Goal: Transaction & Acquisition: Purchase product/service

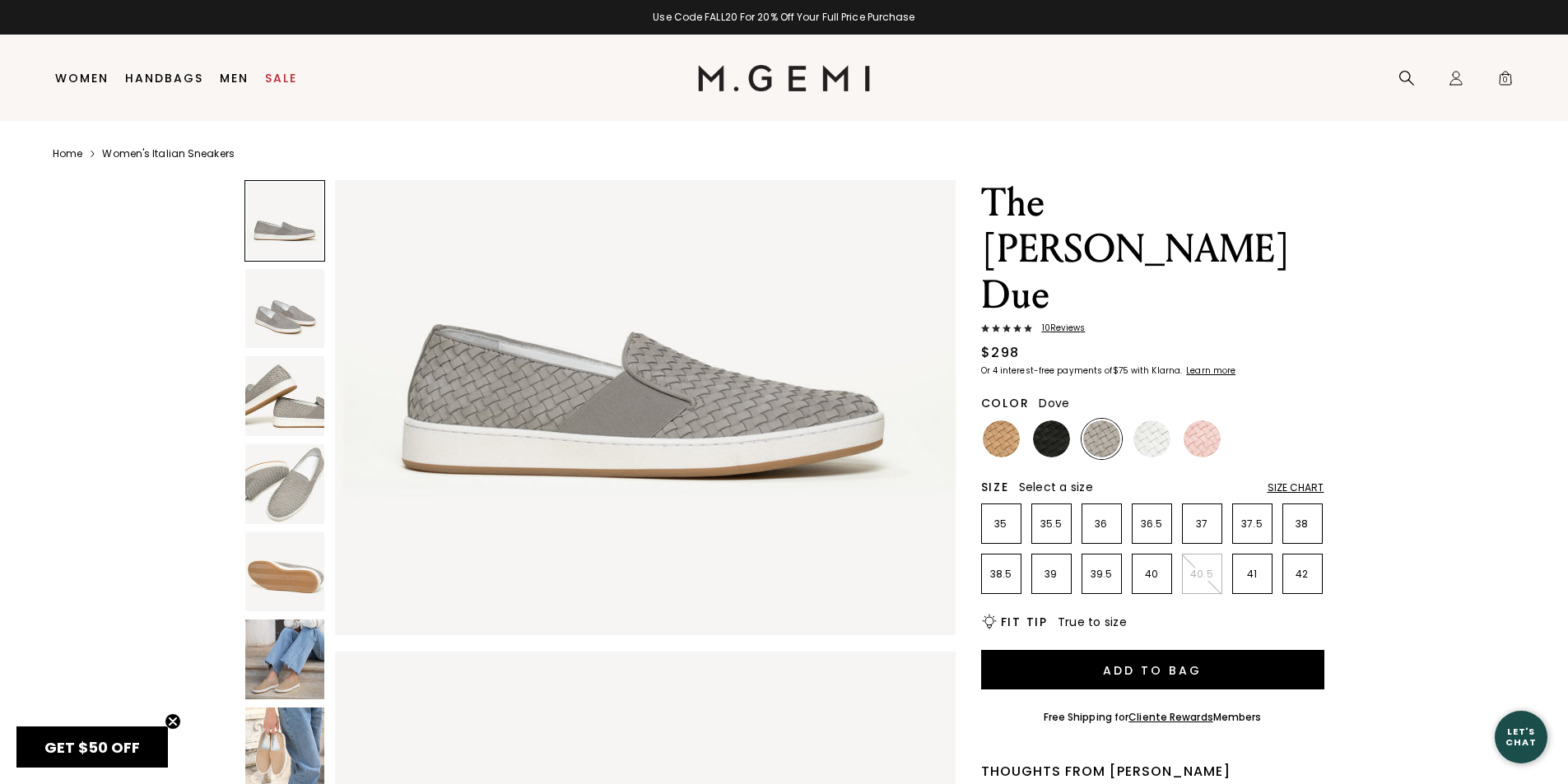
click at [283, 654] on img at bounding box center [285, 659] width 80 height 80
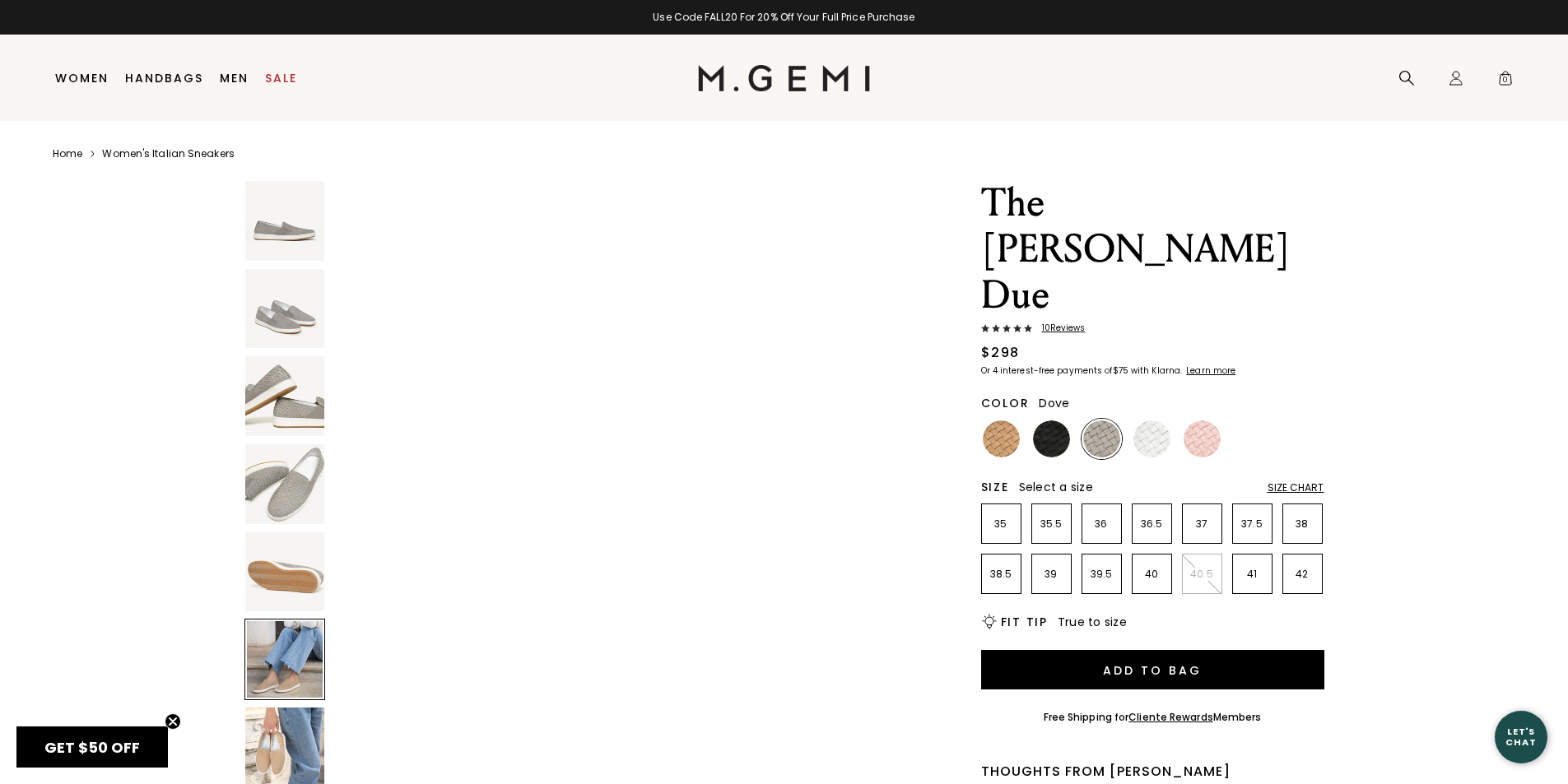
scroll to position [3119, 0]
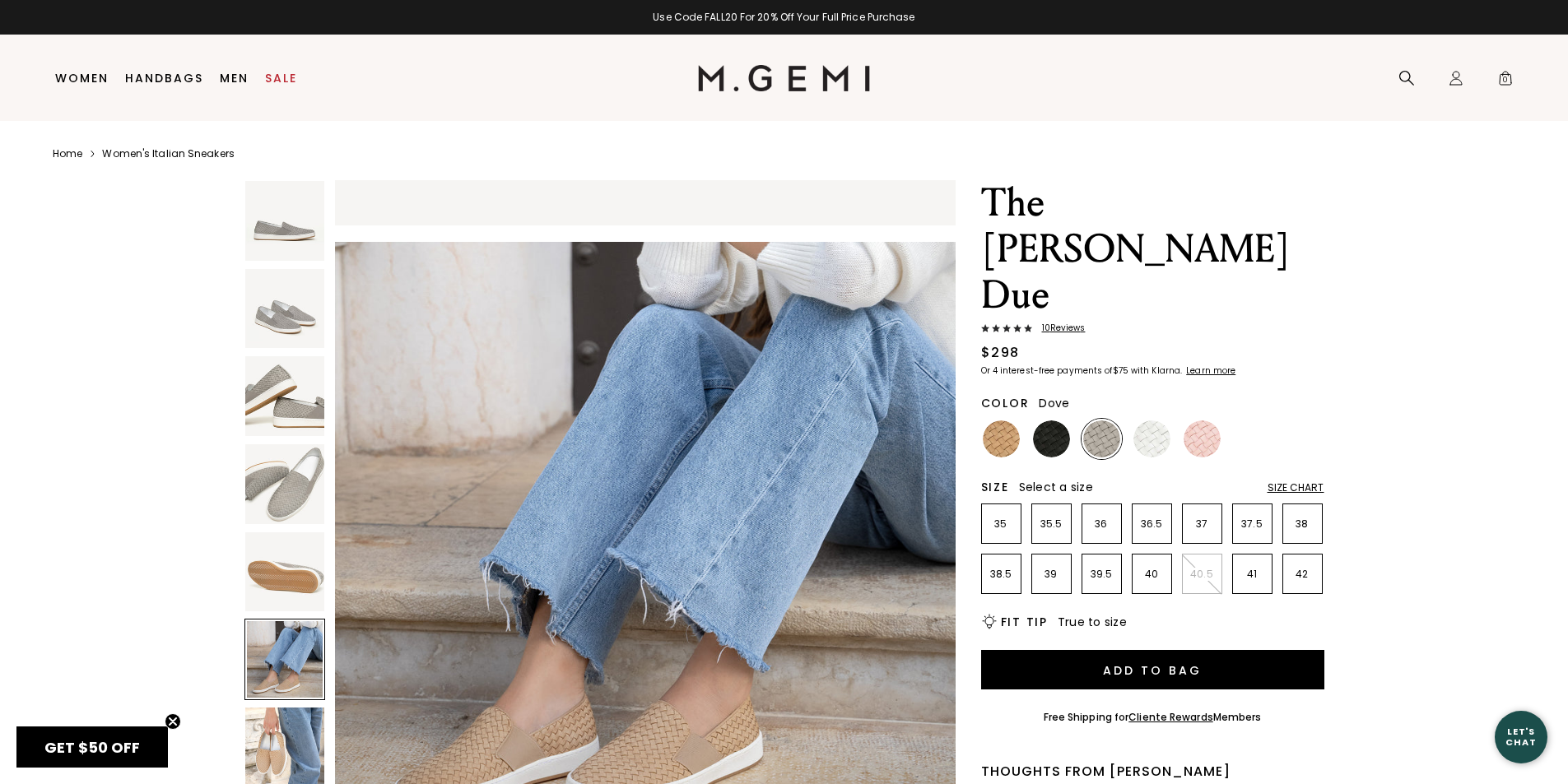
click at [289, 466] on img at bounding box center [285, 484] width 80 height 80
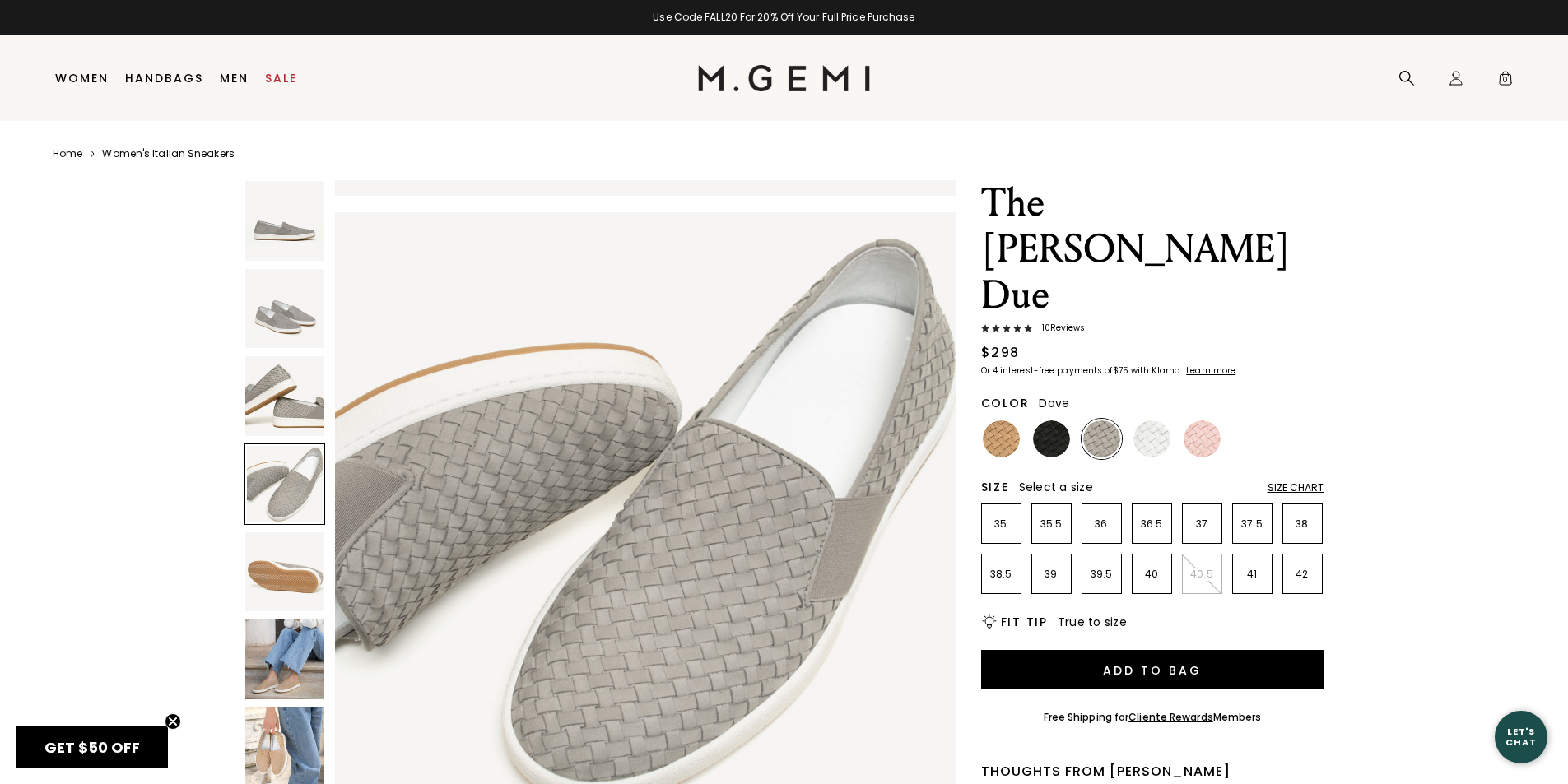
scroll to position [1871, 0]
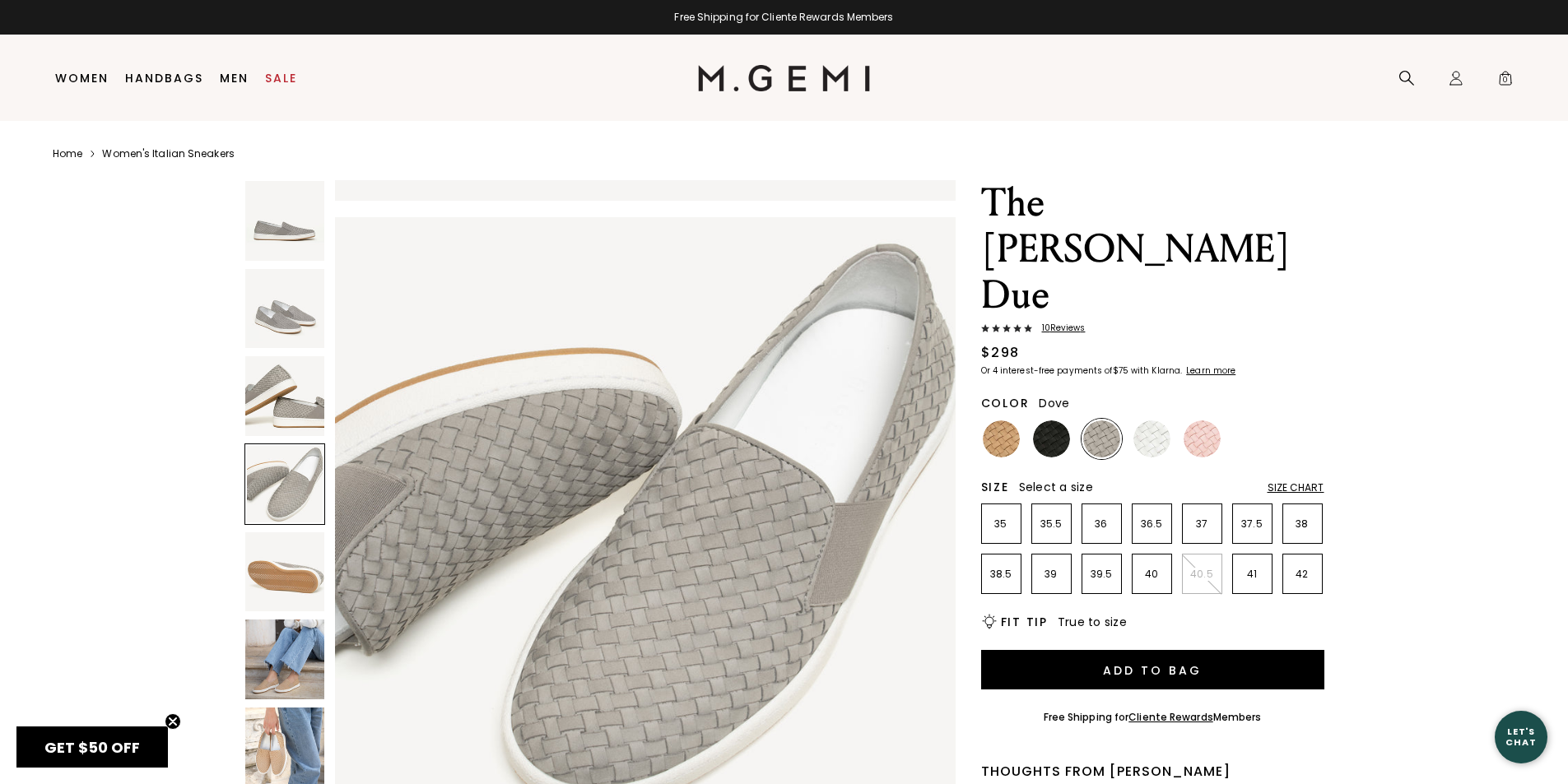
click at [286, 398] on img at bounding box center [285, 396] width 80 height 80
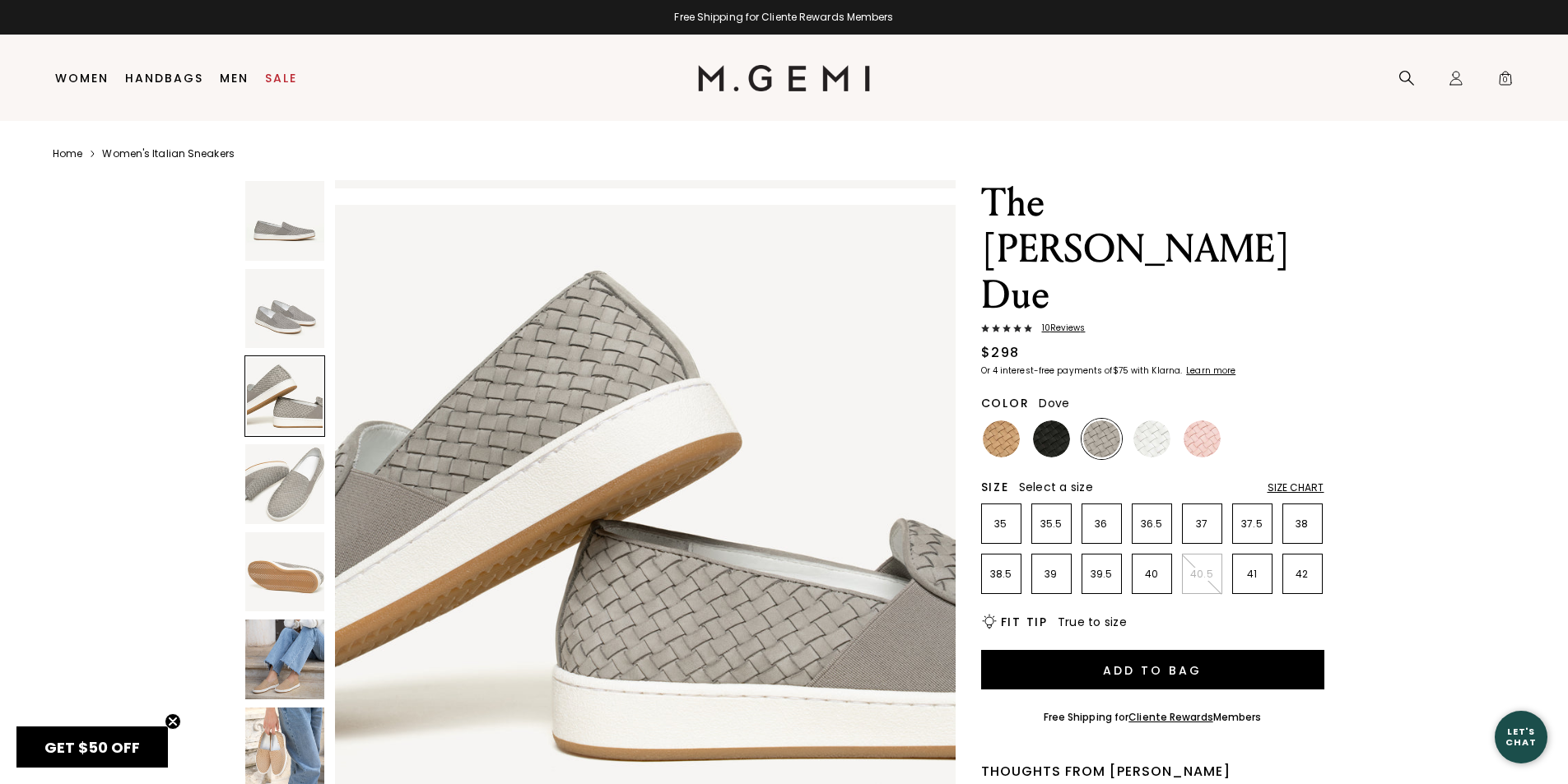
click at [285, 329] on img at bounding box center [285, 308] width 80 height 80
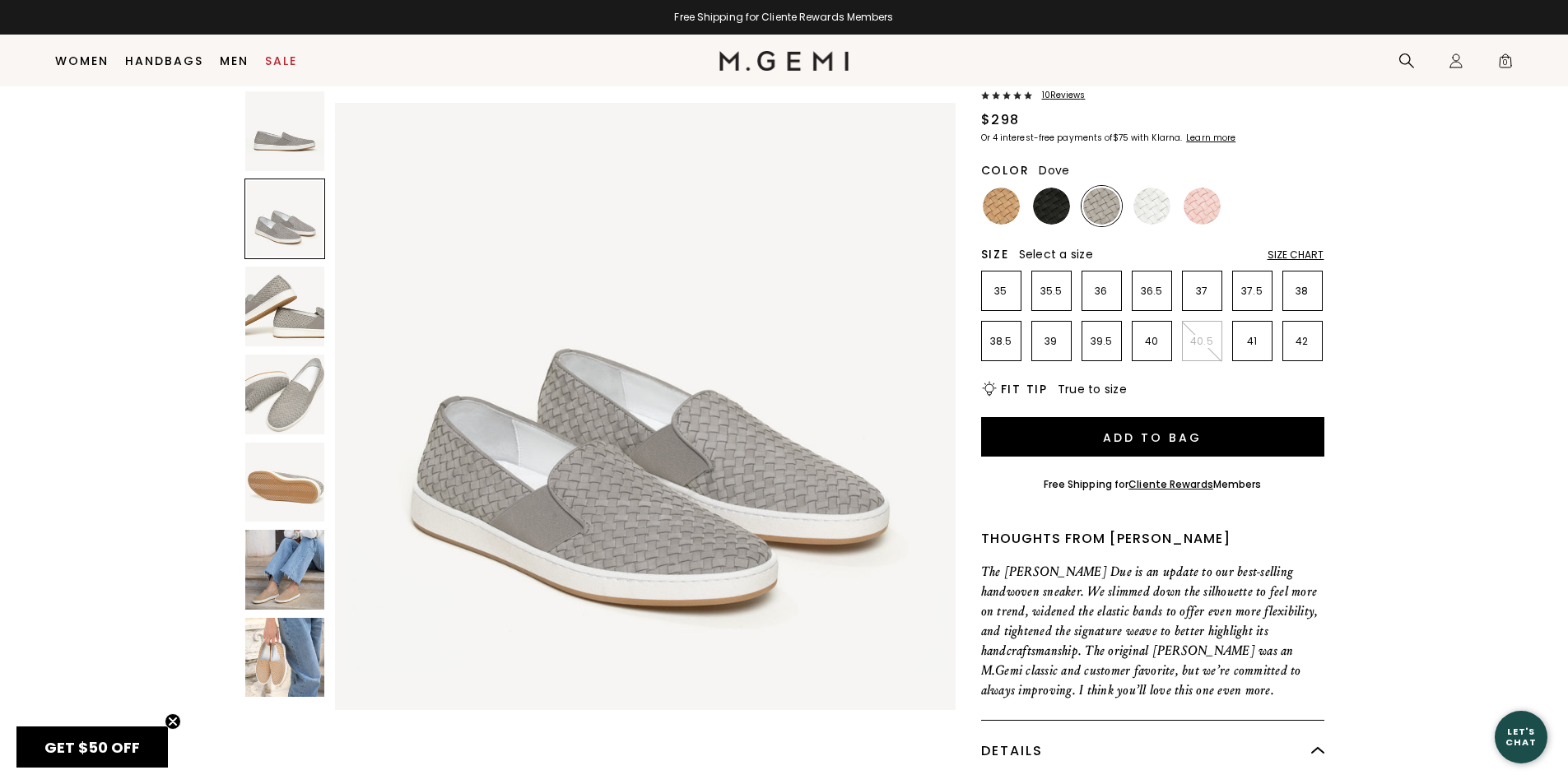
scroll to position [213, 0]
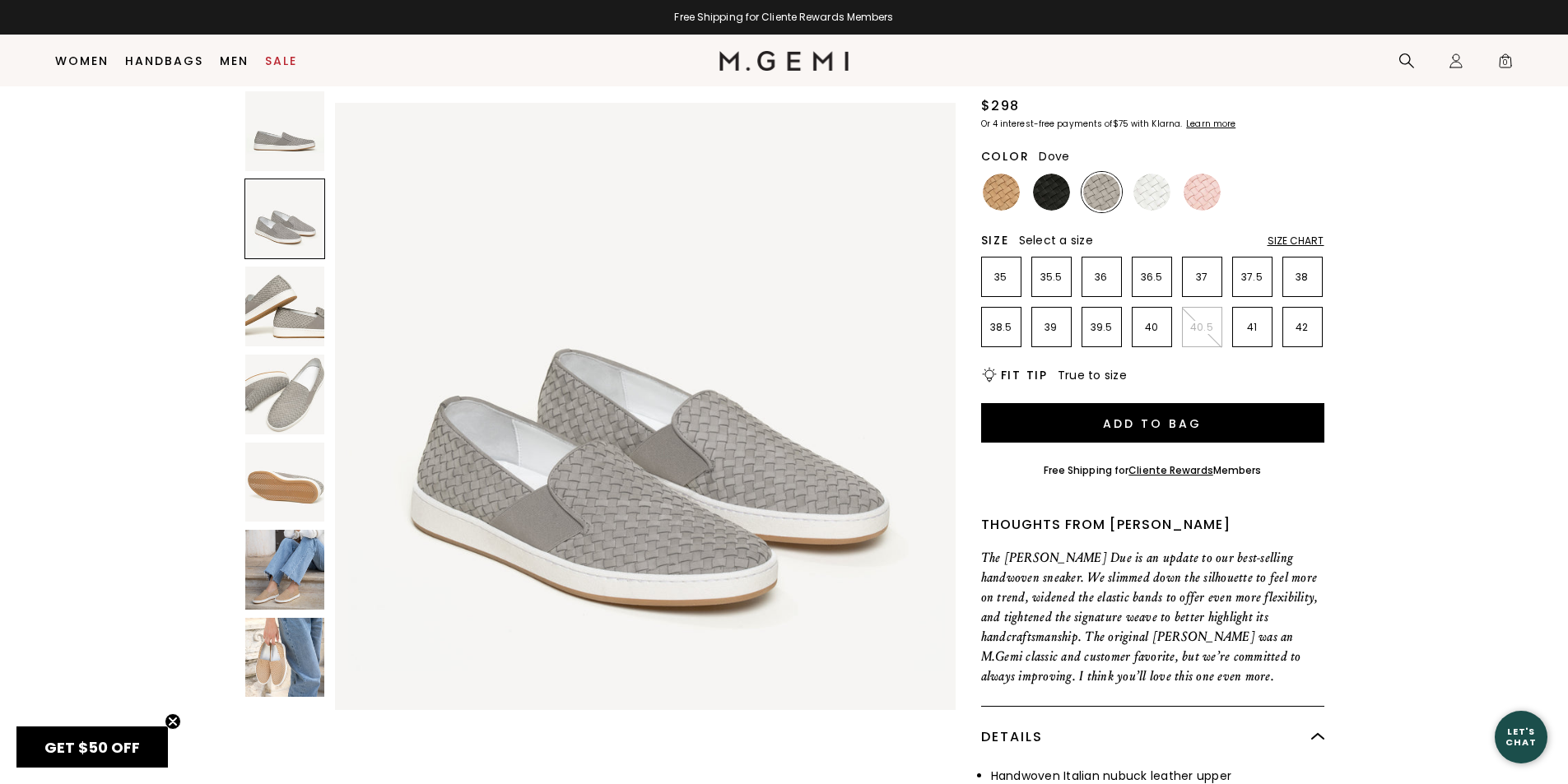
click at [316, 683] on img at bounding box center [285, 657] width 80 height 80
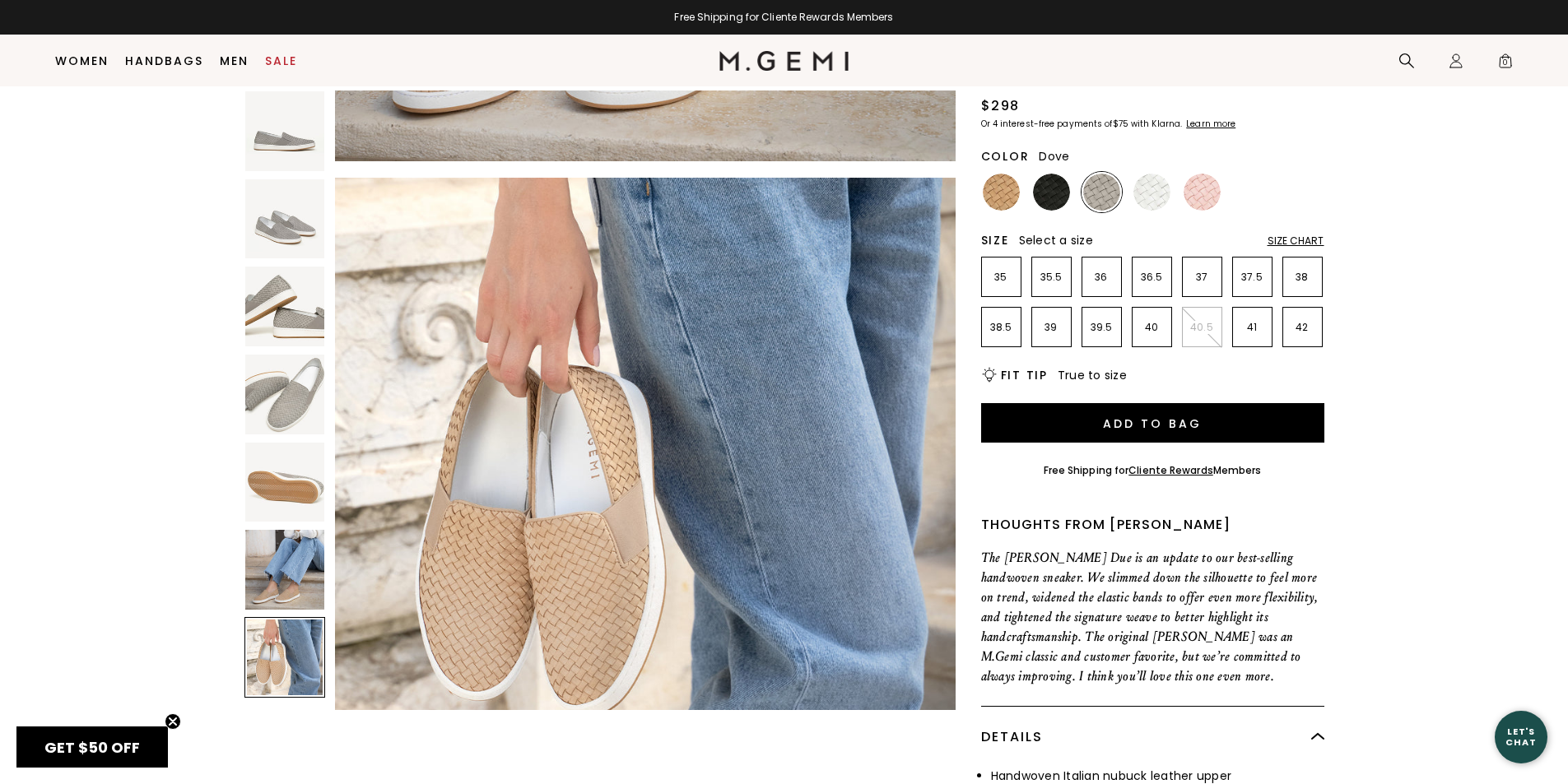
scroll to position [3742, 0]
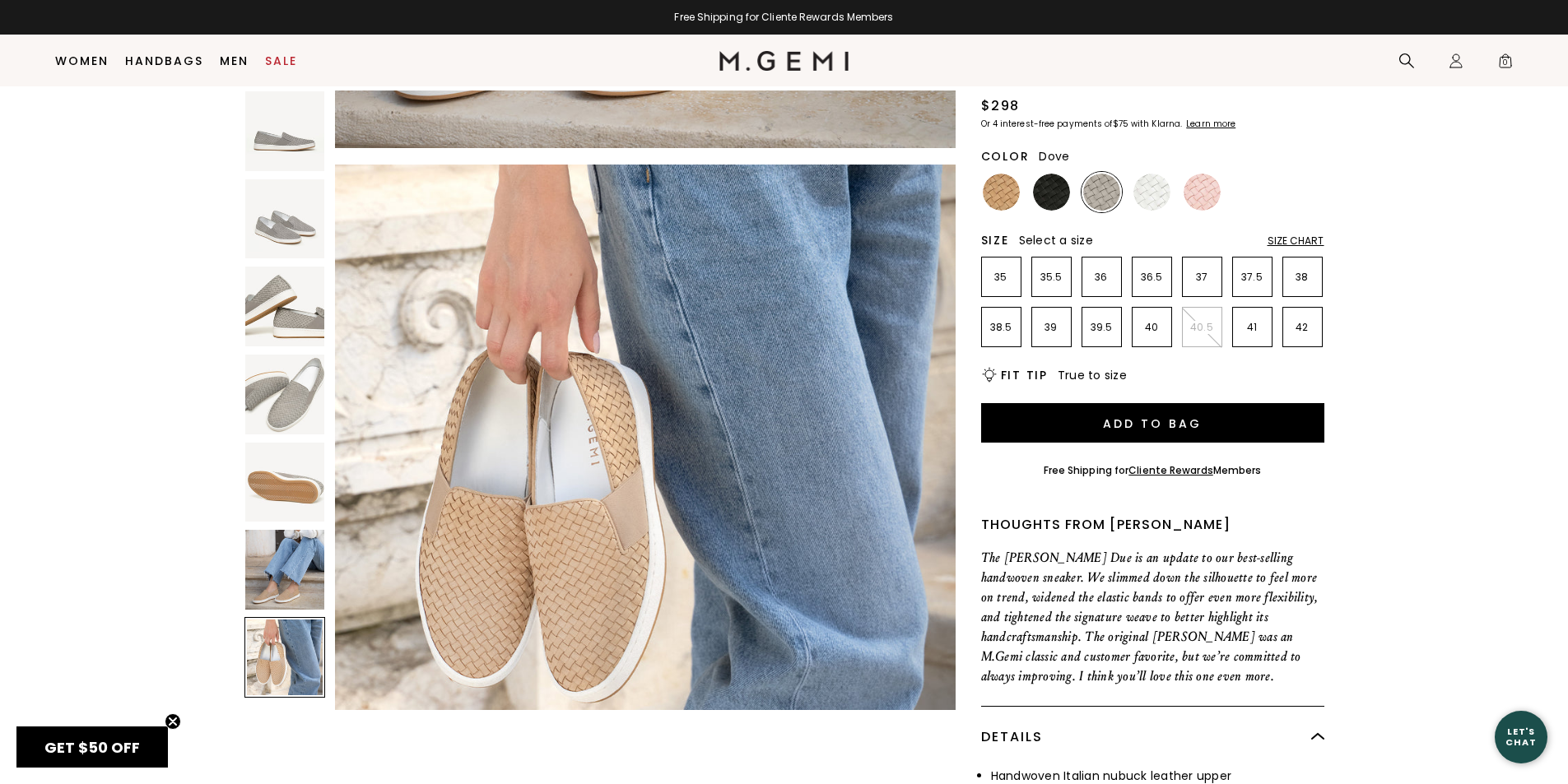
click at [293, 407] on img at bounding box center [285, 394] width 80 height 80
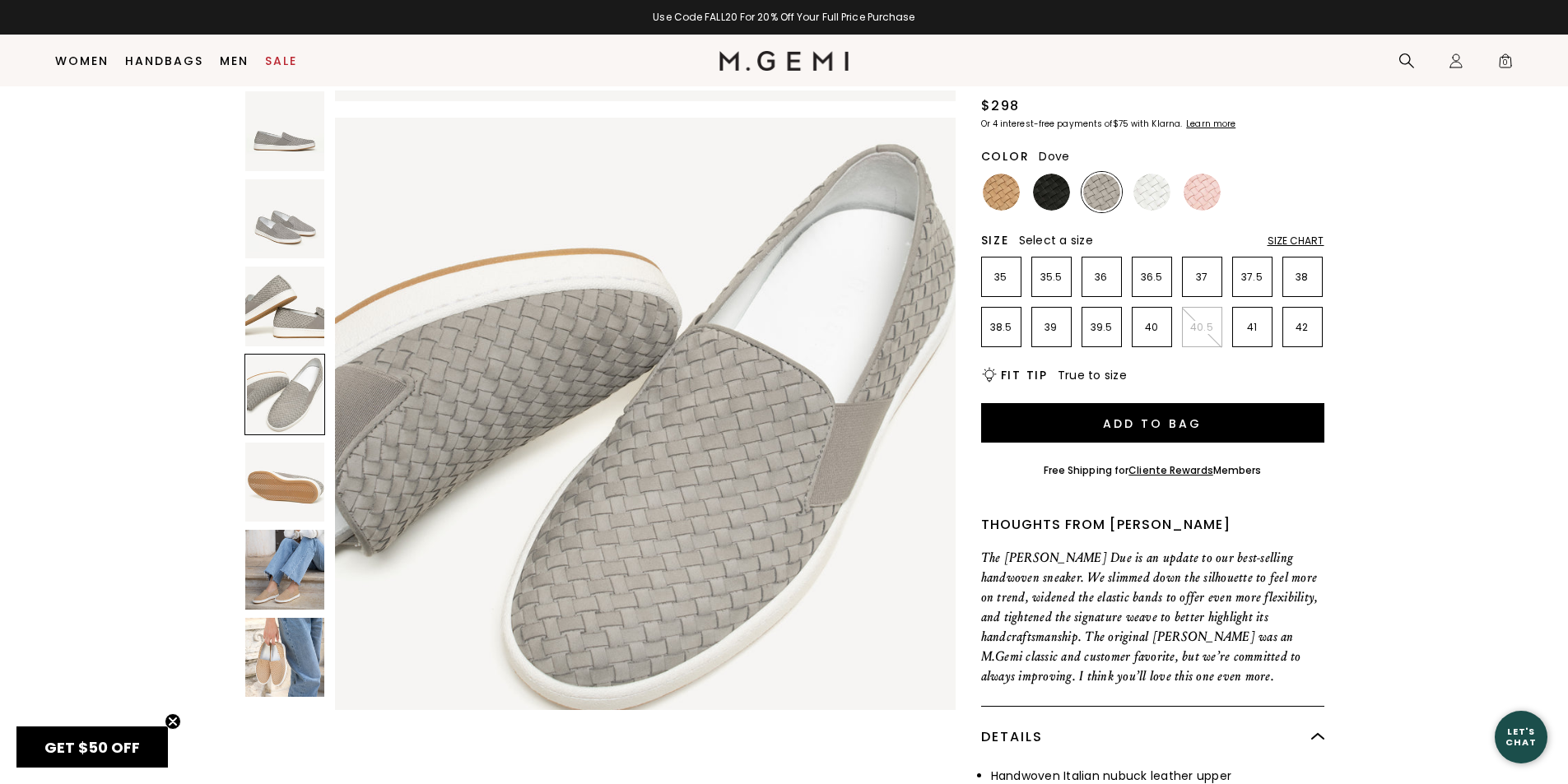
scroll to position [1871, 0]
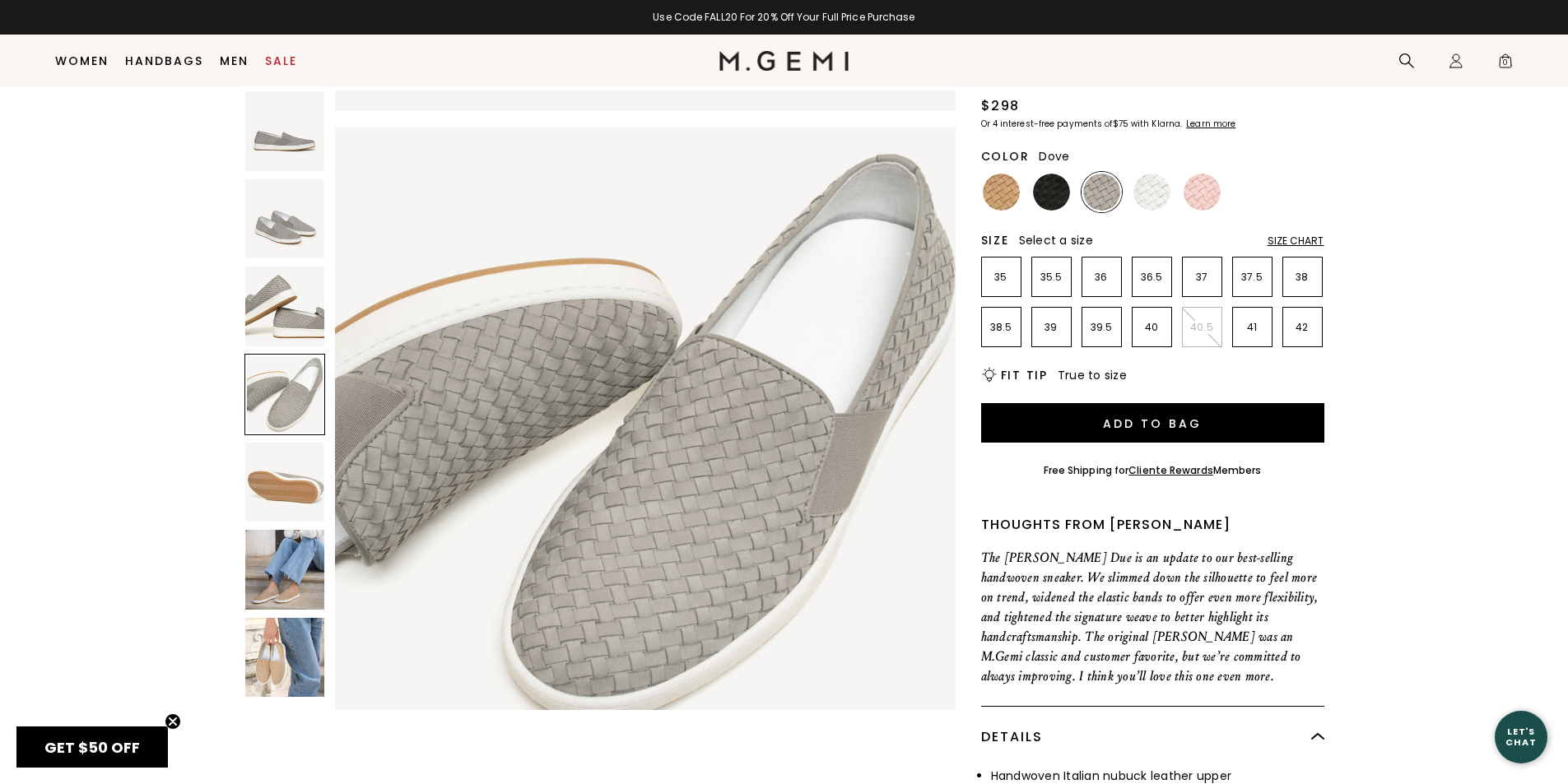
click at [306, 231] on img at bounding box center [285, 219] width 80 height 80
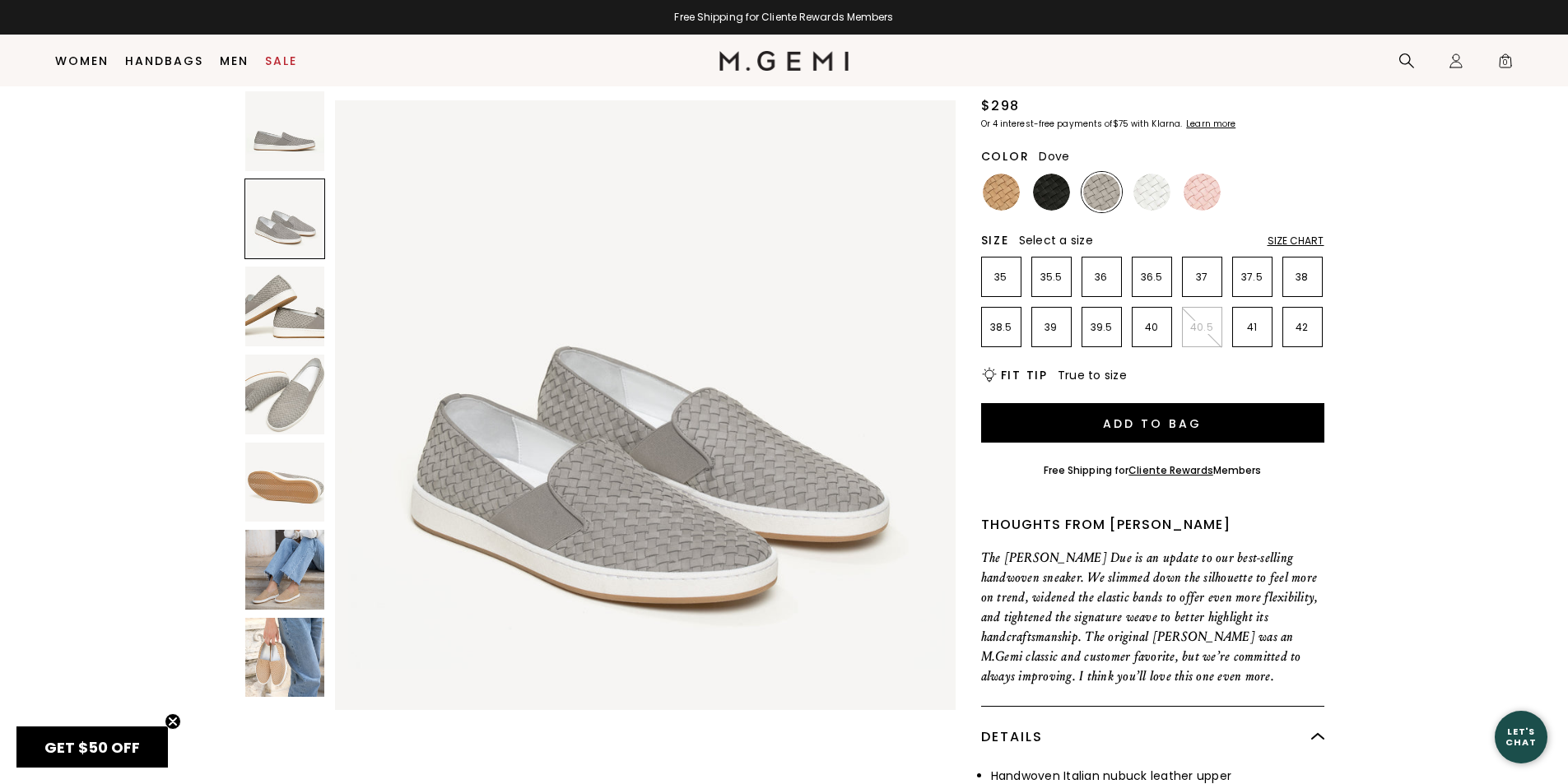
scroll to position [623, 0]
click at [285, 140] on img at bounding box center [285, 131] width 80 height 80
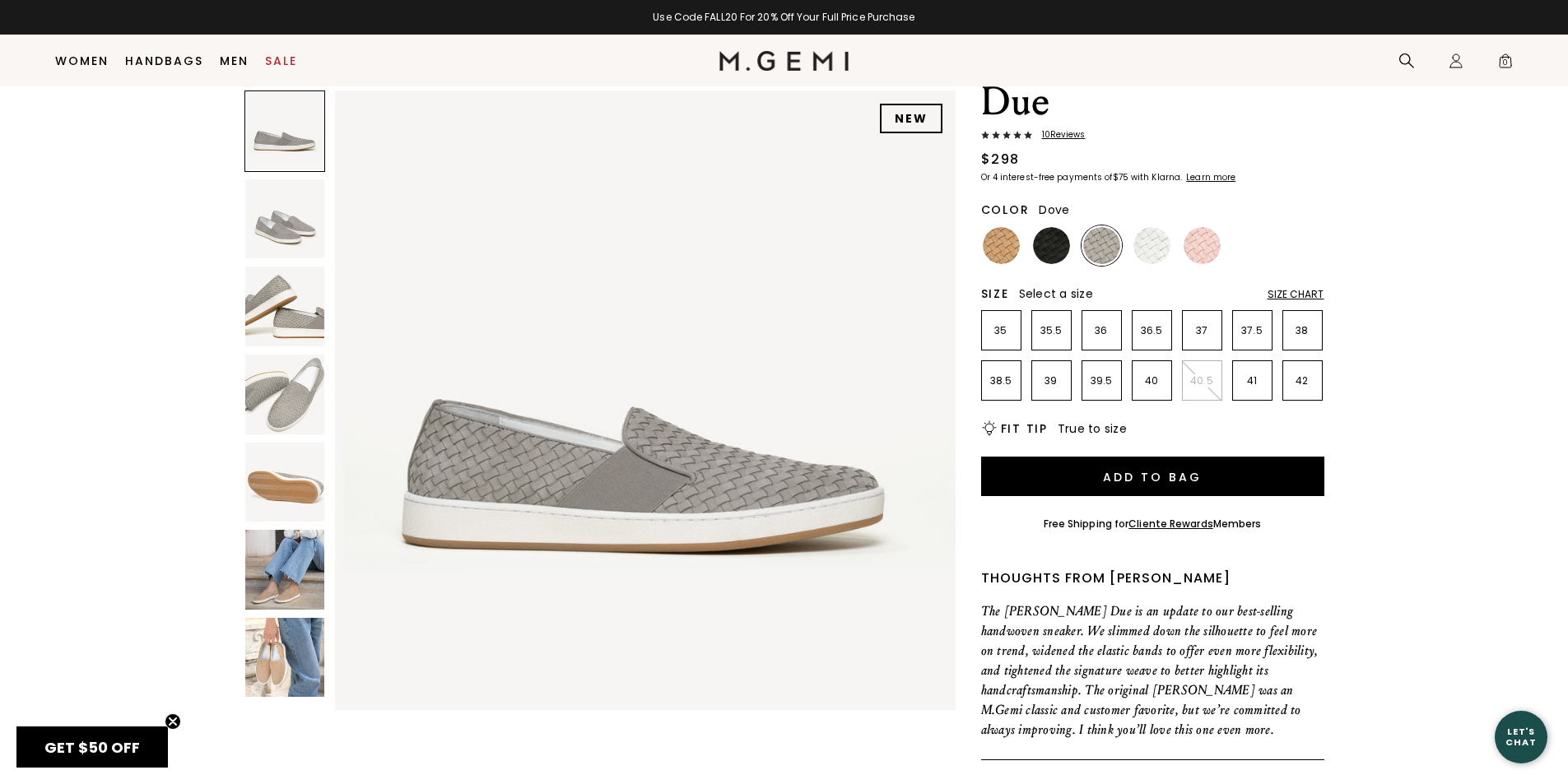
scroll to position [130, 0]
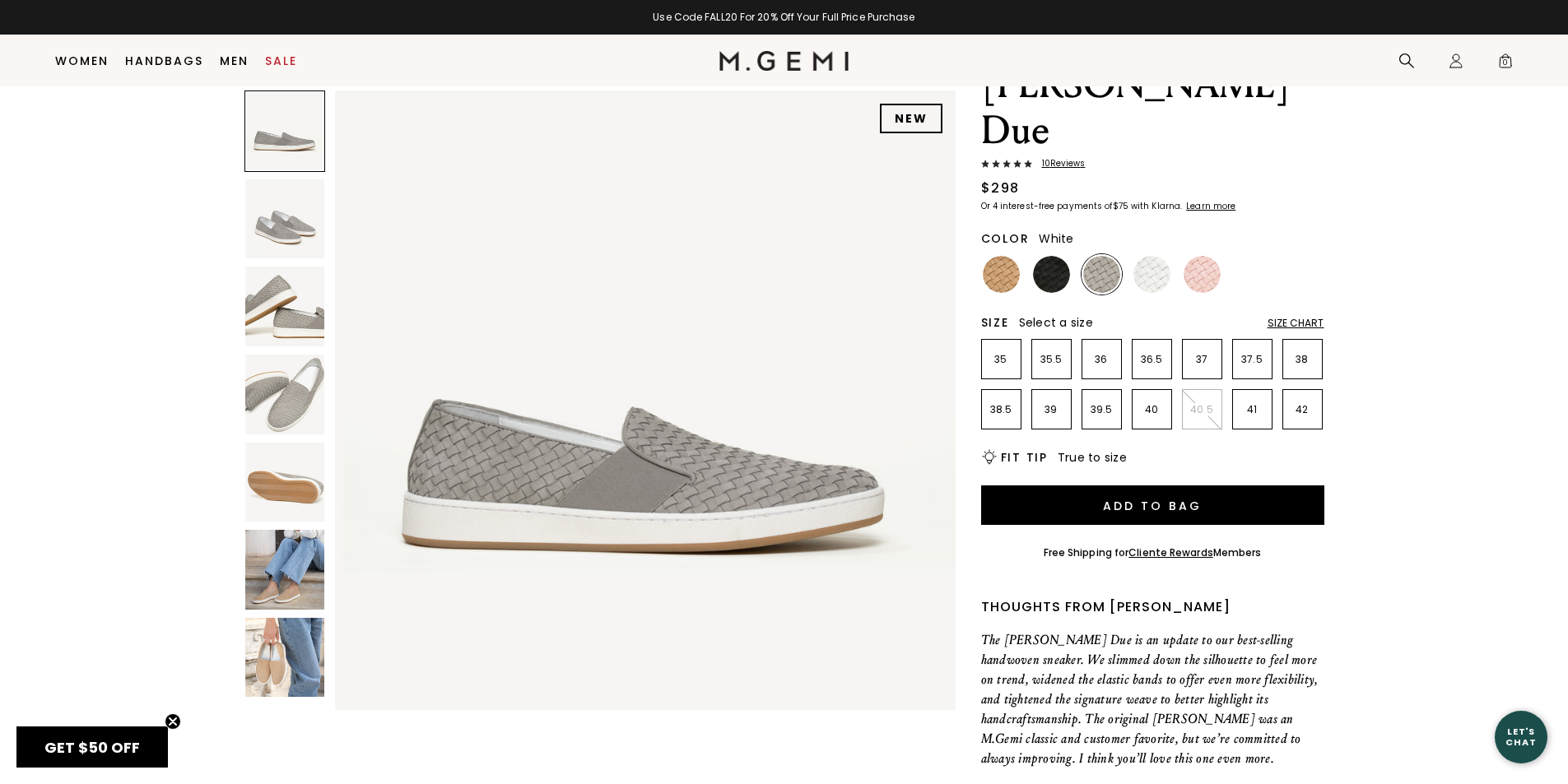
click at [1164, 256] on img at bounding box center [1152, 274] width 37 height 37
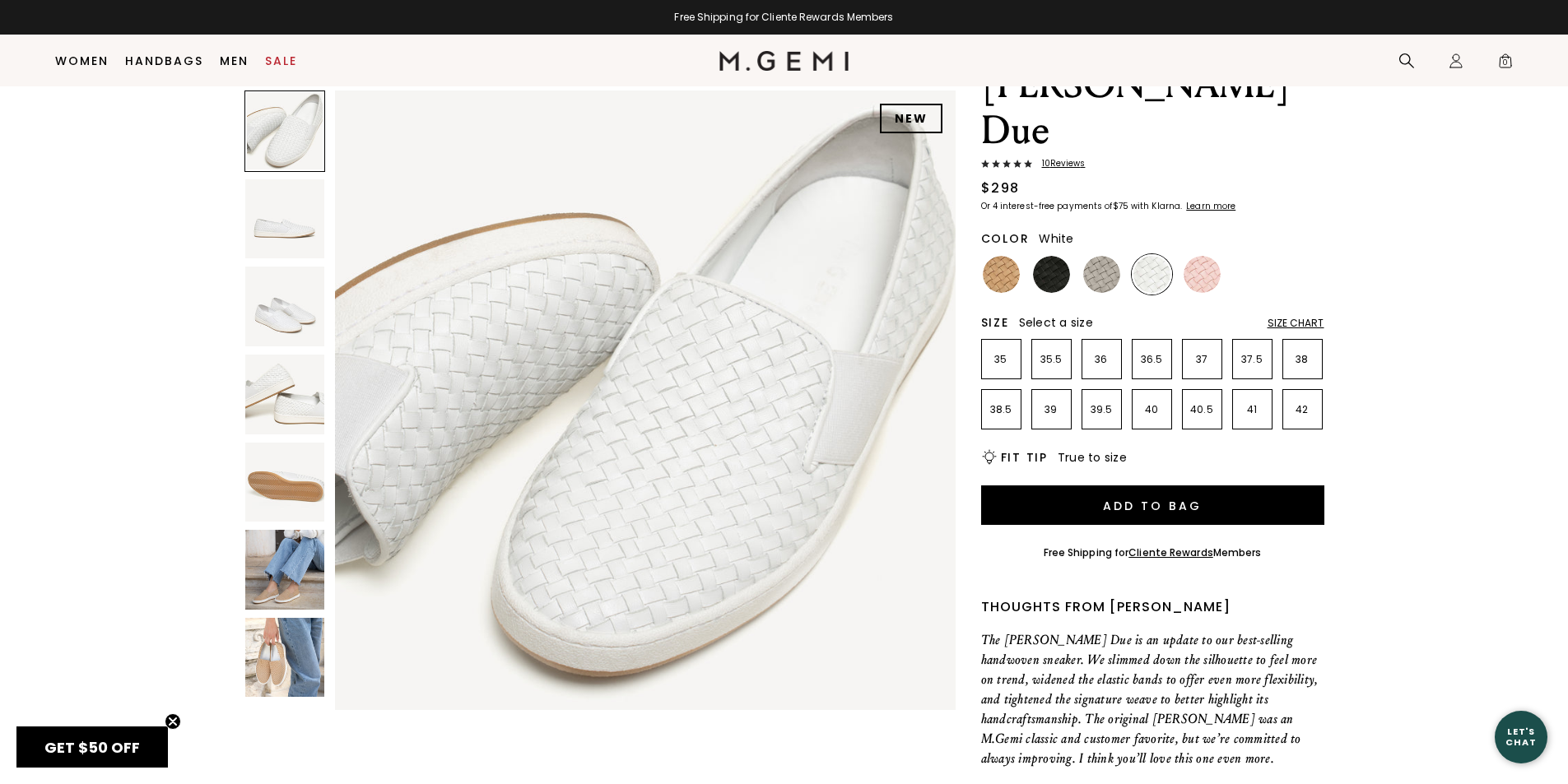
click at [276, 314] on img at bounding box center [285, 306] width 80 height 80
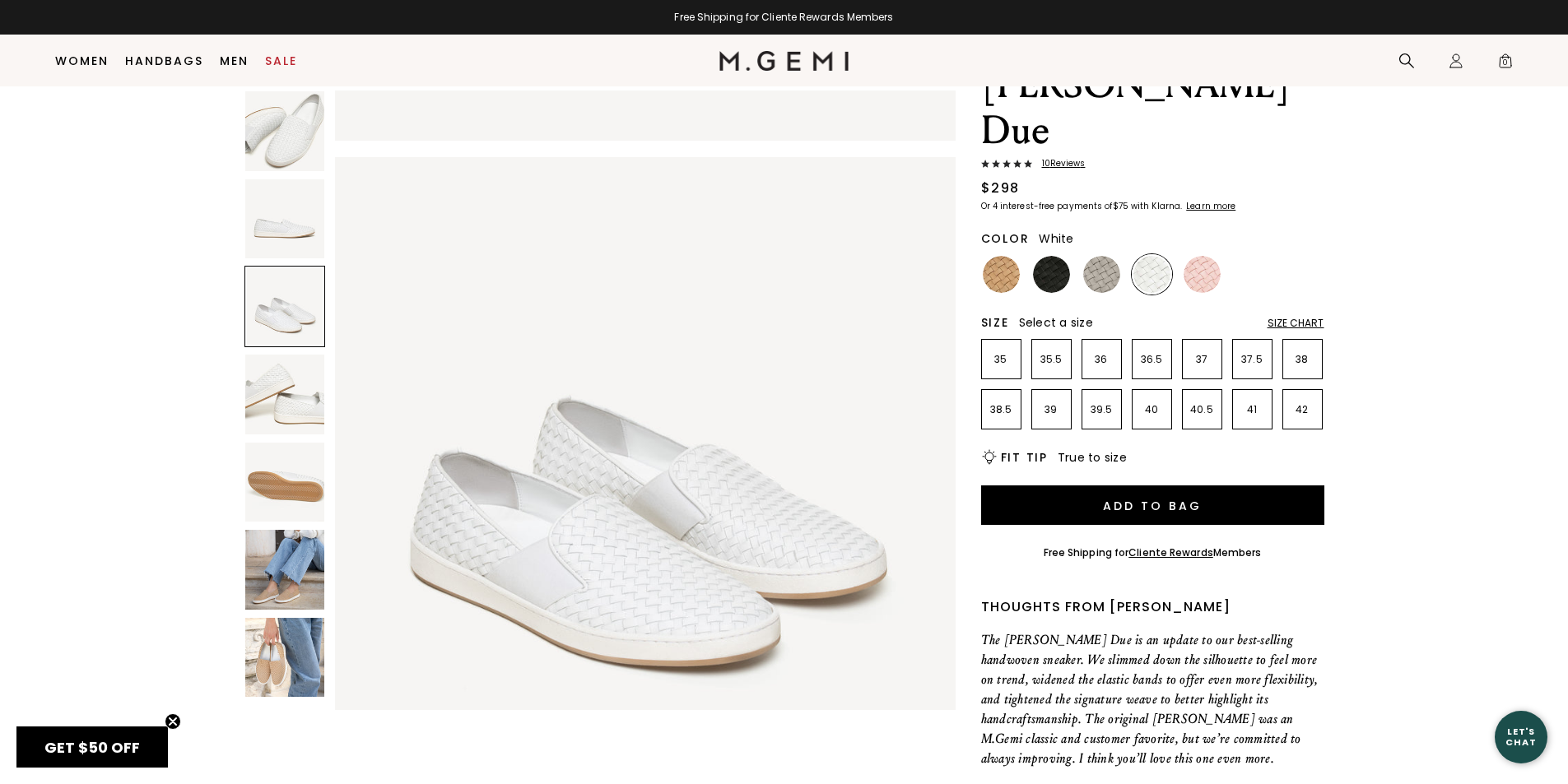
scroll to position [1248, 0]
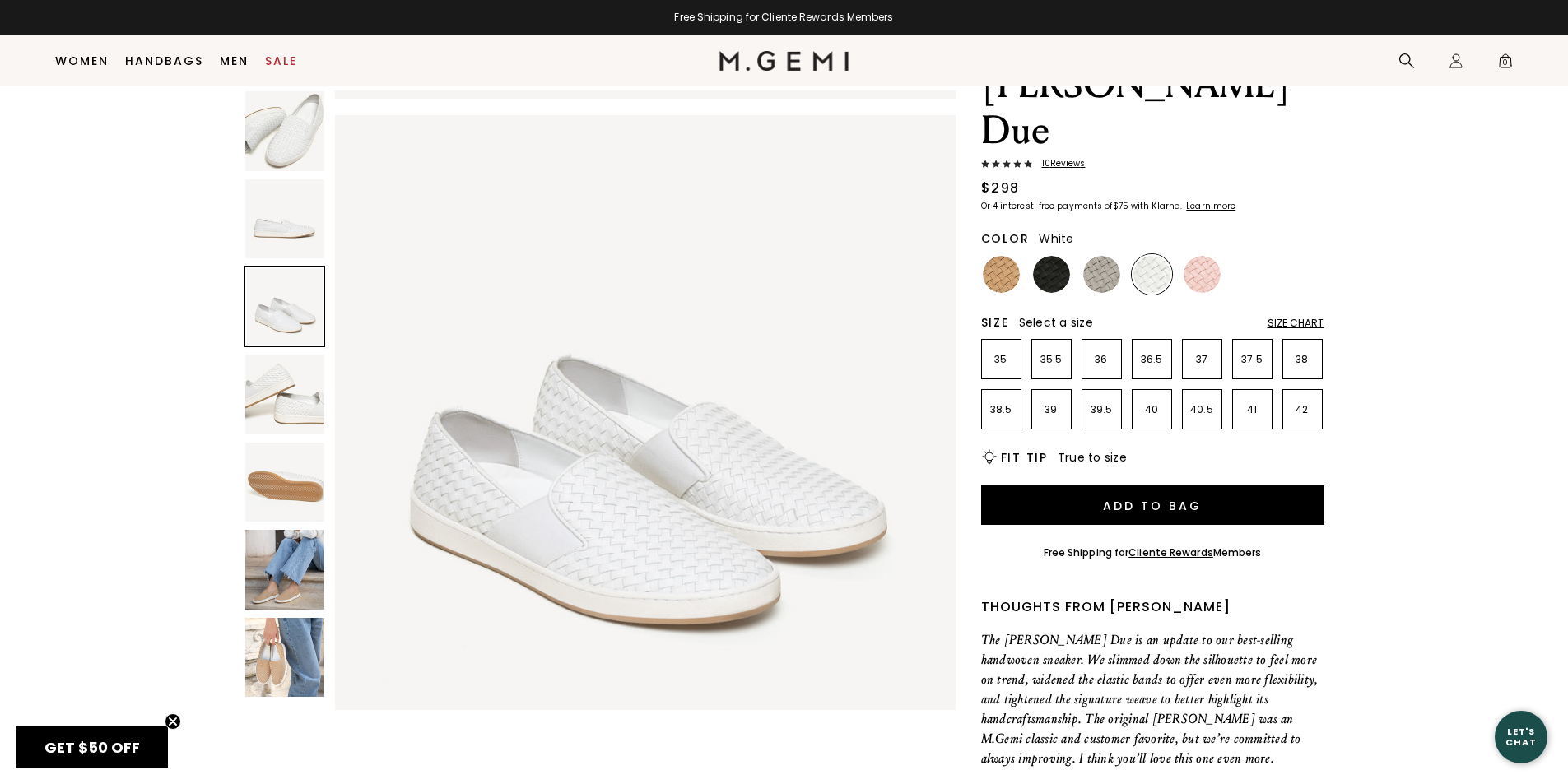
click at [295, 414] on img at bounding box center [285, 394] width 80 height 80
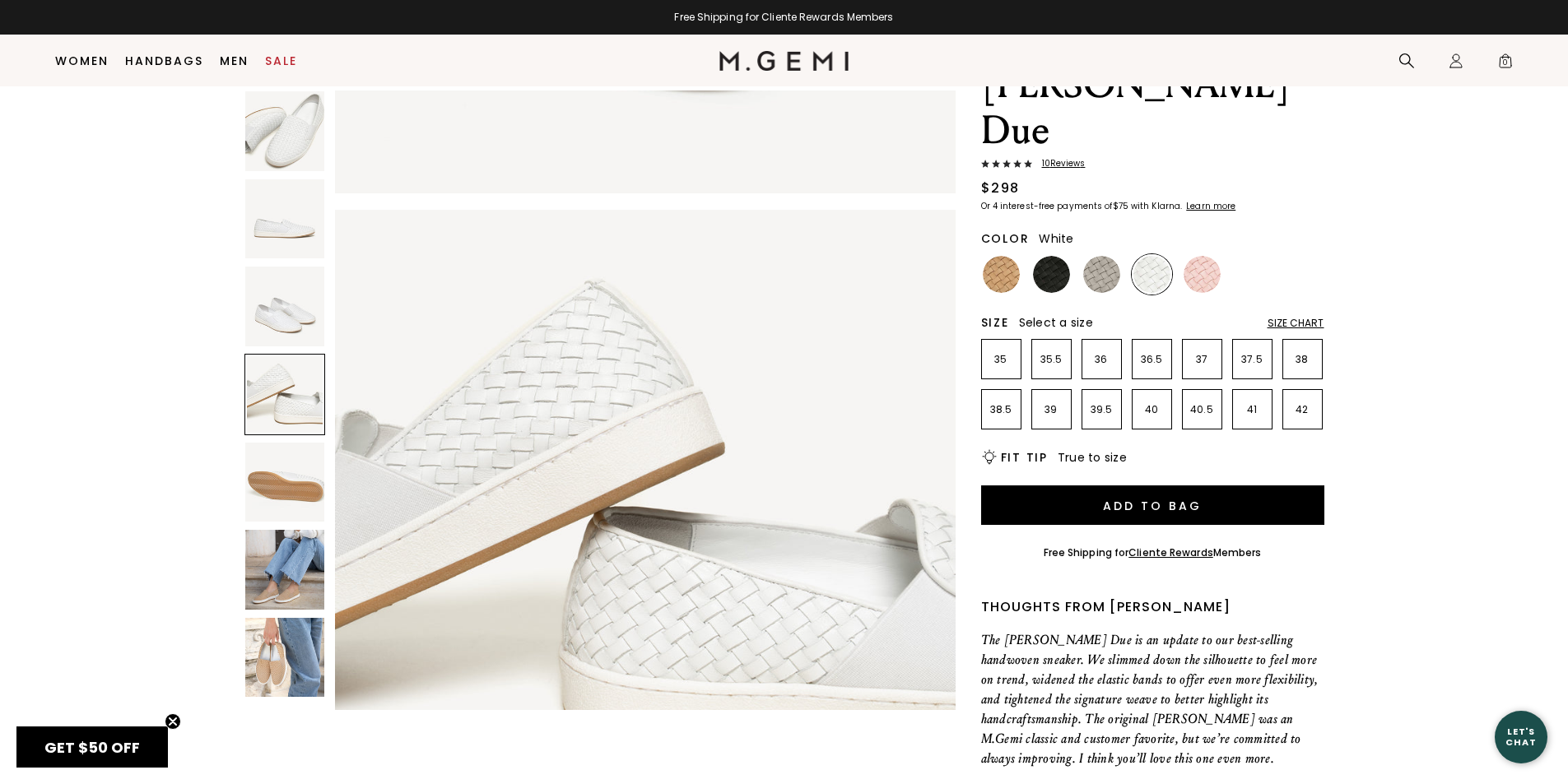
scroll to position [1871, 0]
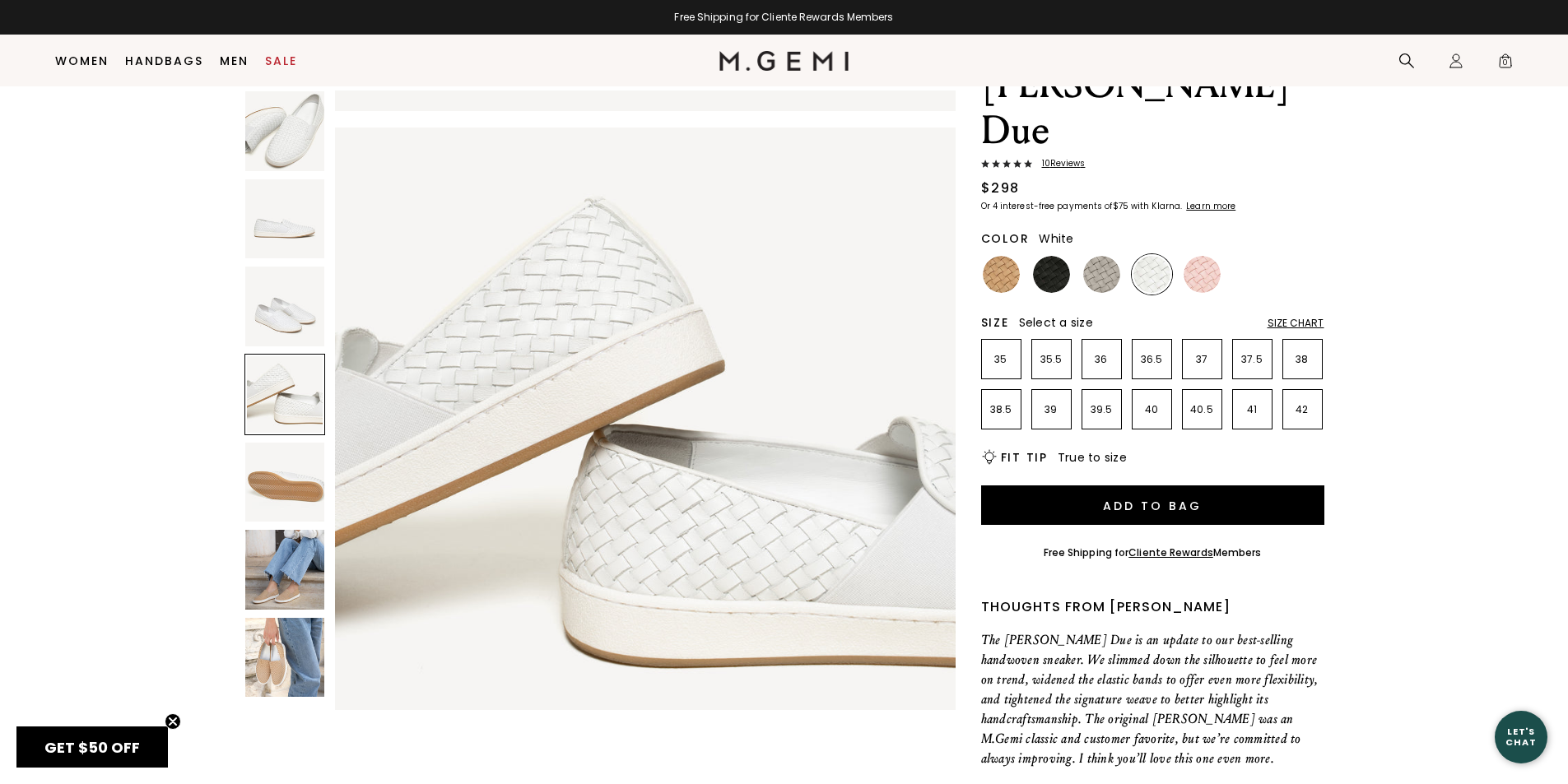
click at [289, 158] on img at bounding box center [285, 131] width 80 height 80
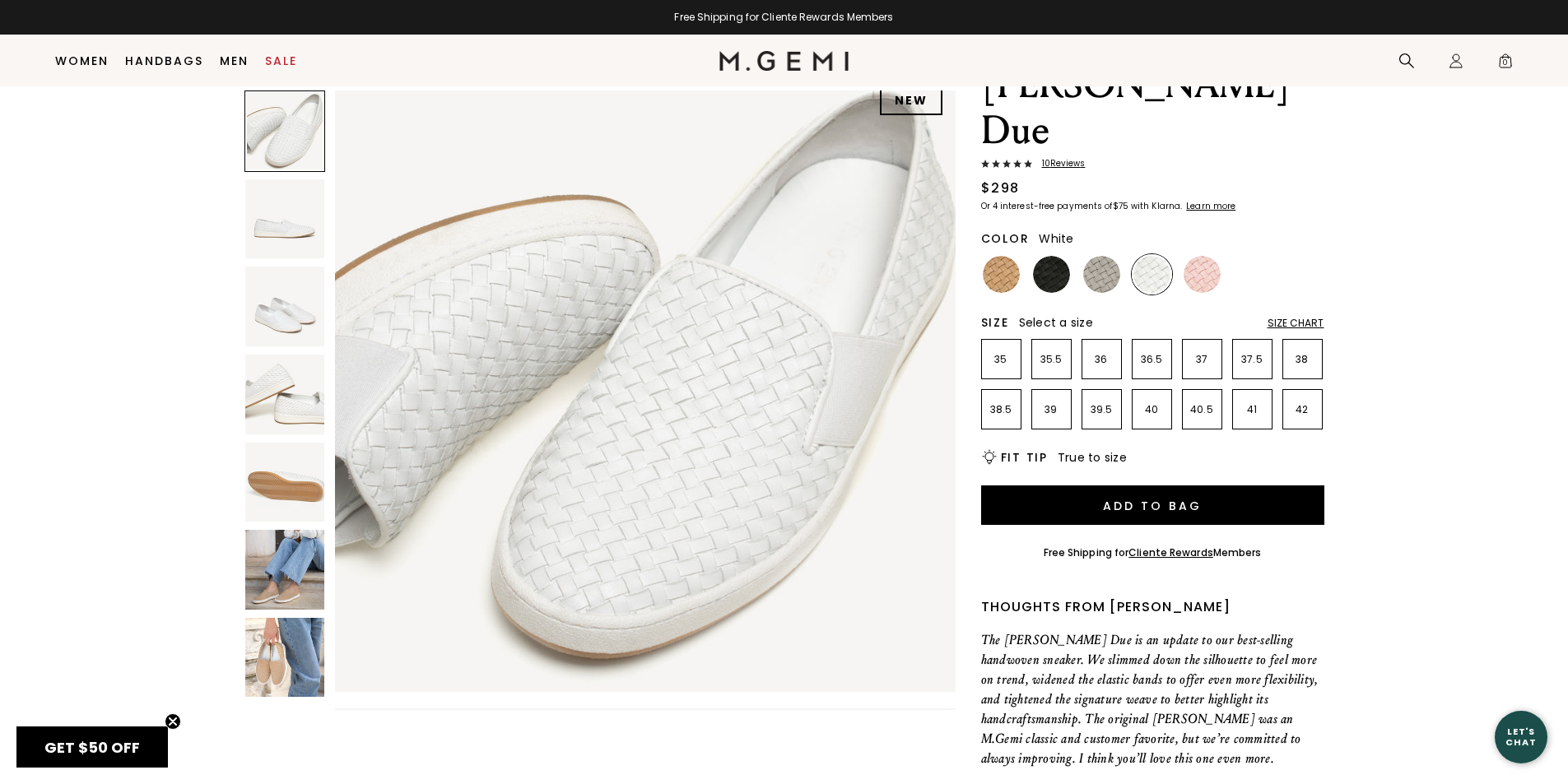
scroll to position [0, 0]
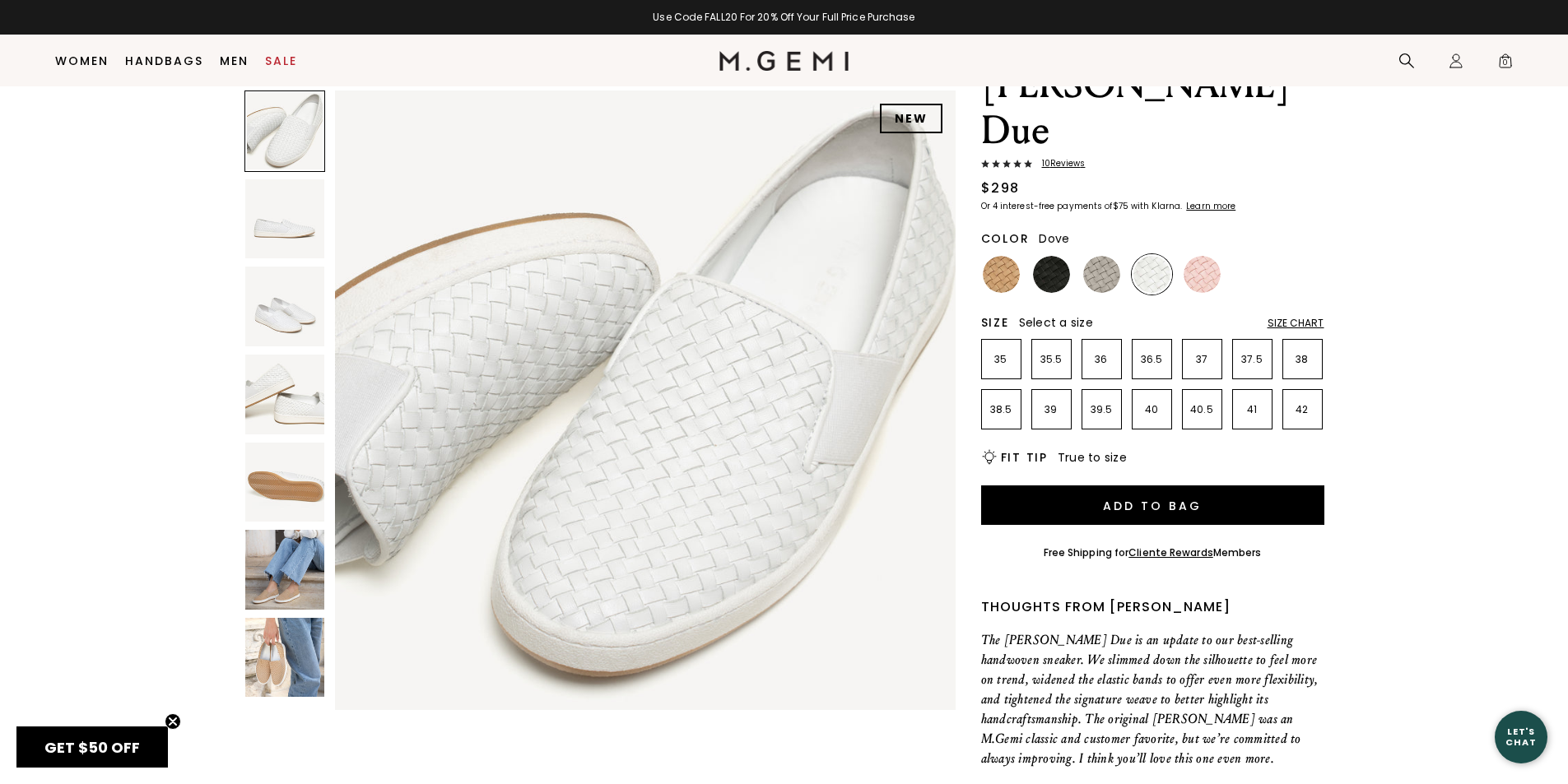
click at [1102, 256] on img at bounding box center [1101, 274] width 37 height 37
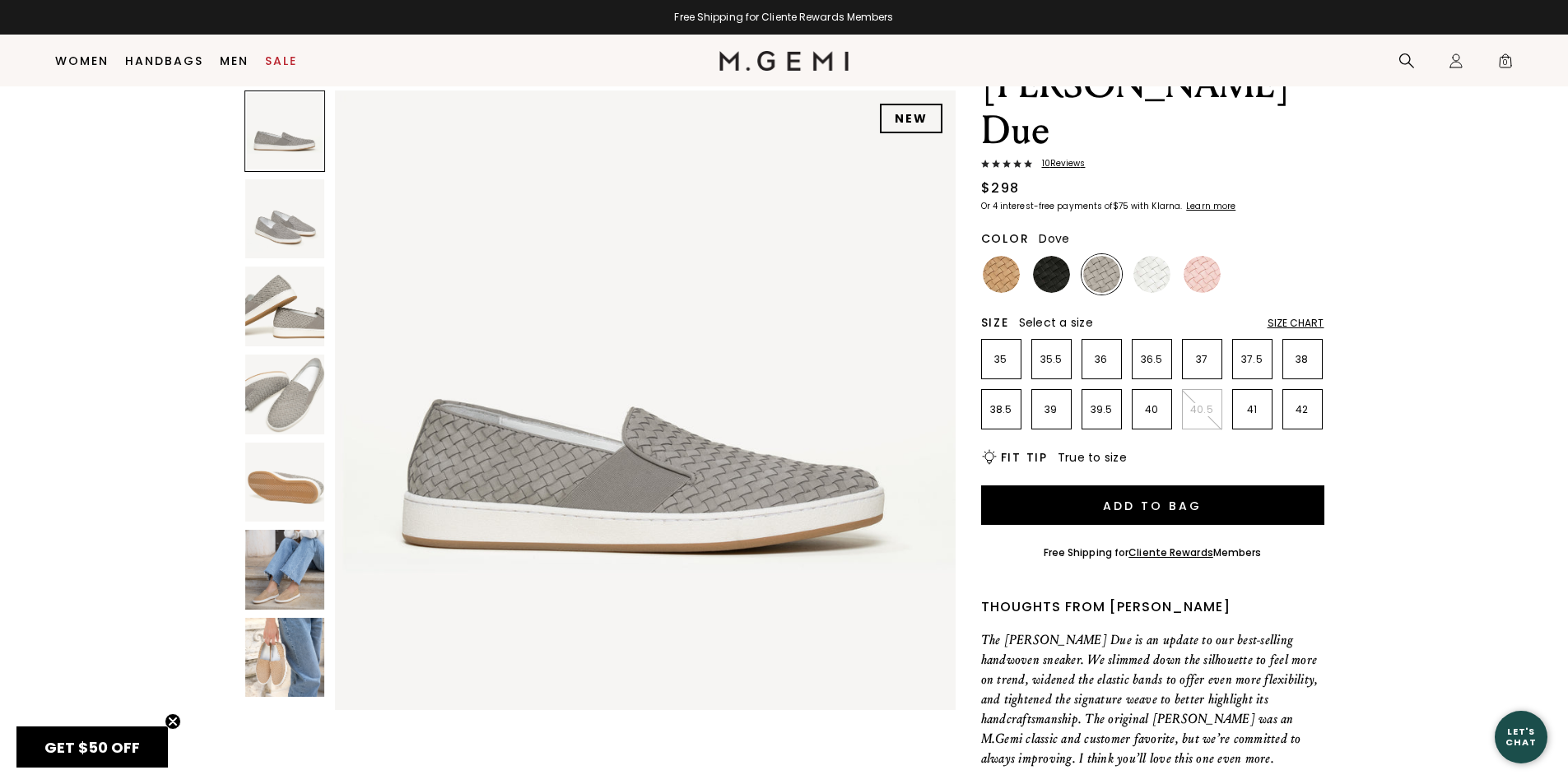
click at [279, 389] on img at bounding box center [285, 394] width 80 height 80
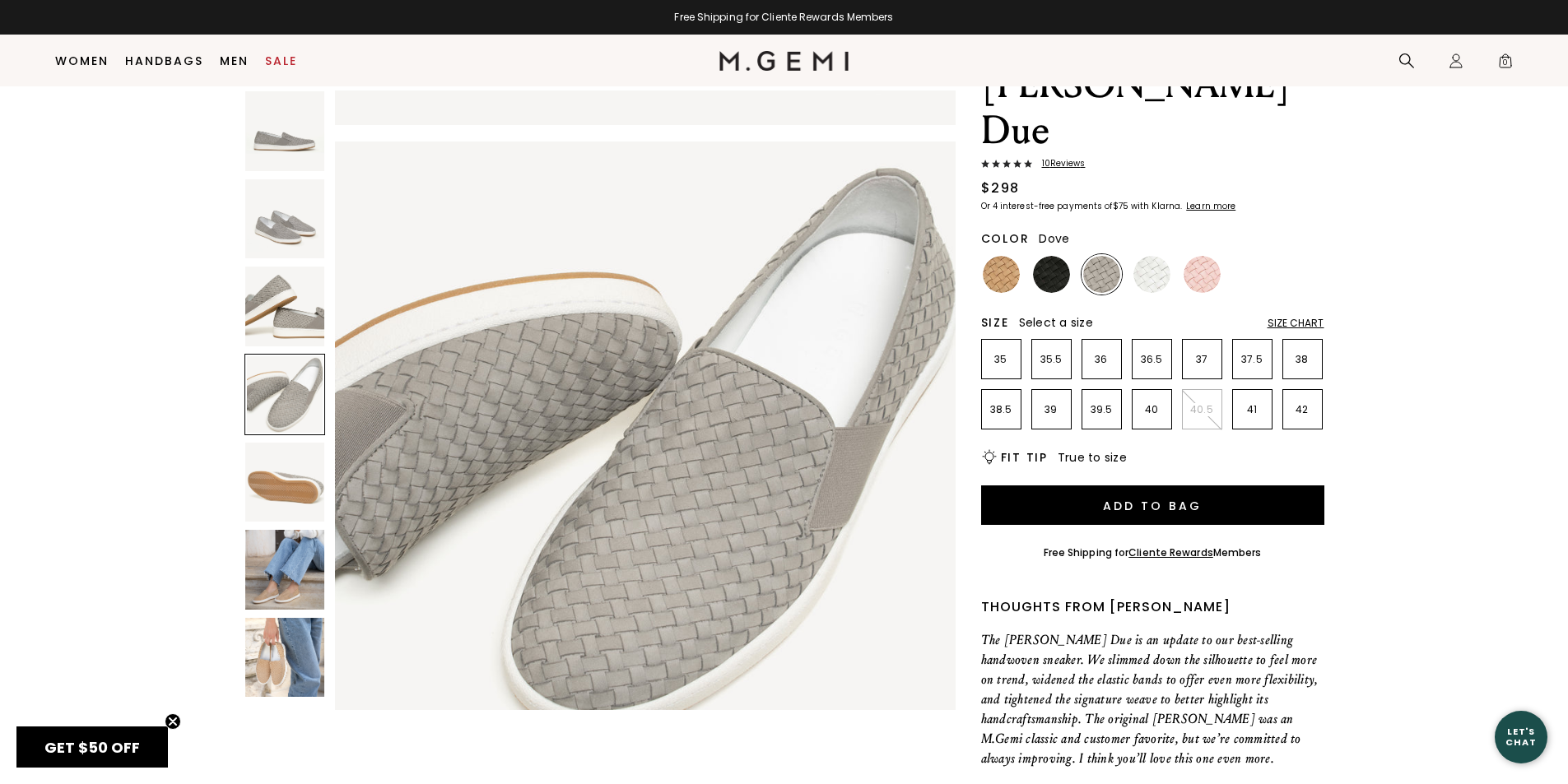
scroll to position [1871, 0]
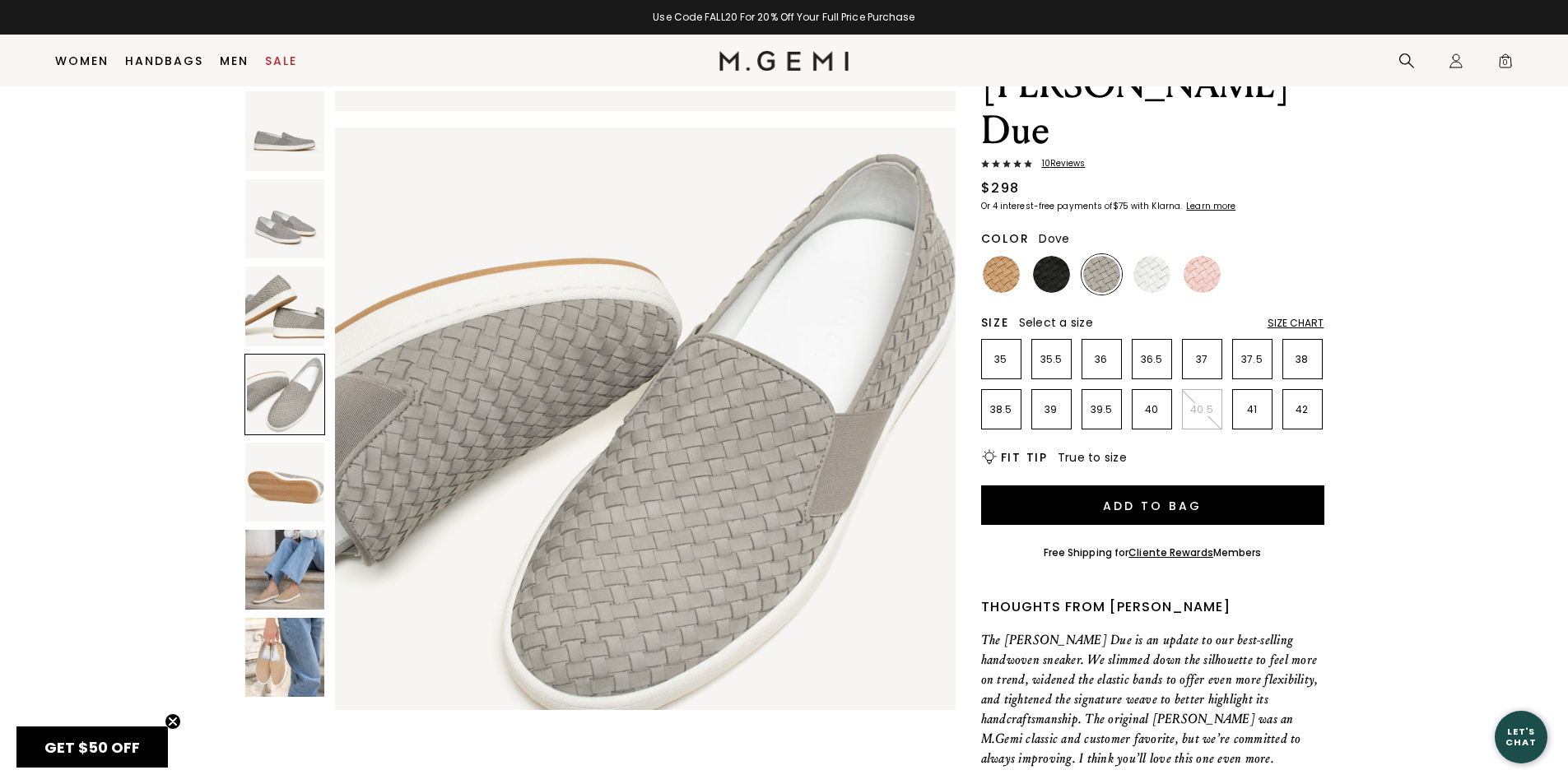
click at [279, 223] on img at bounding box center [285, 219] width 80 height 80
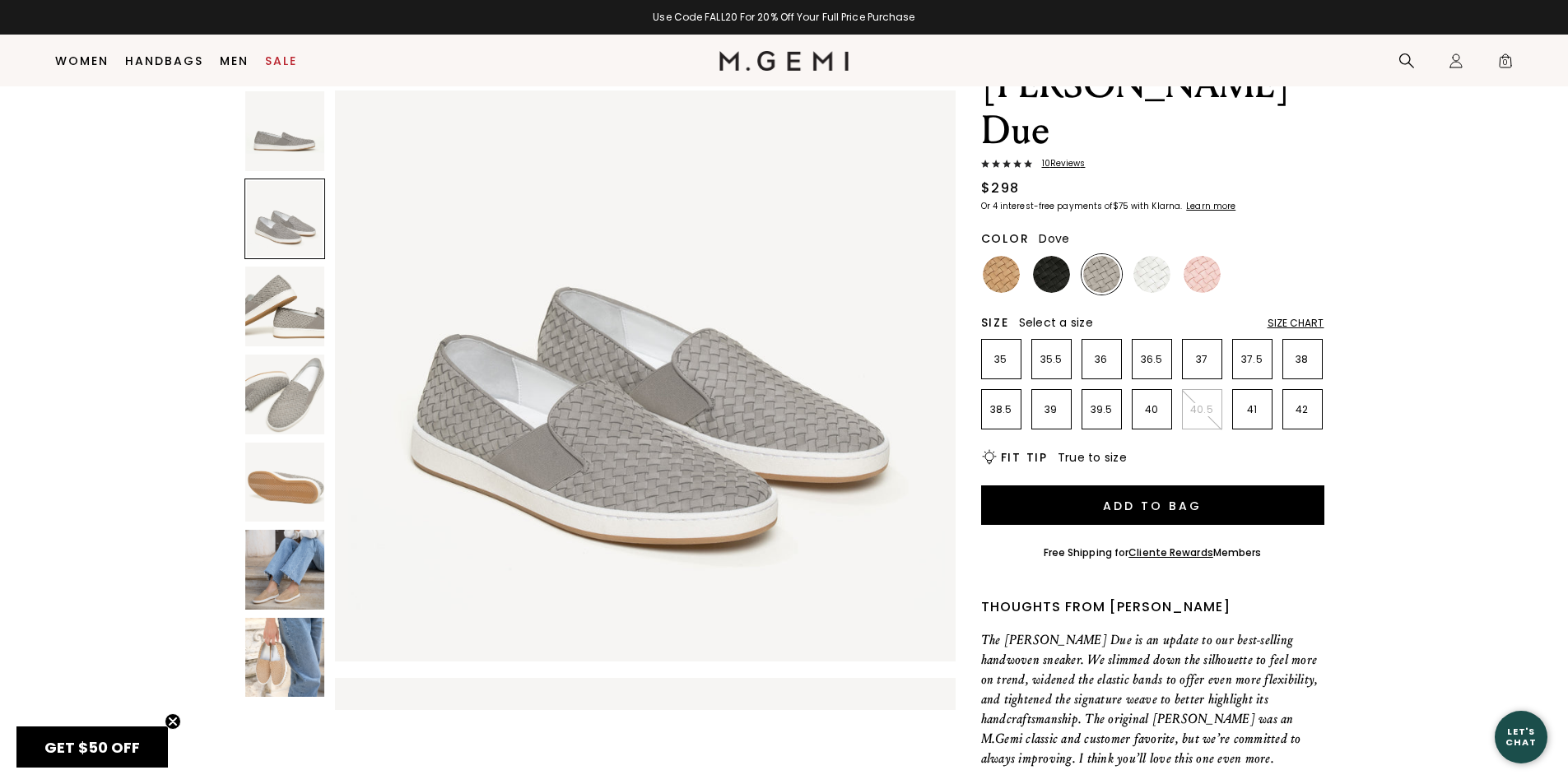
scroll to position [623, 0]
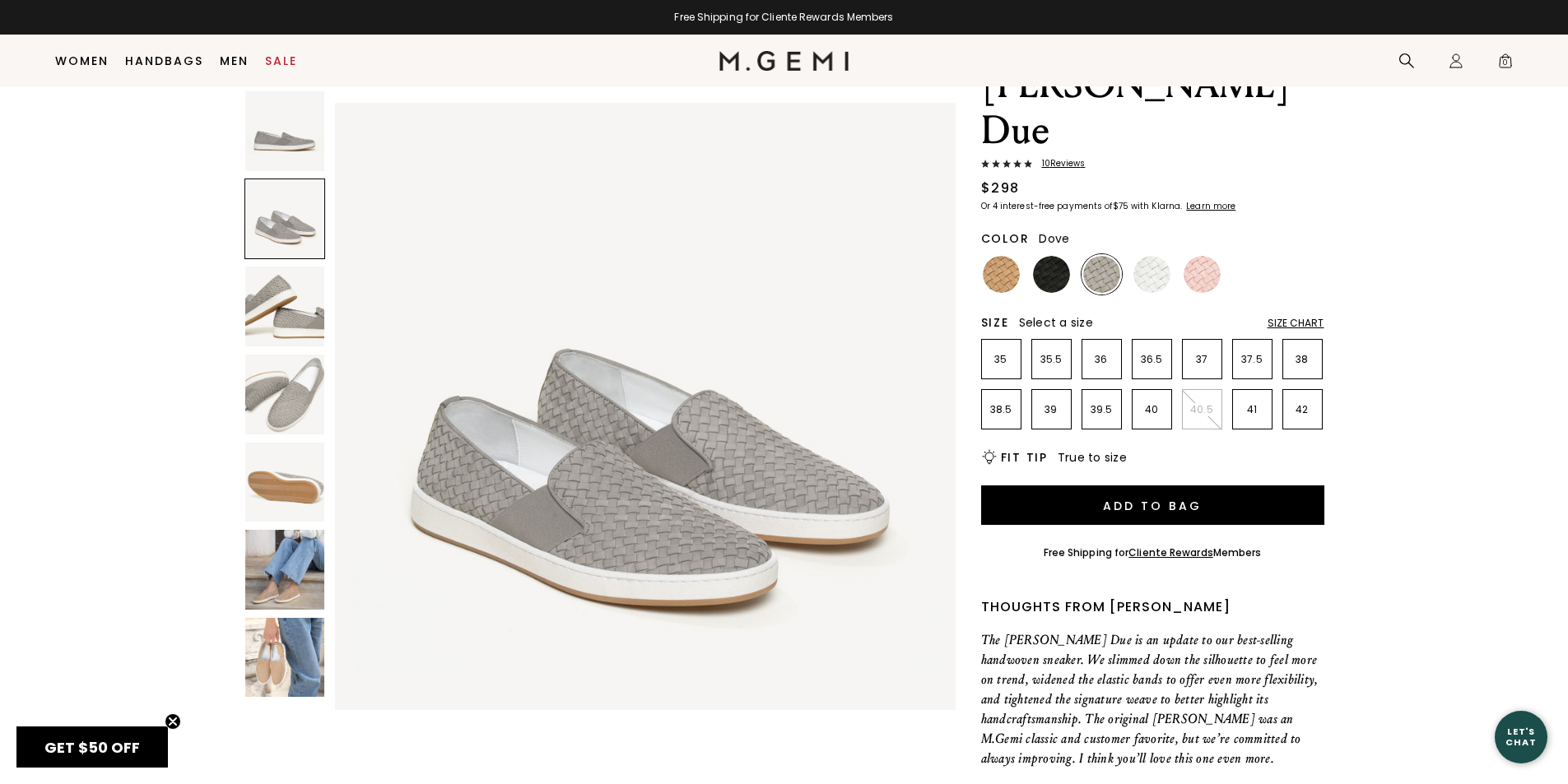
click at [290, 148] on img at bounding box center [285, 131] width 80 height 80
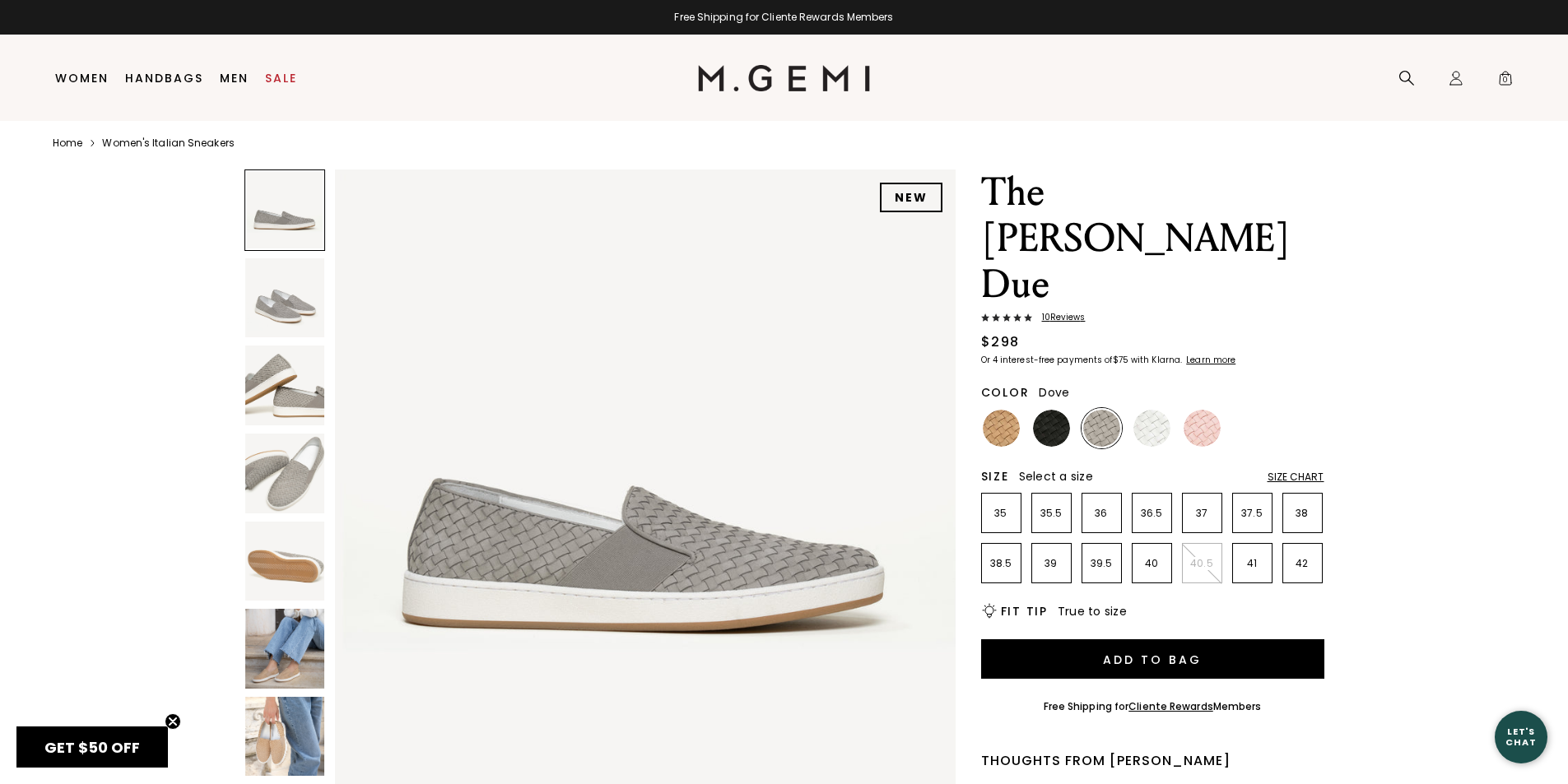
scroll to position [35, 0]
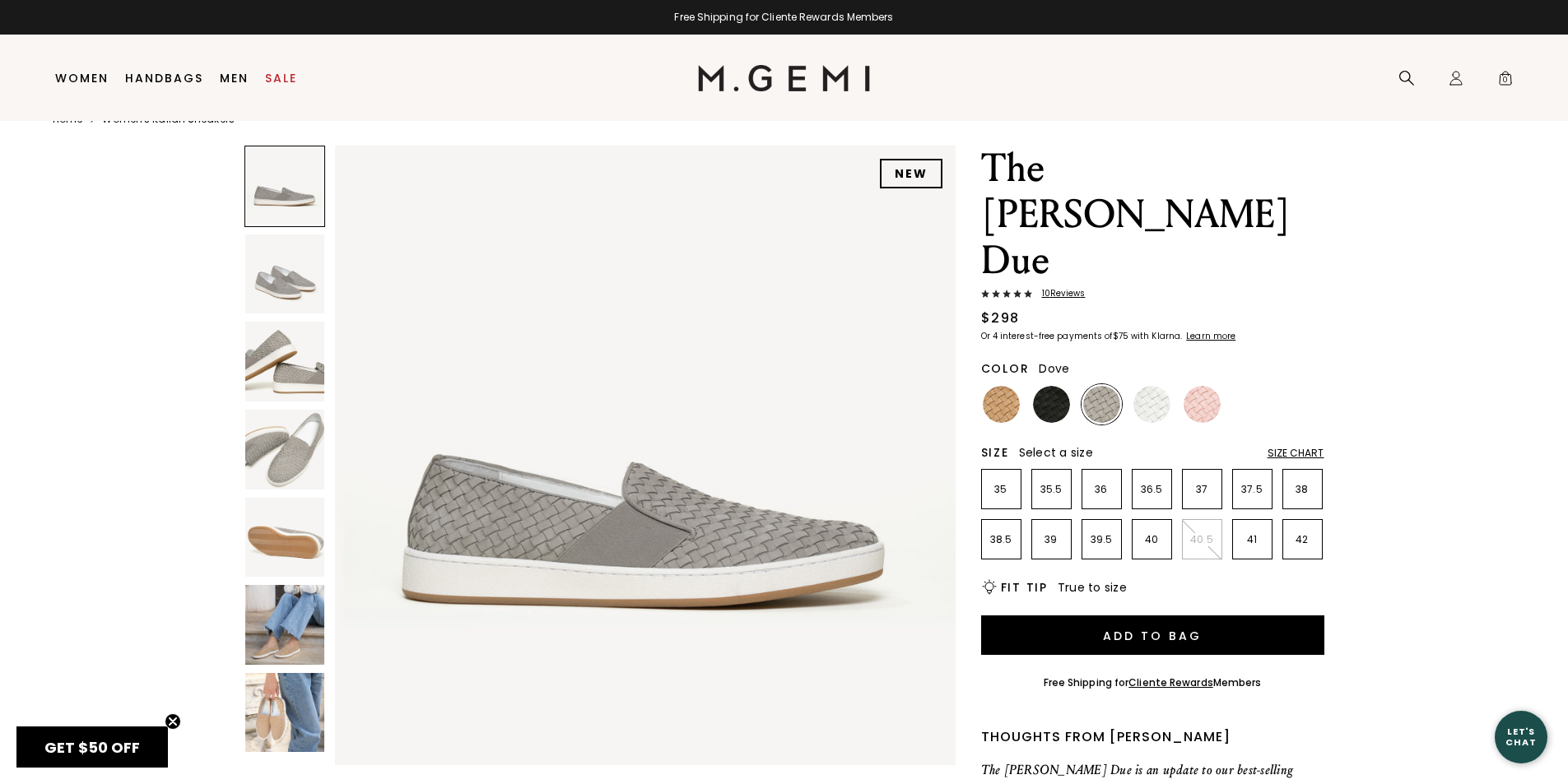
click at [306, 288] on img at bounding box center [285, 274] width 80 height 80
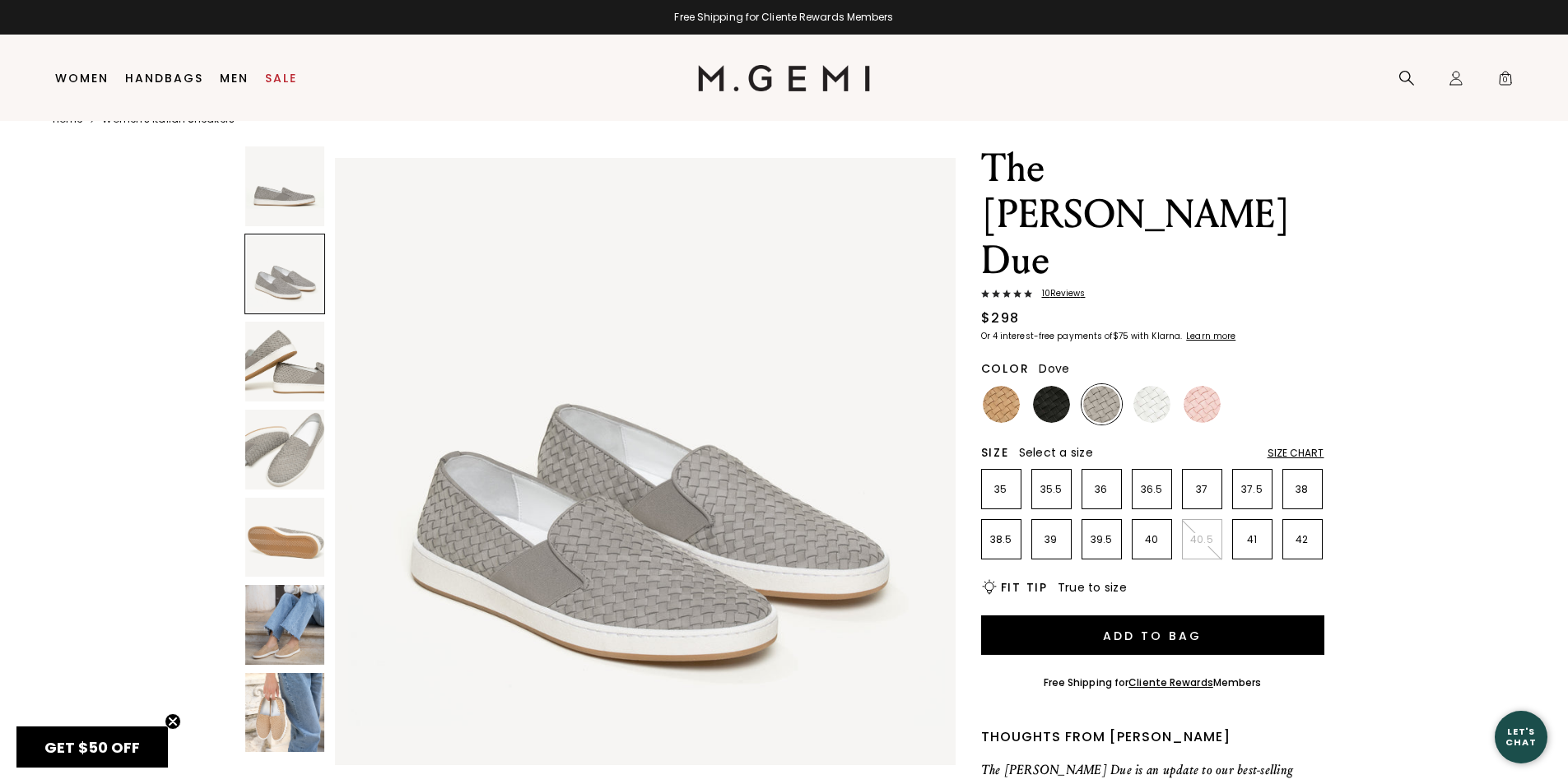
click at [306, 563] on img at bounding box center [285, 537] width 80 height 80
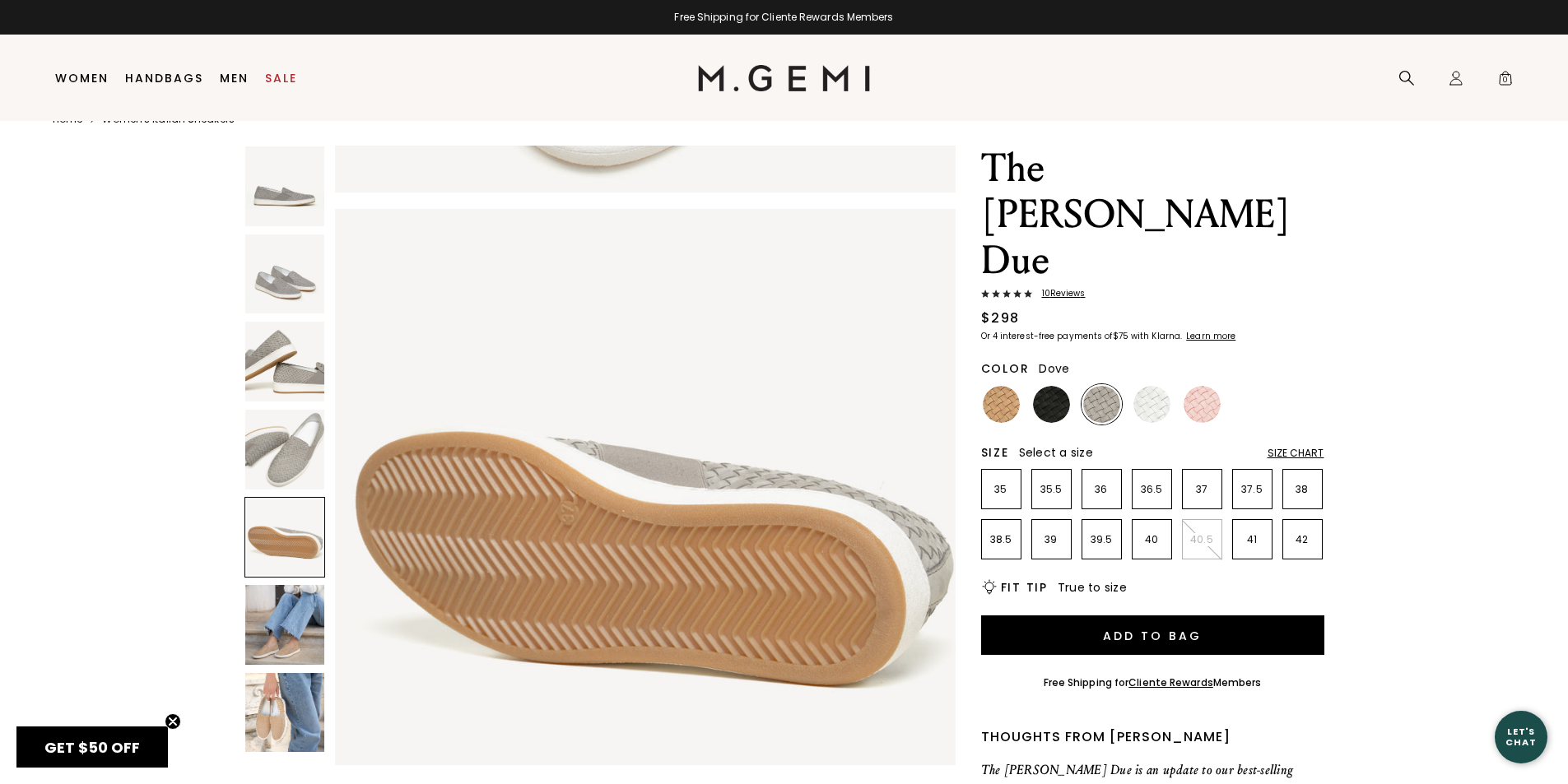
scroll to position [2496, 0]
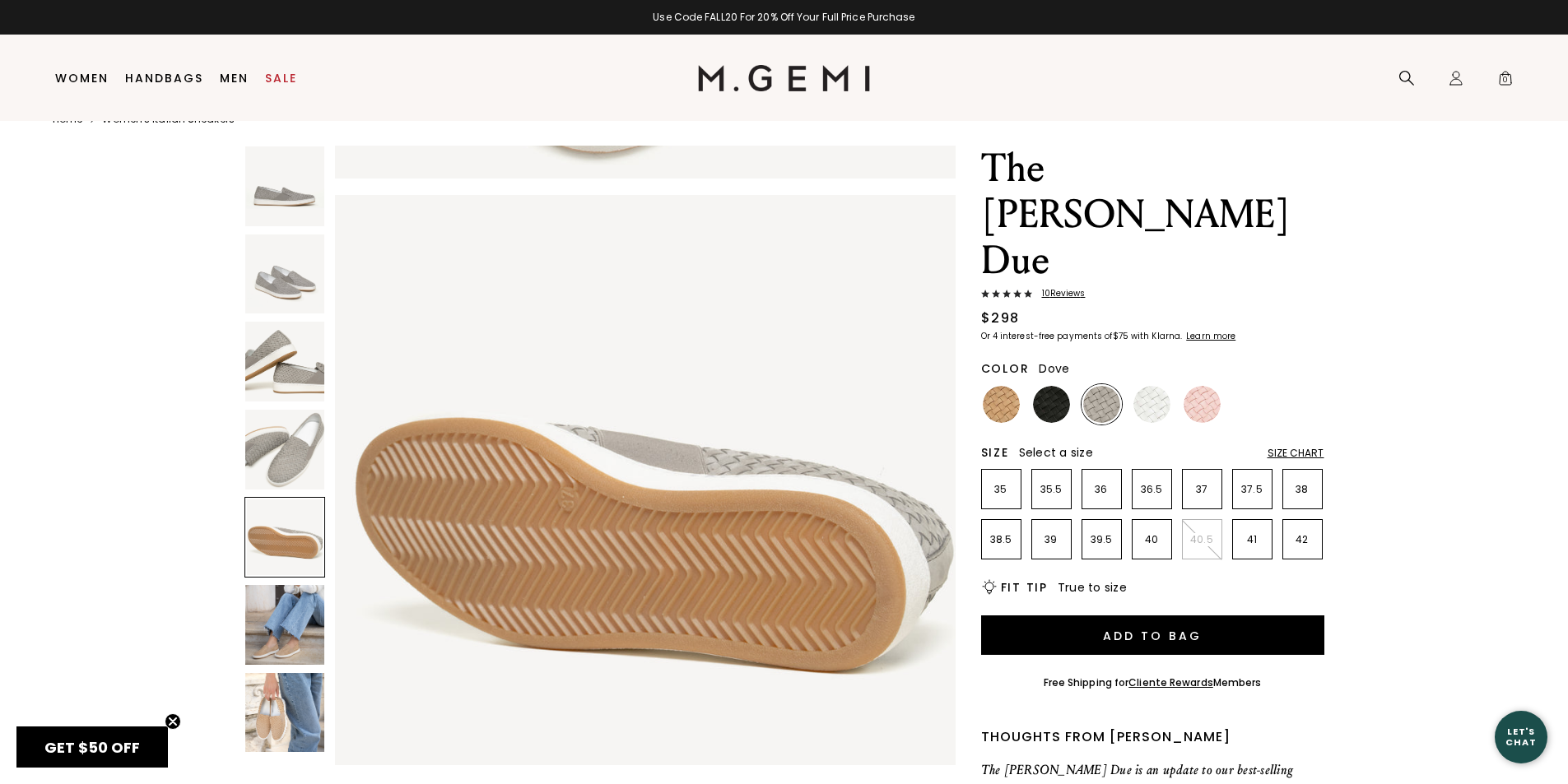
click at [1290, 446] on div "Size Chart" at bounding box center [1295, 453] width 57 height 13
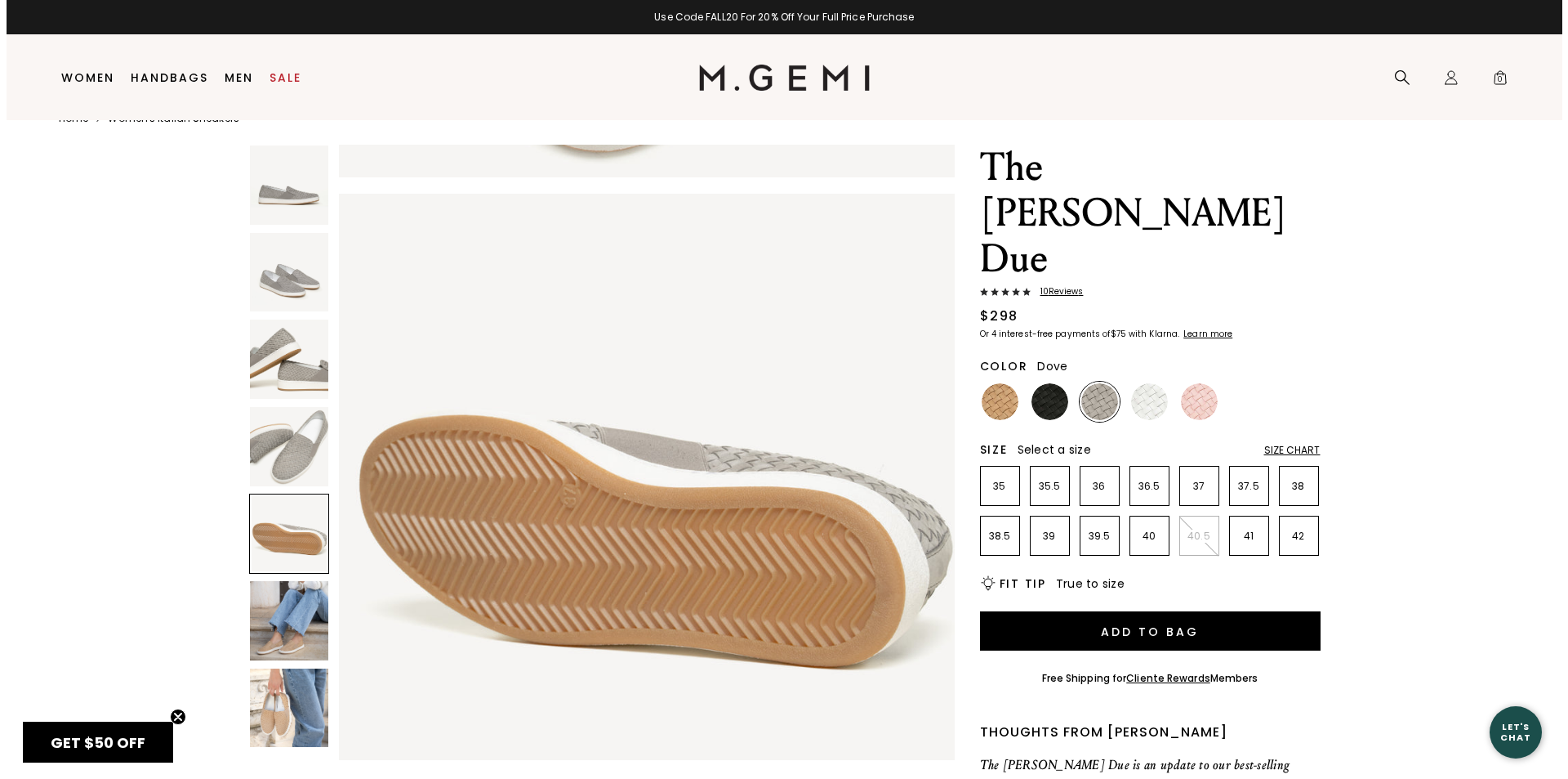
scroll to position [0, 0]
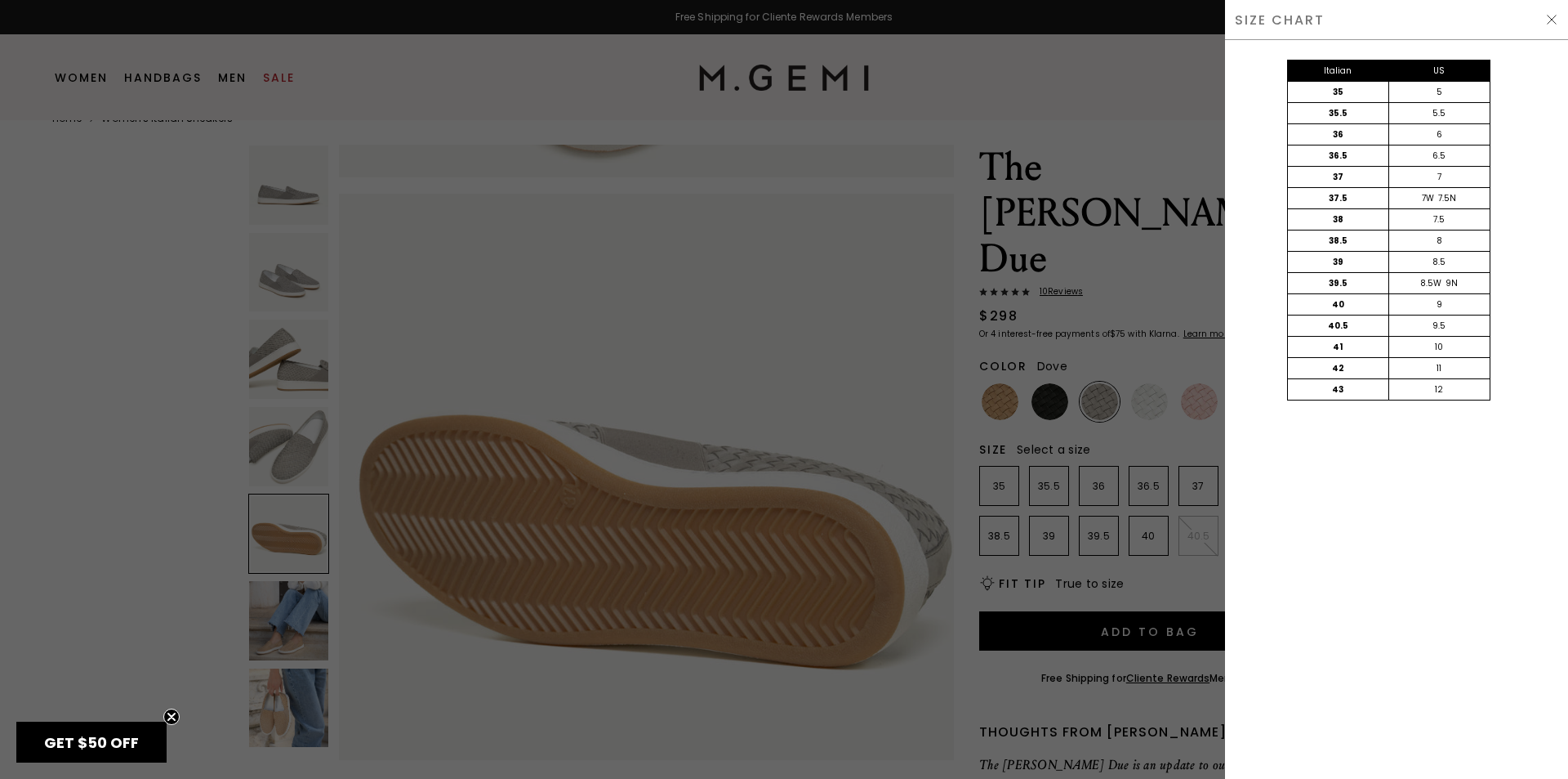
click at [992, 446] on div at bounding box center [784, 390] width 1568 height 779
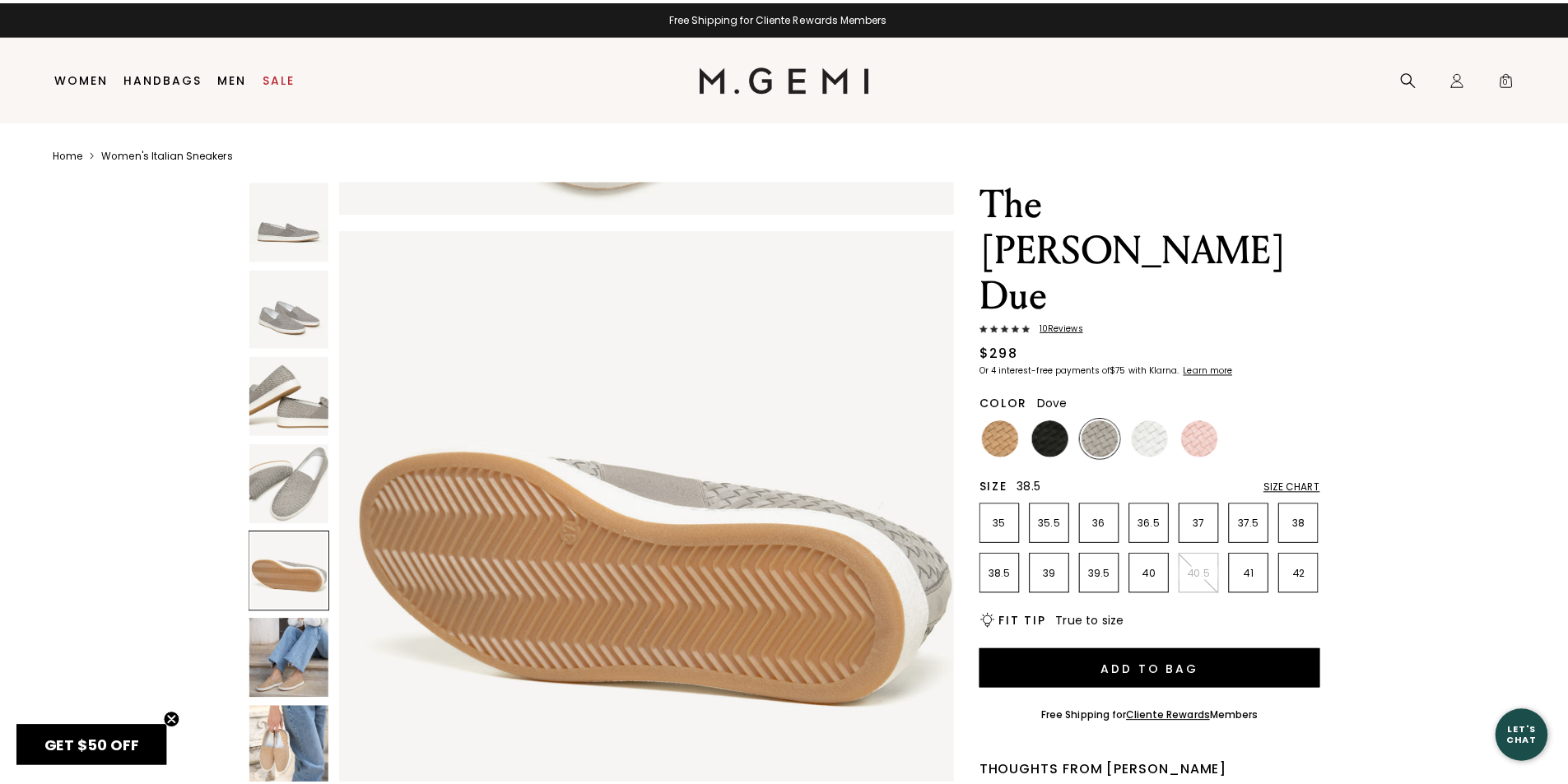
scroll to position [35, 0]
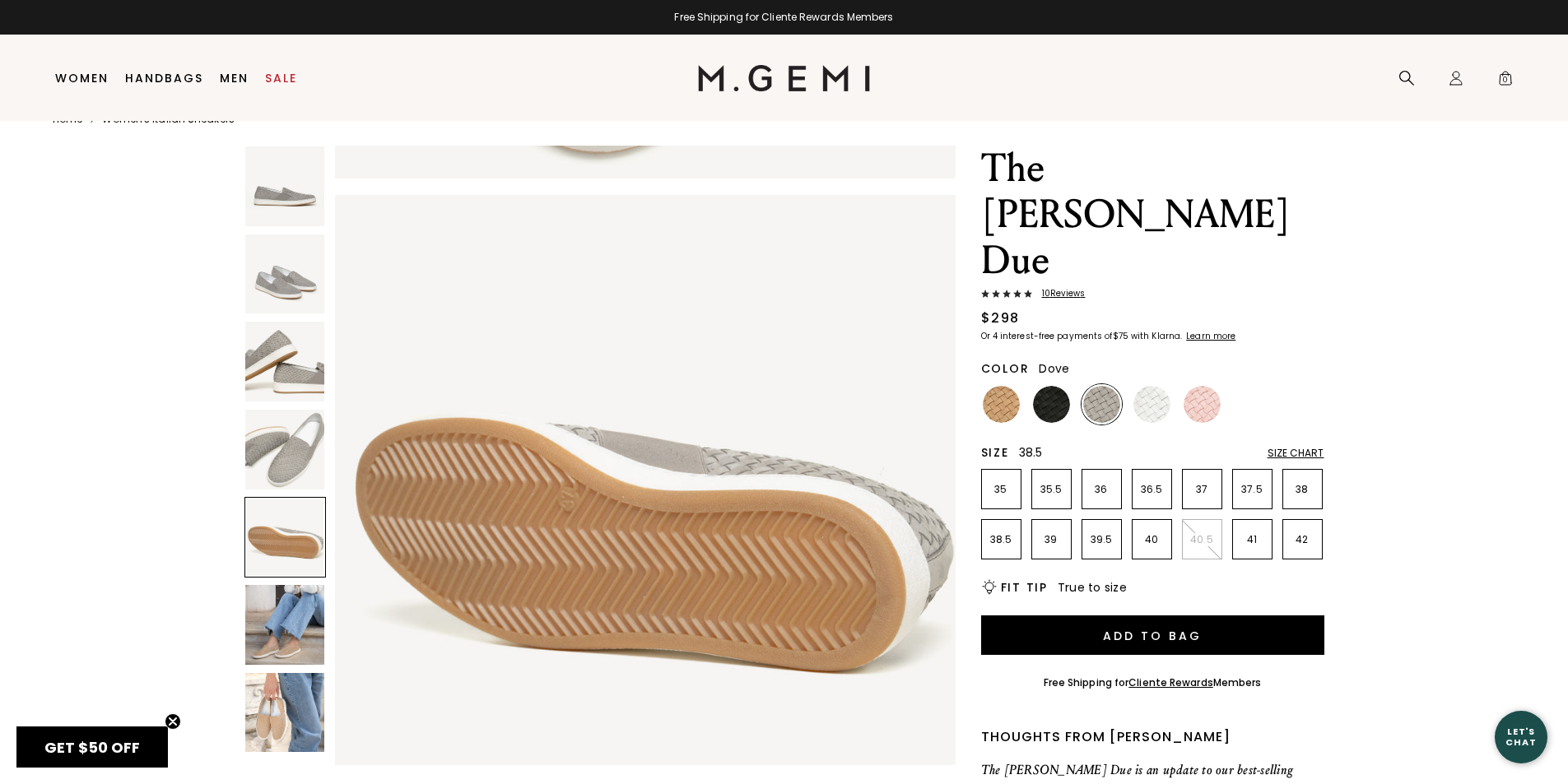
click at [1000, 533] on p "38.5" at bounding box center [1001, 539] width 39 height 13
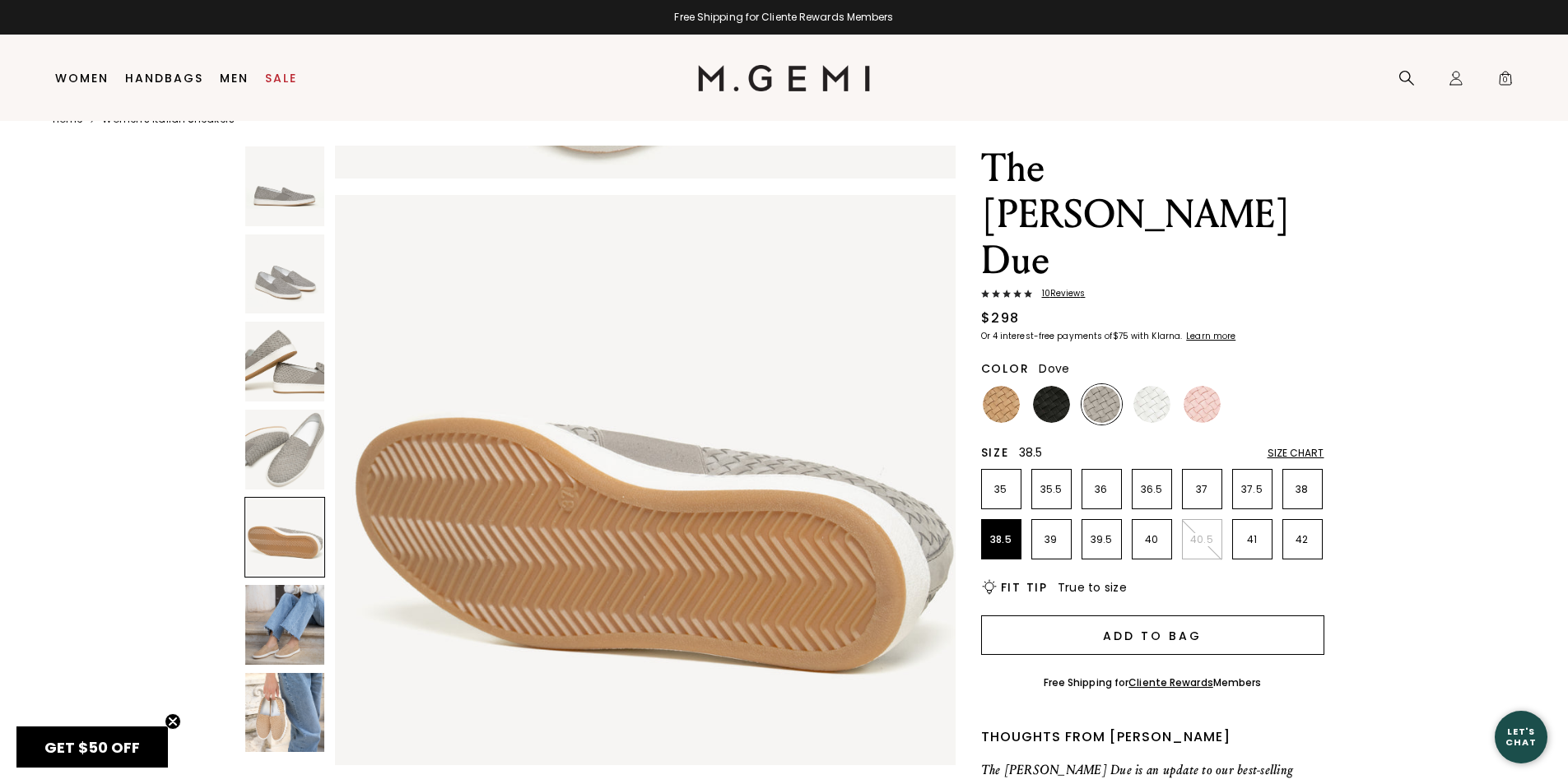
click at [1195, 616] on button "Add to Bag" at bounding box center [1152, 635] width 343 height 40
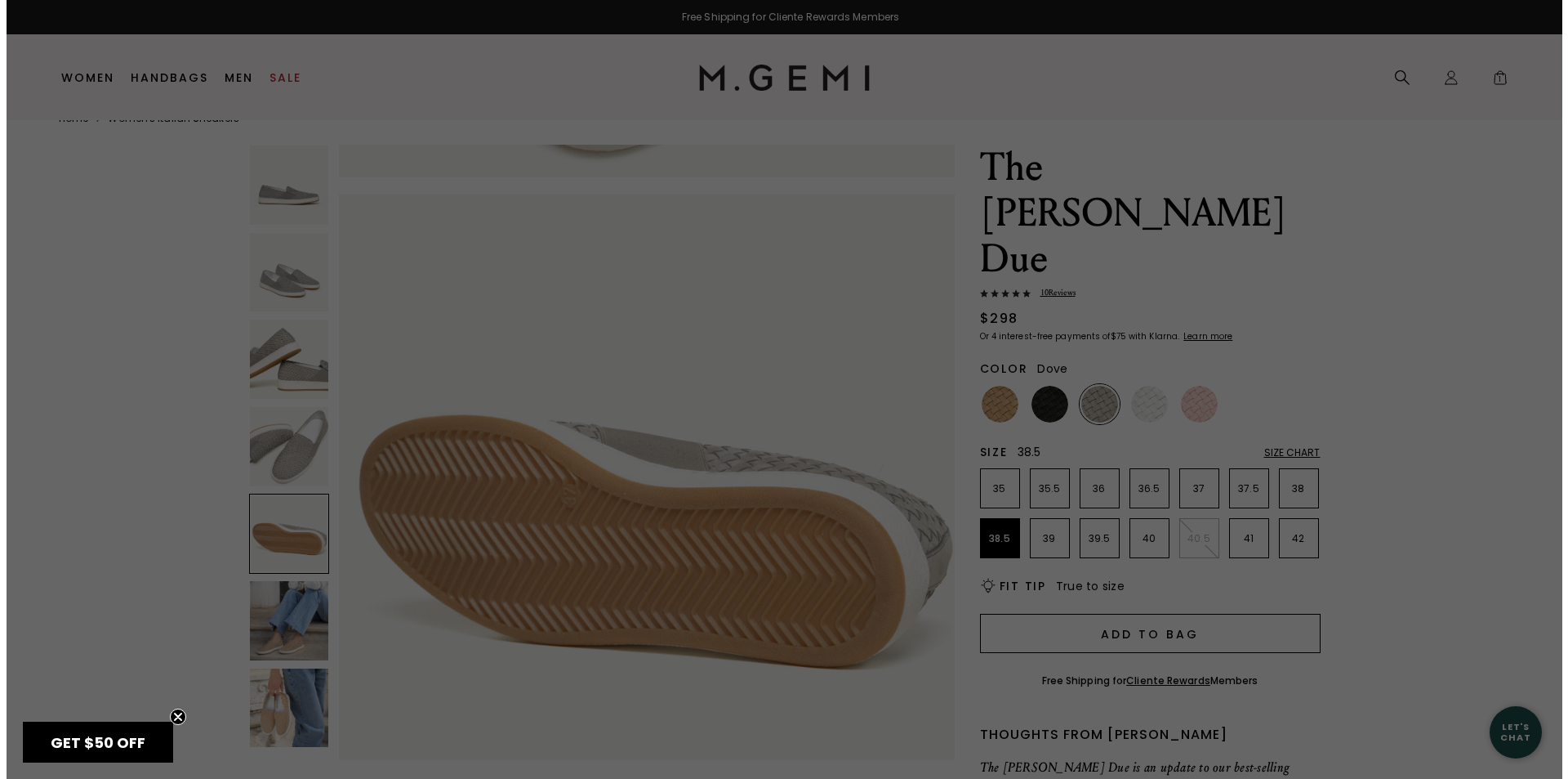
scroll to position [0, 0]
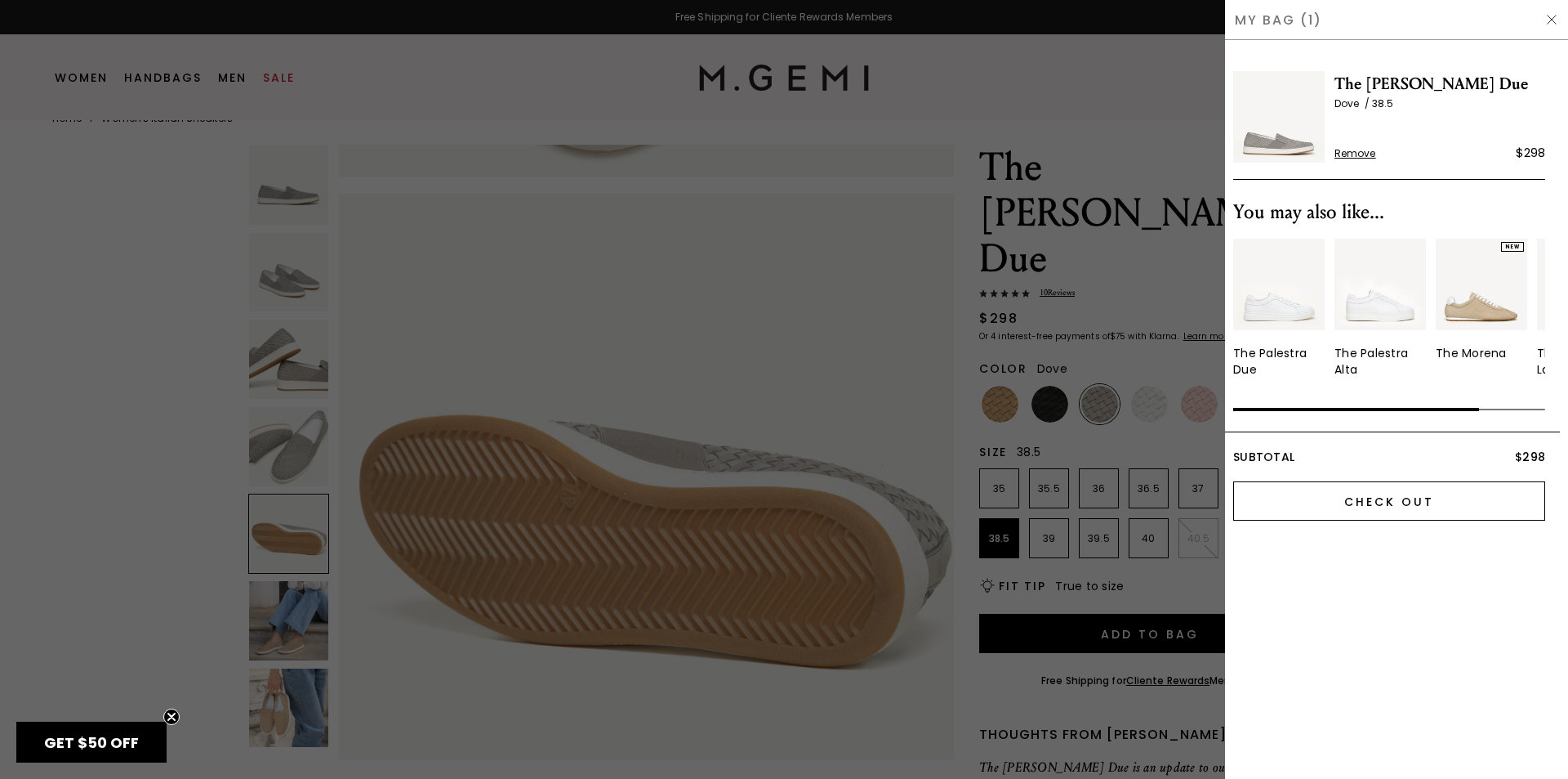
click at [1429, 500] on input "Check Out" at bounding box center [1389, 500] width 312 height 39
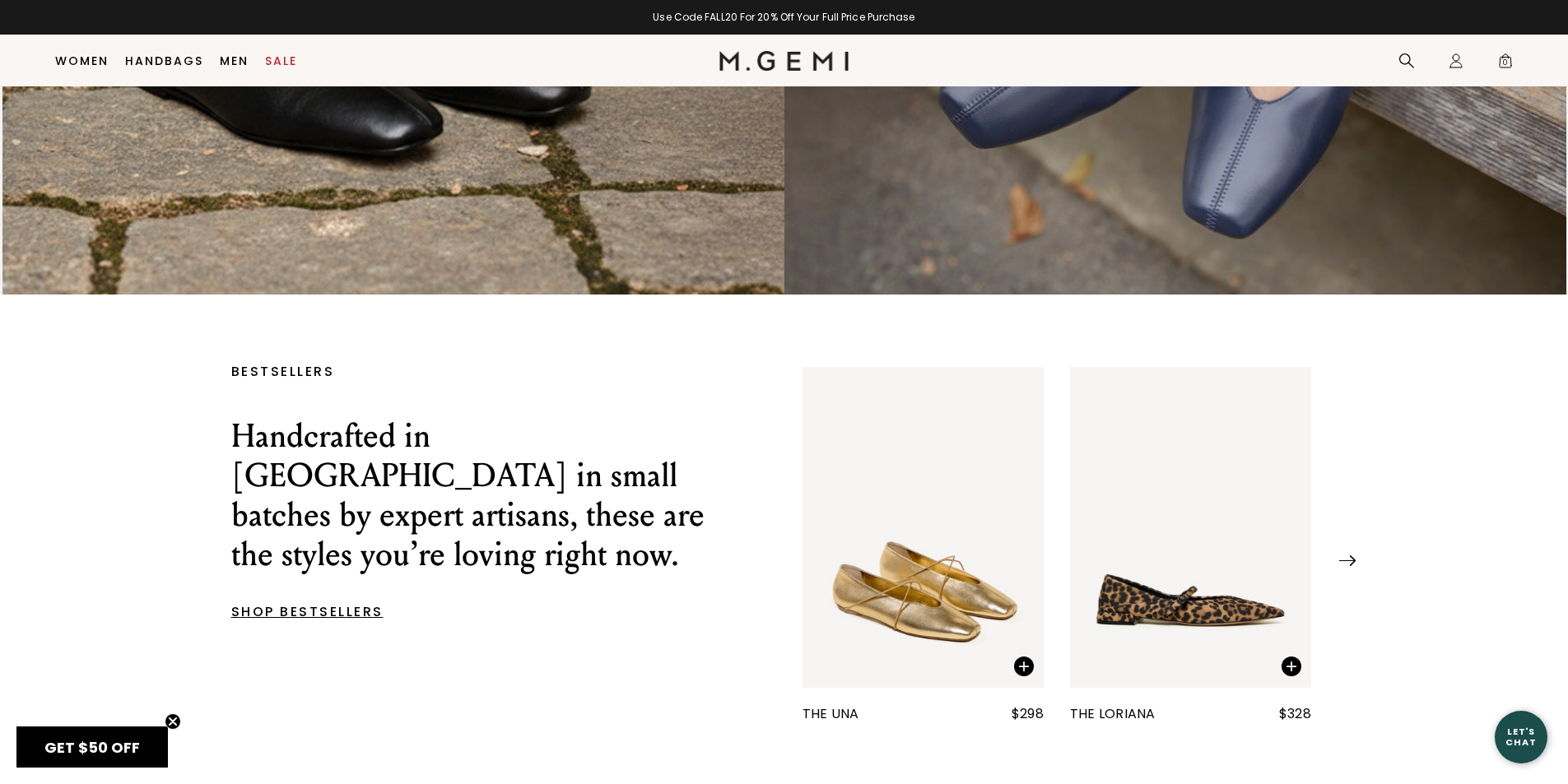
scroll to position [213, 0]
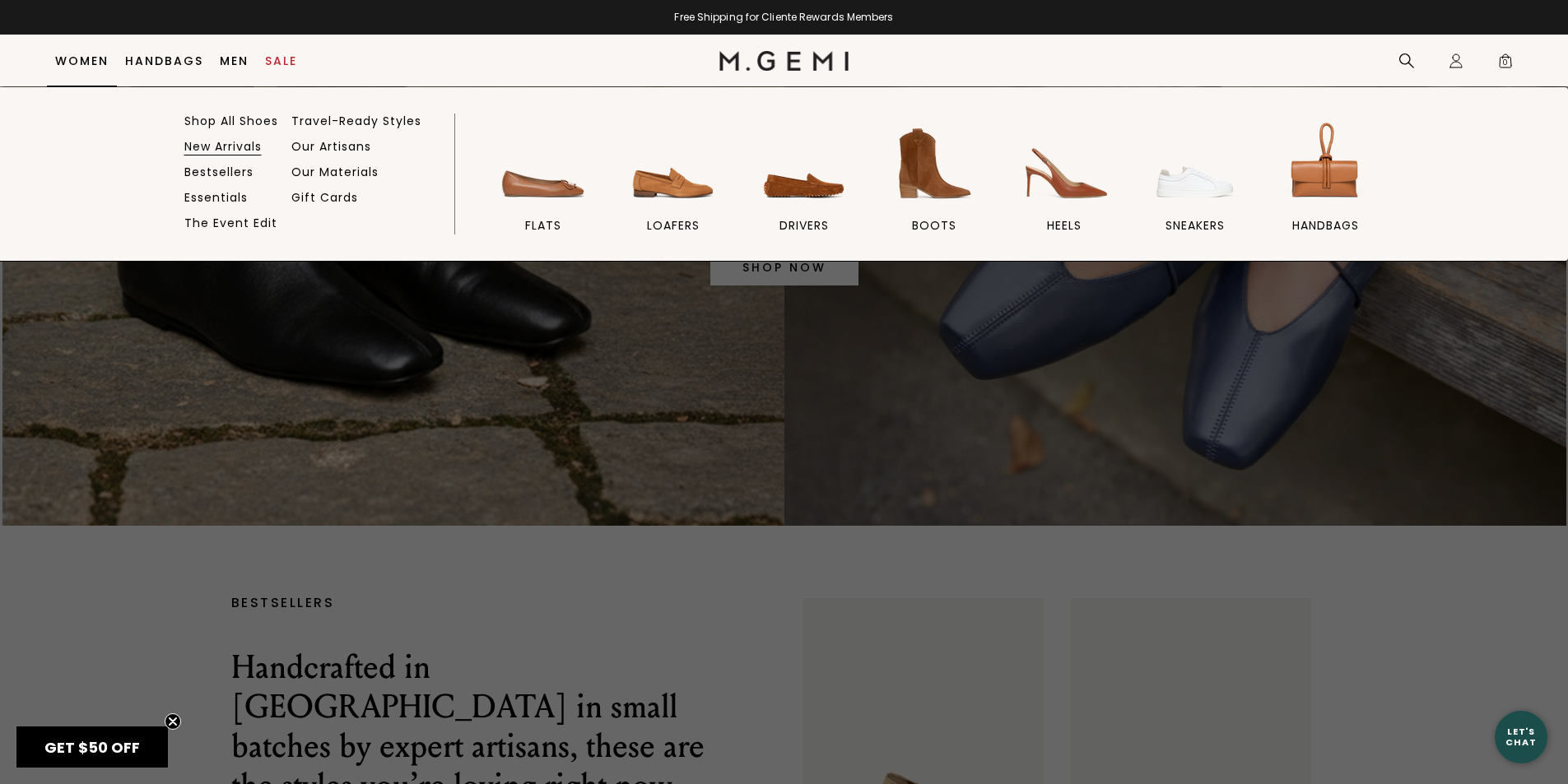
click at [198, 146] on link "New Arrivals" at bounding box center [223, 146] width 77 height 15
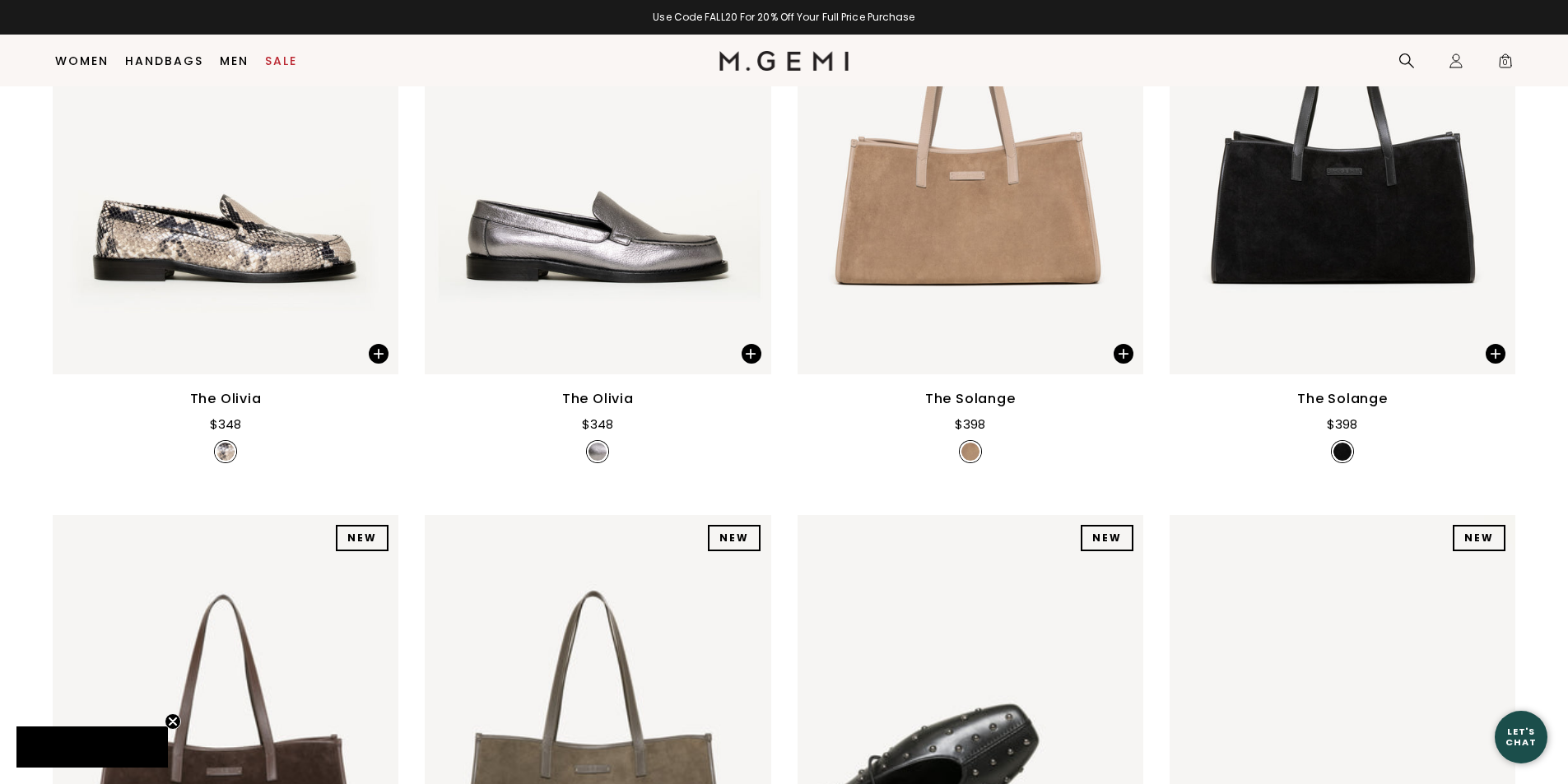
scroll to position [1857, 0]
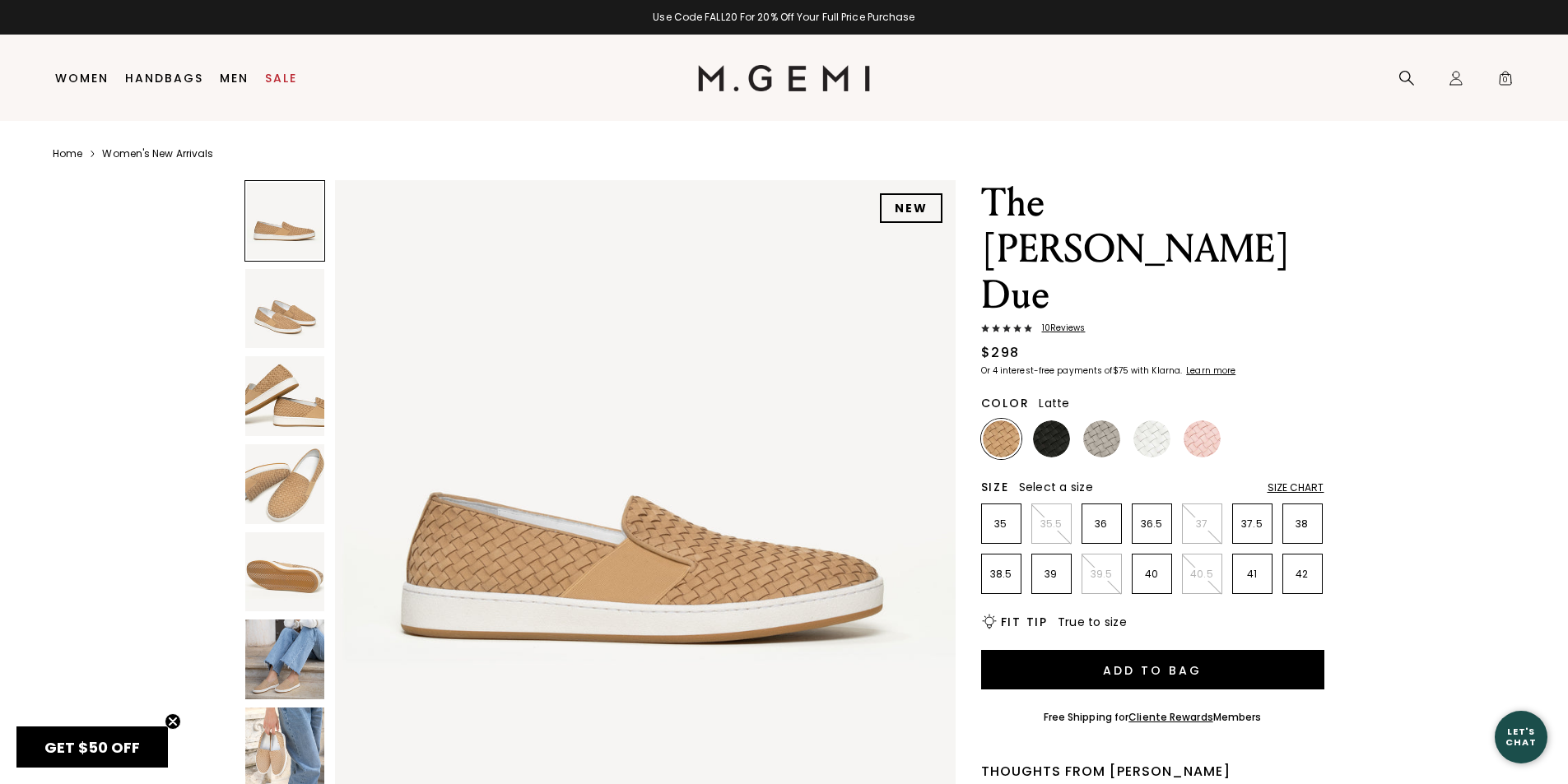
click at [303, 678] on img at bounding box center [285, 659] width 80 height 80
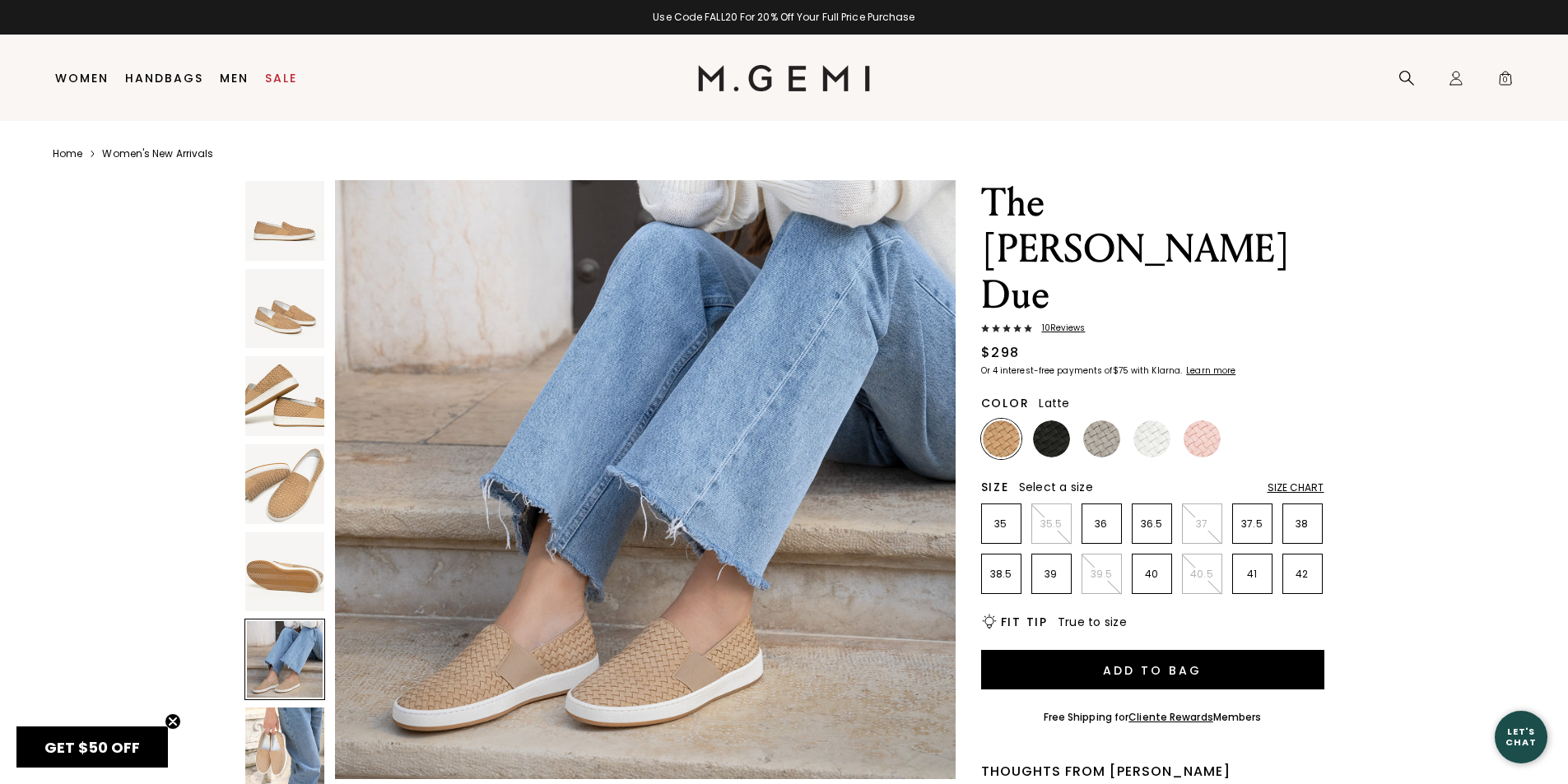
click at [282, 722] on img at bounding box center [285, 747] width 80 height 80
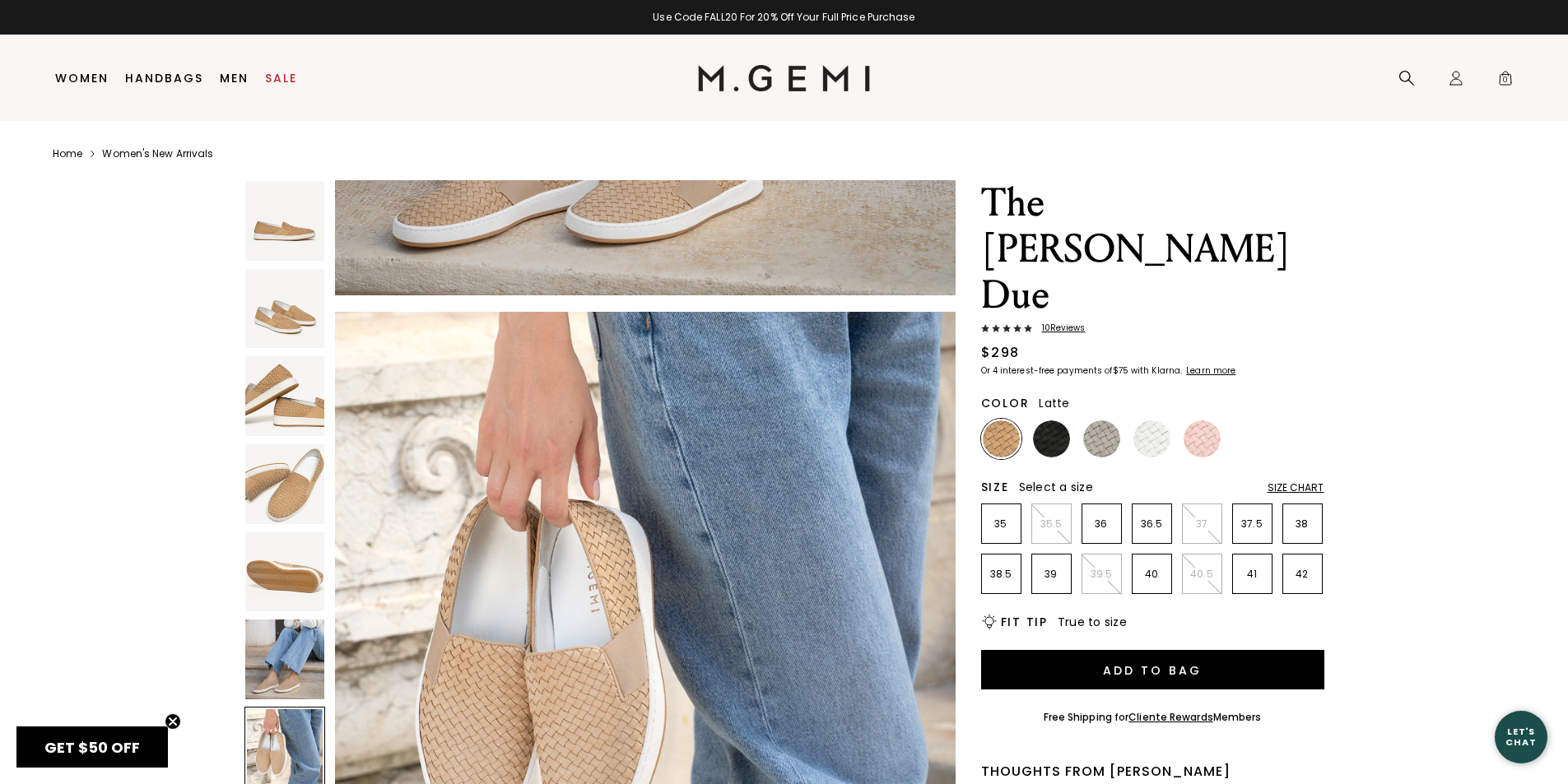
scroll to position [3742, 0]
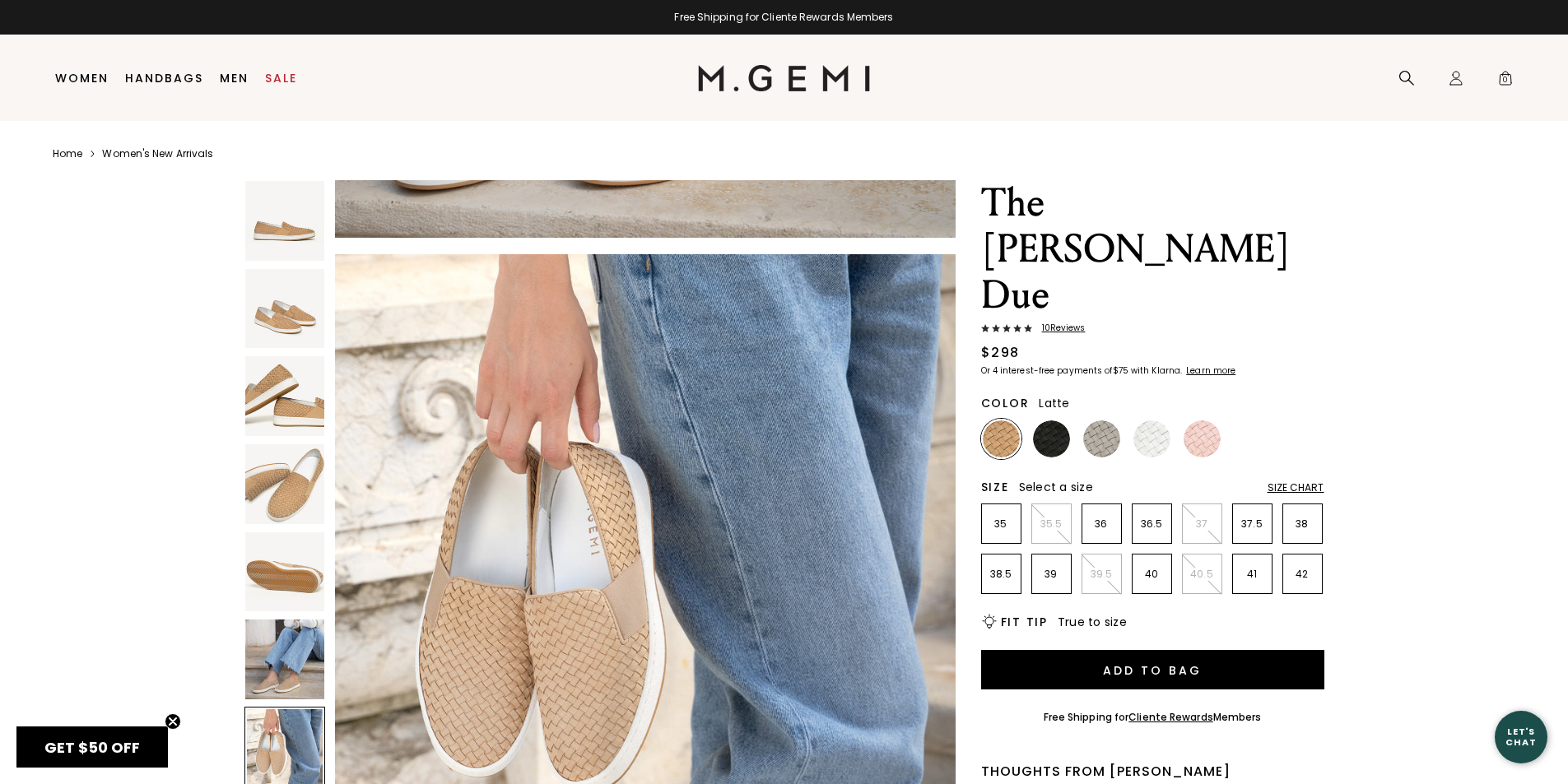
click at [282, 370] on img at bounding box center [285, 396] width 80 height 80
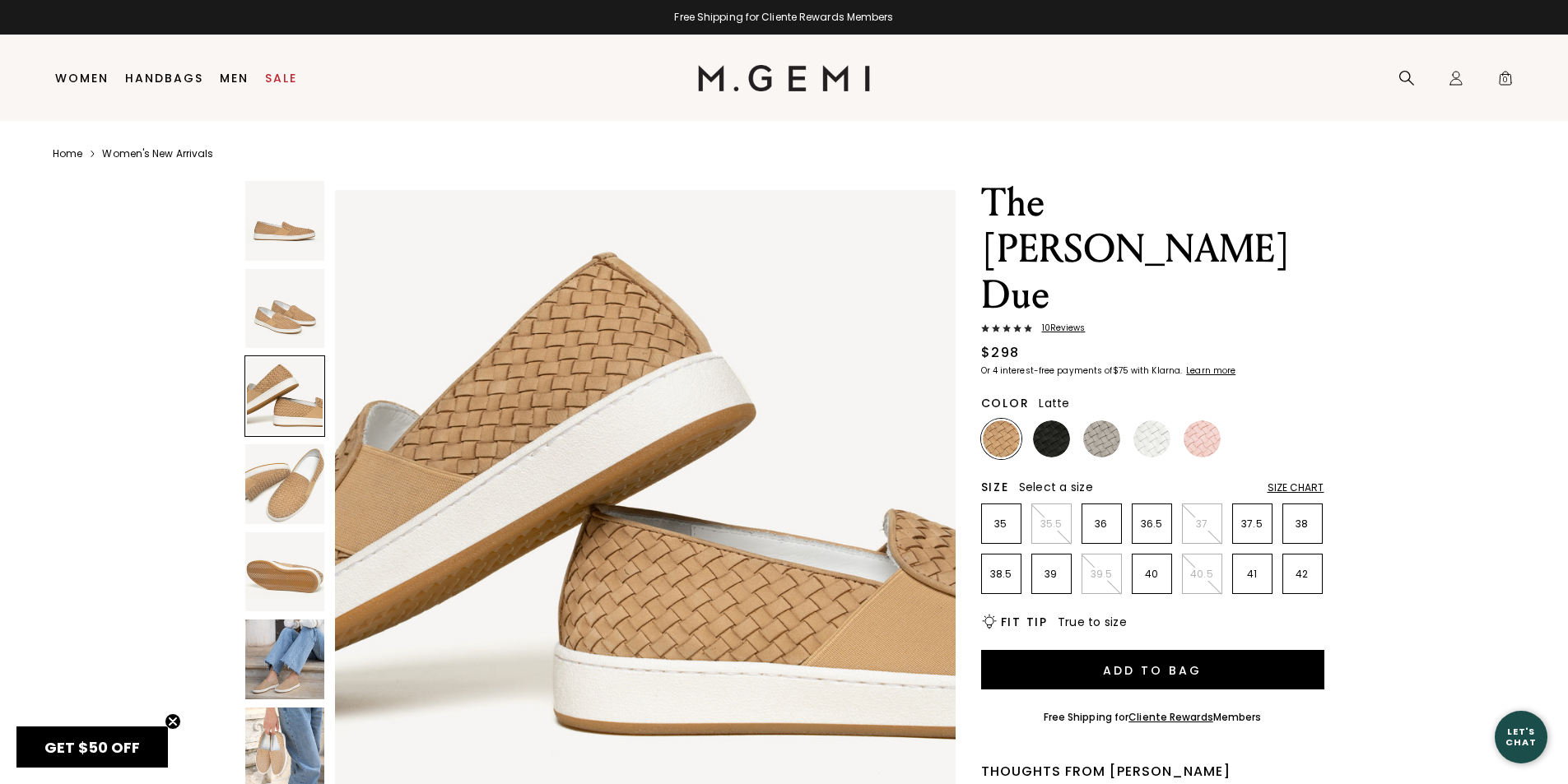
scroll to position [1248, 0]
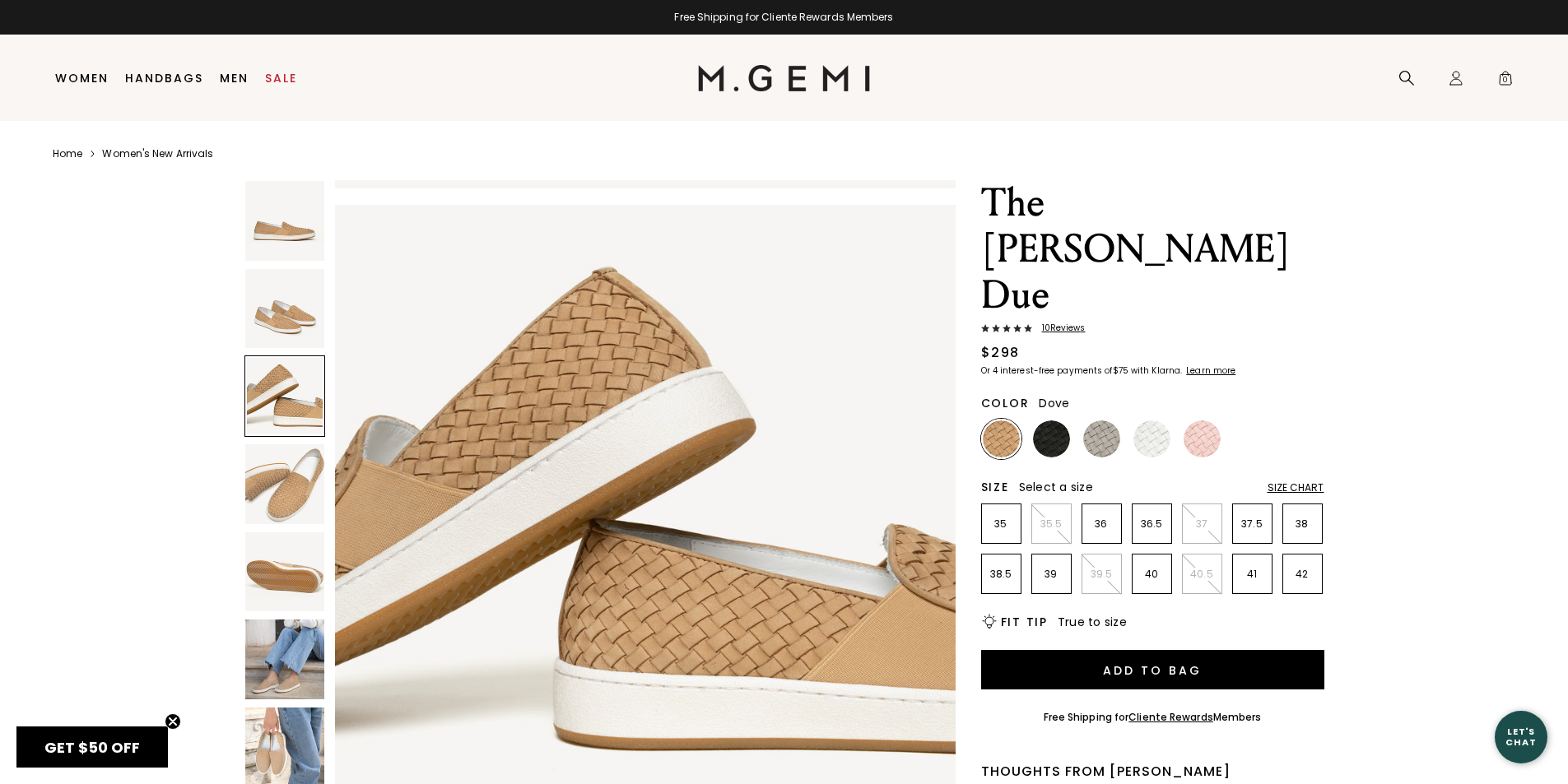
click at [1107, 421] on img at bounding box center [1101, 439] width 37 height 37
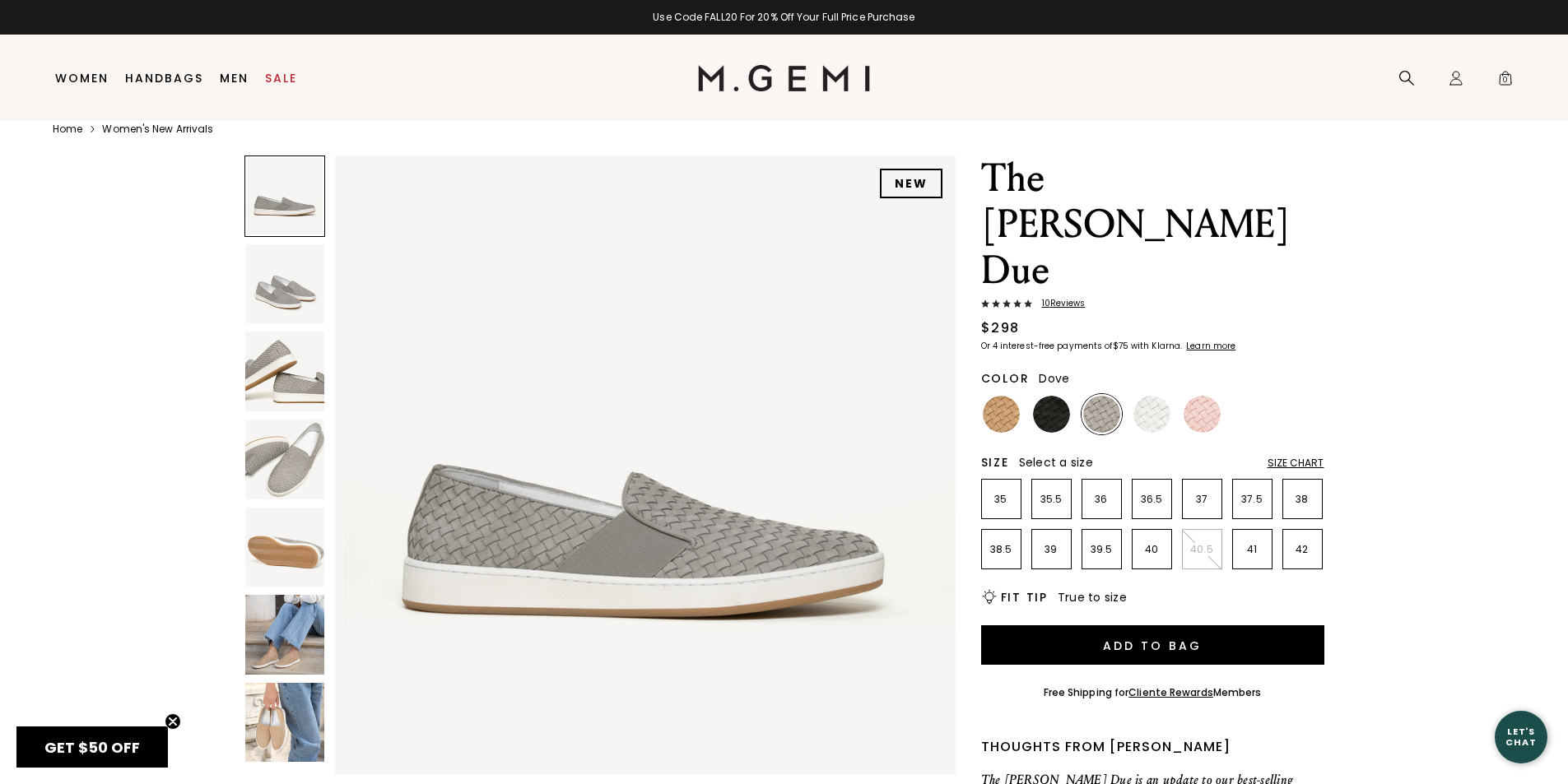
scroll to position [35, 0]
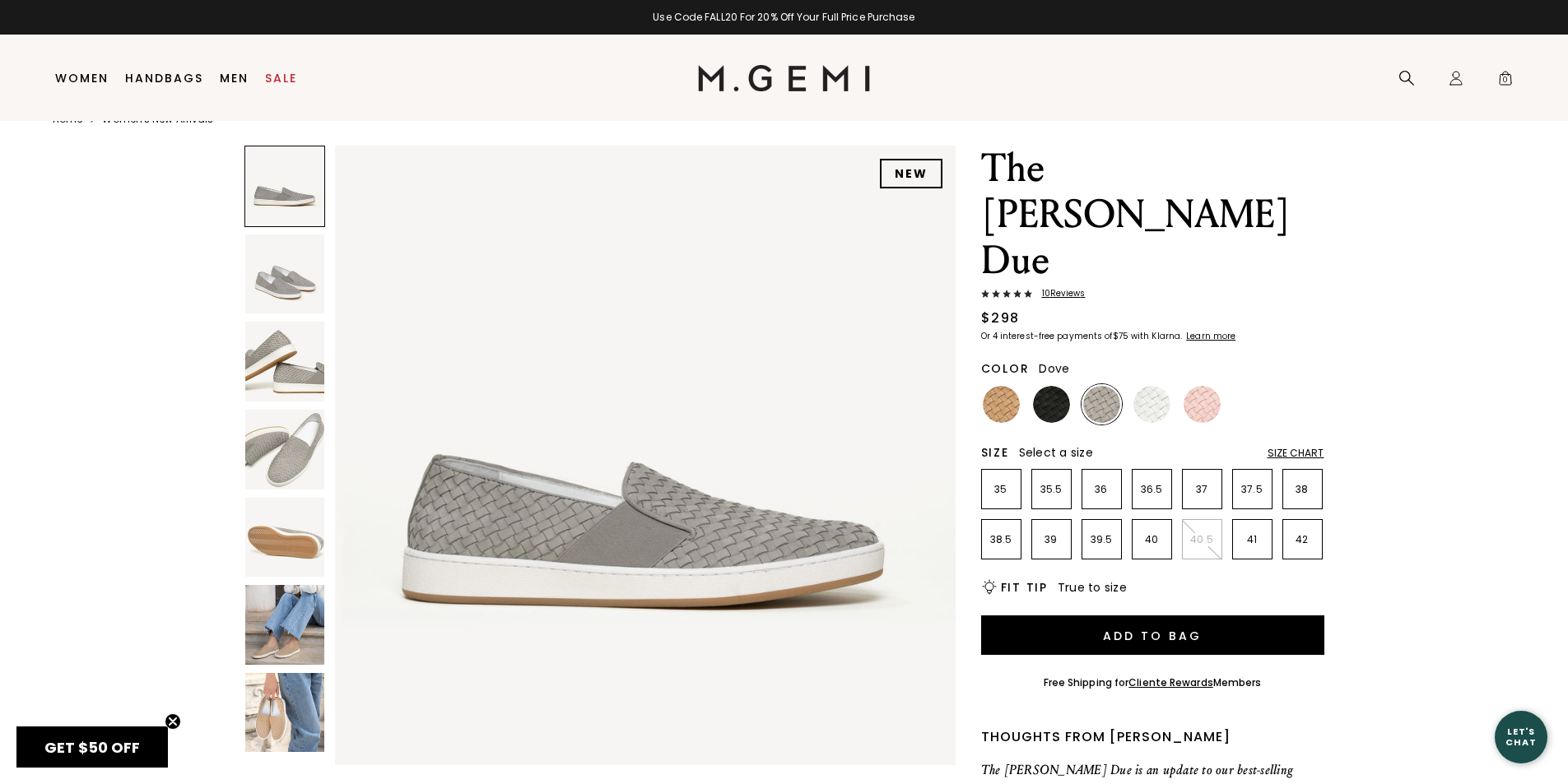
click at [302, 277] on img at bounding box center [285, 274] width 80 height 80
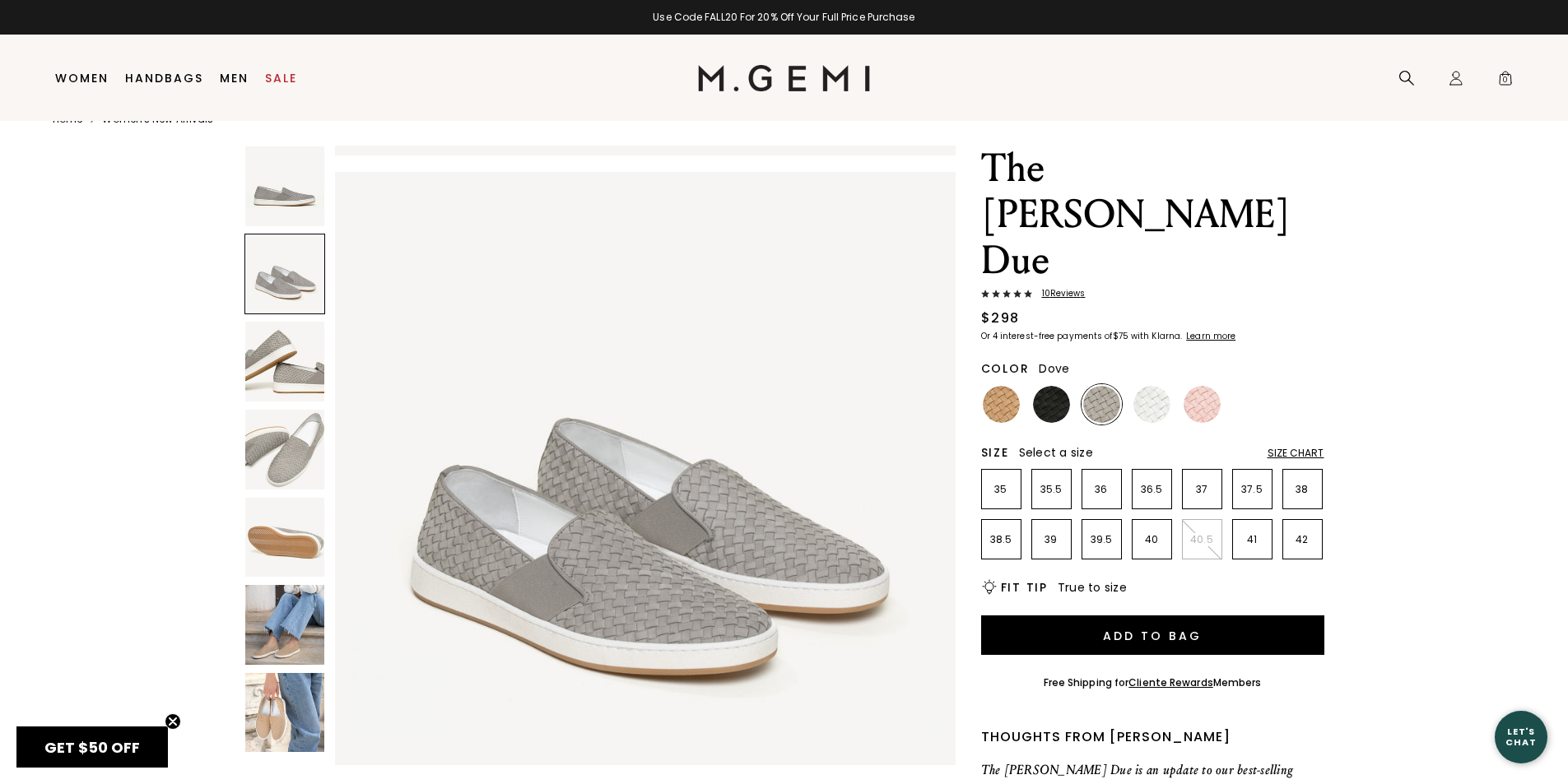
scroll to position [623, 0]
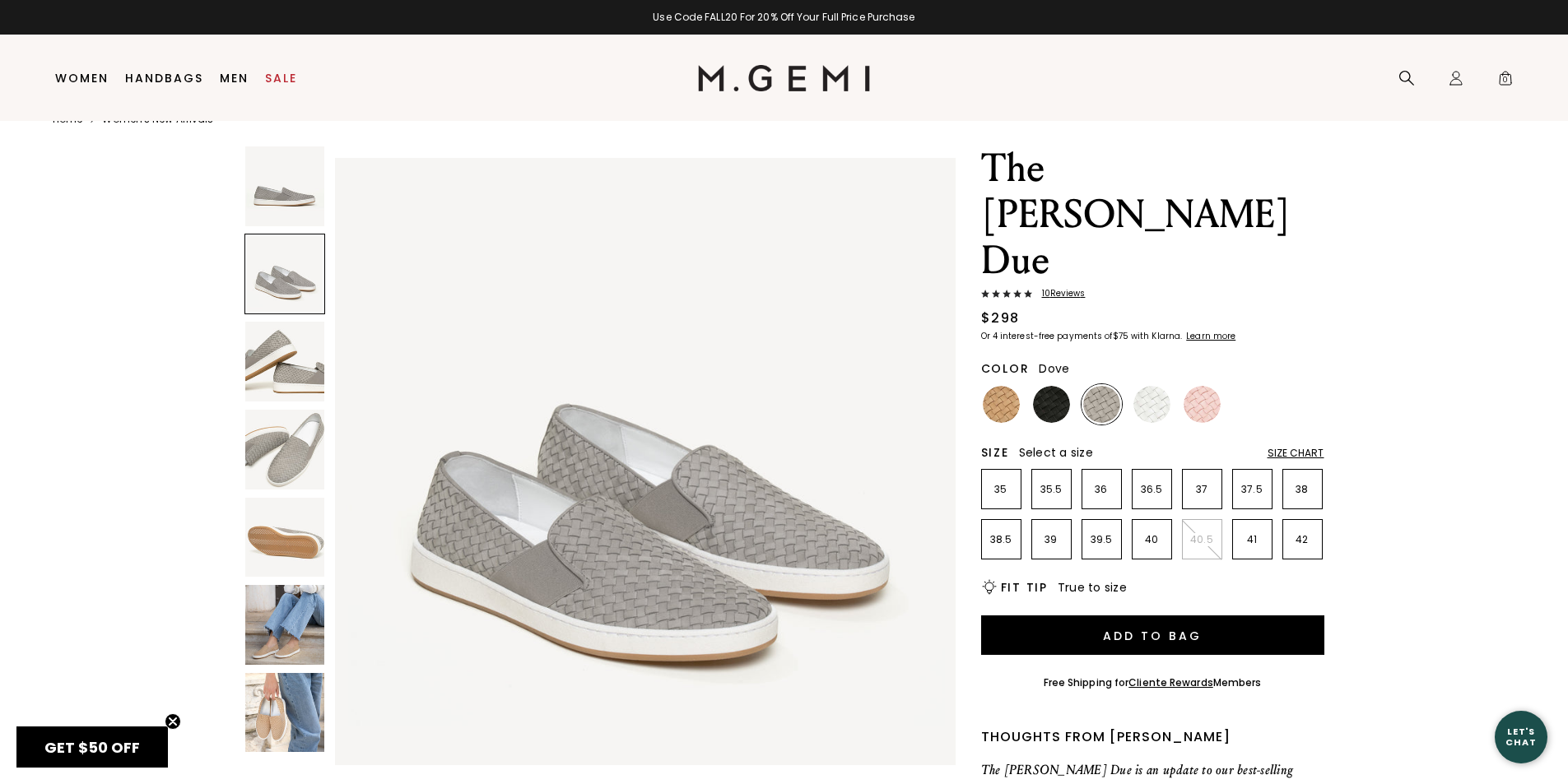
click at [281, 190] on img at bounding box center [285, 186] width 80 height 80
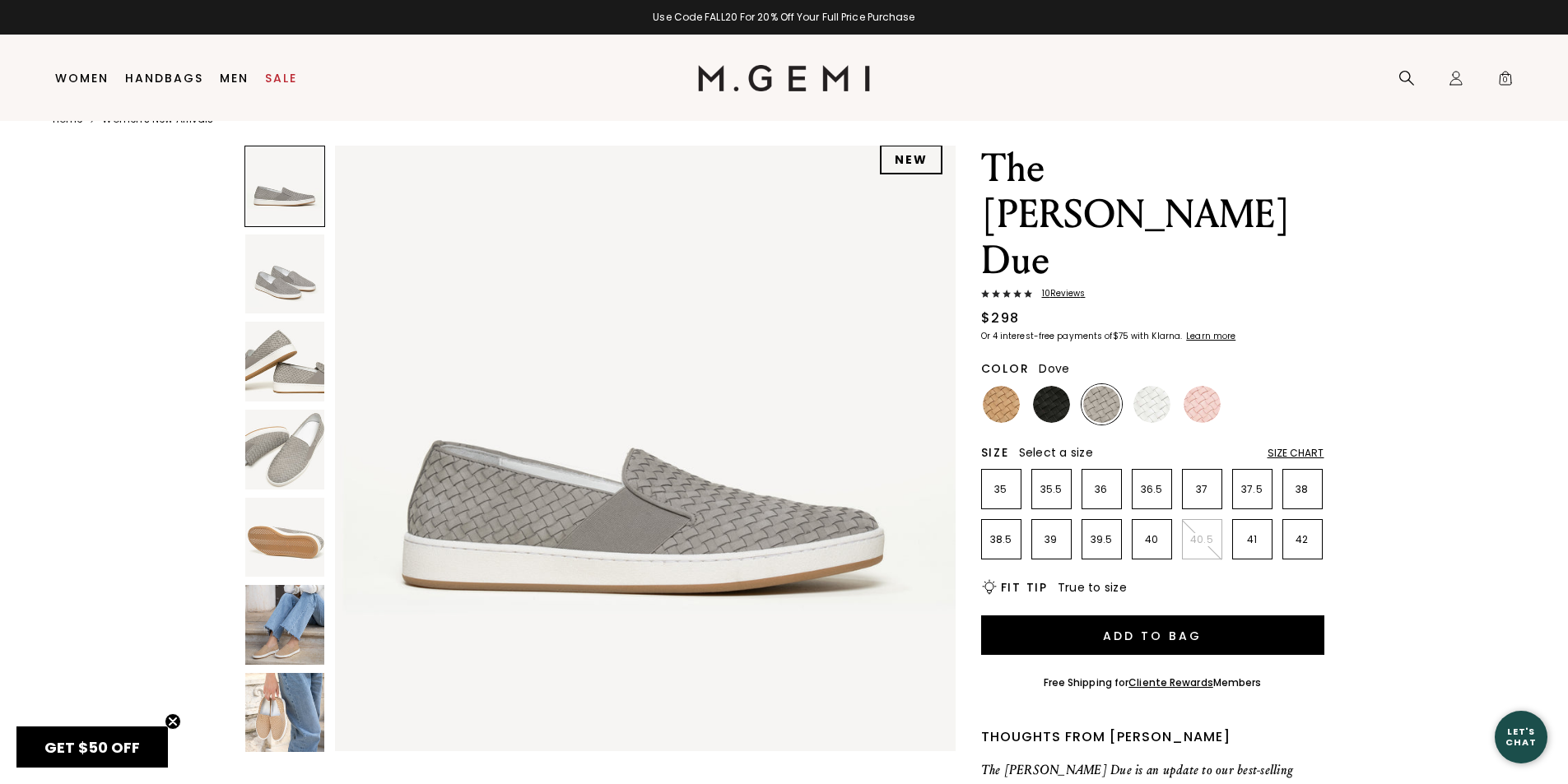
scroll to position [0, 0]
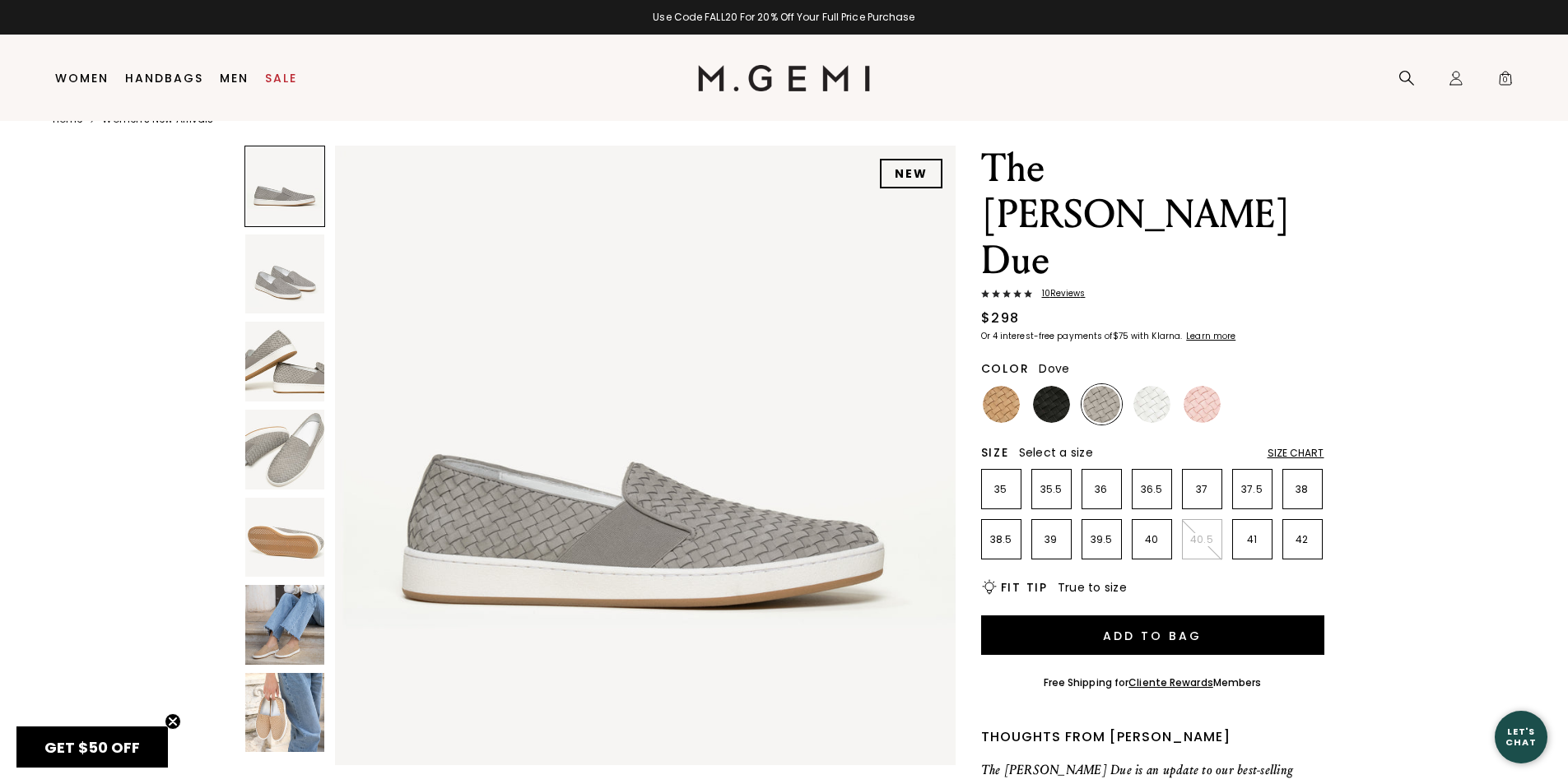
click at [286, 427] on img at bounding box center [285, 449] width 80 height 80
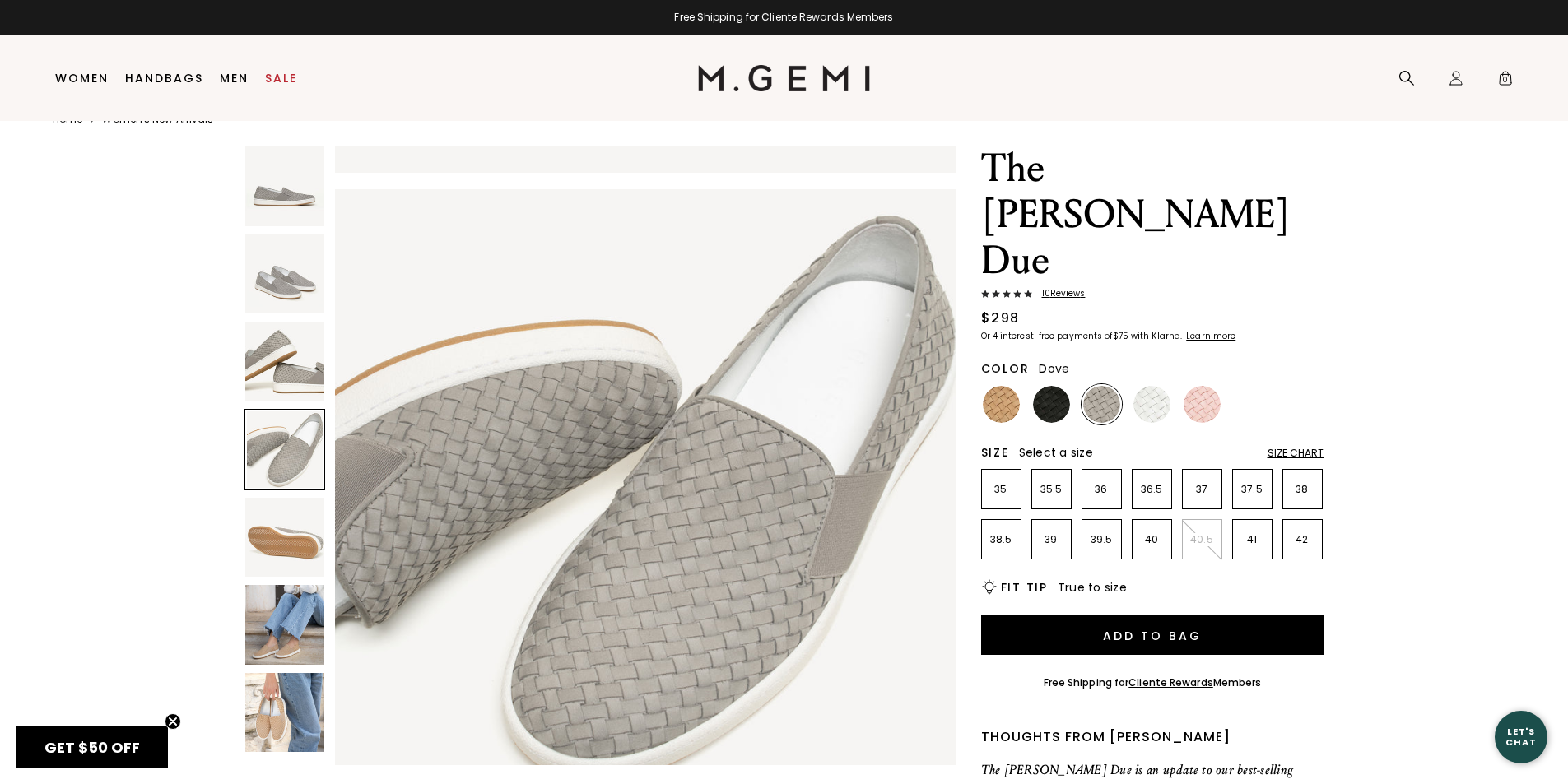
scroll to position [1871, 0]
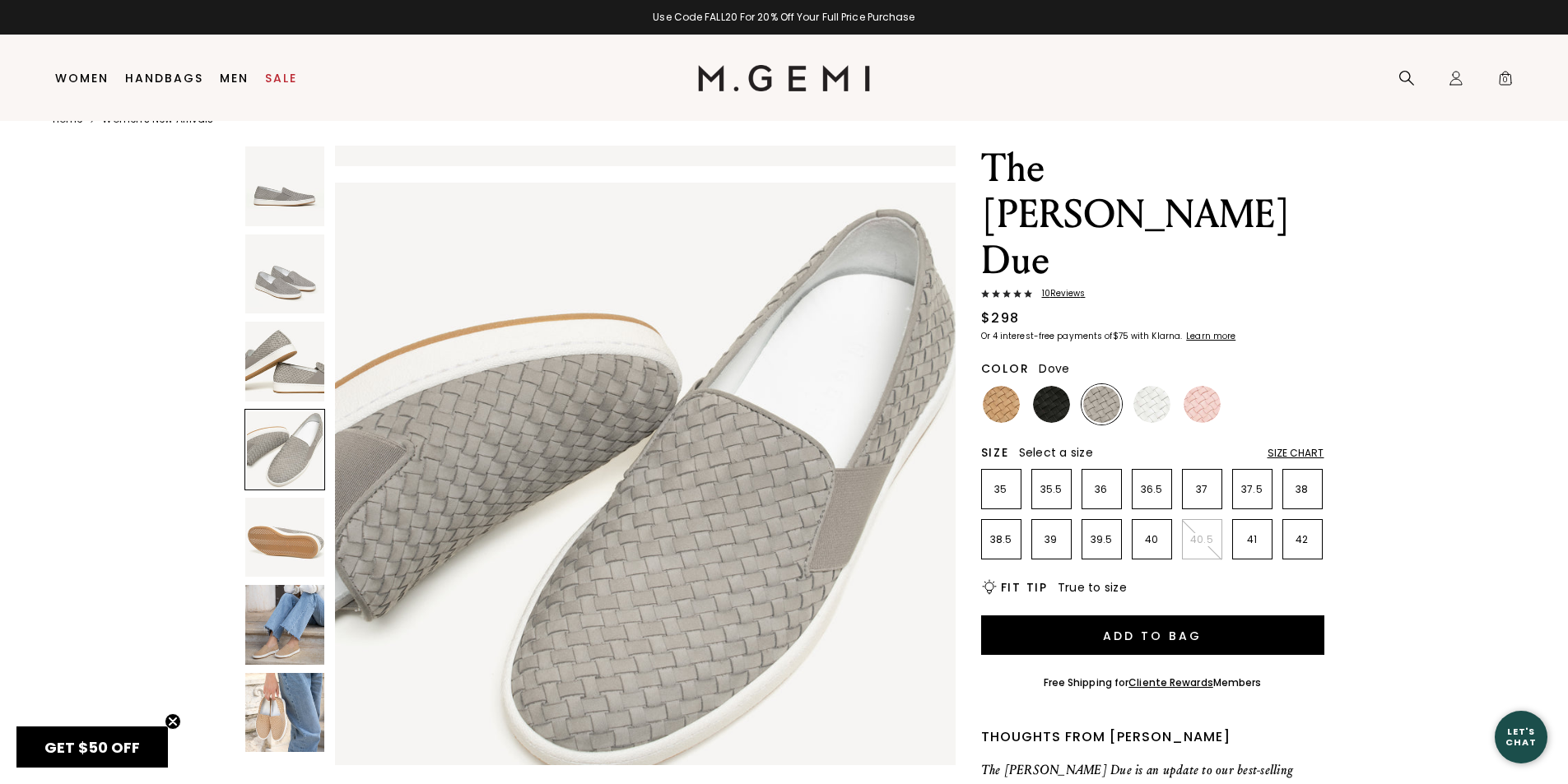
click at [286, 379] on img at bounding box center [285, 361] width 80 height 80
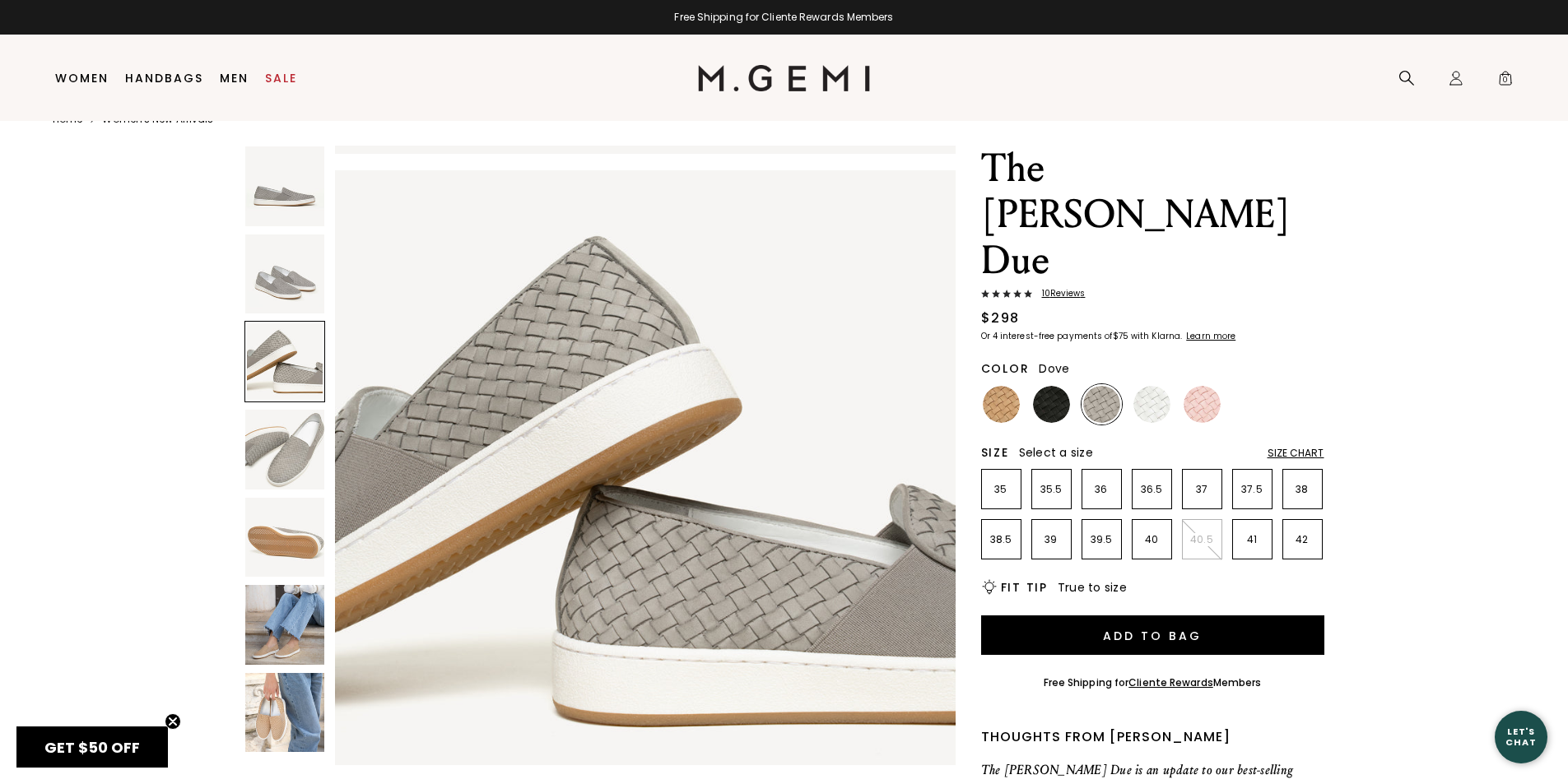
click at [294, 281] on img at bounding box center [285, 274] width 80 height 80
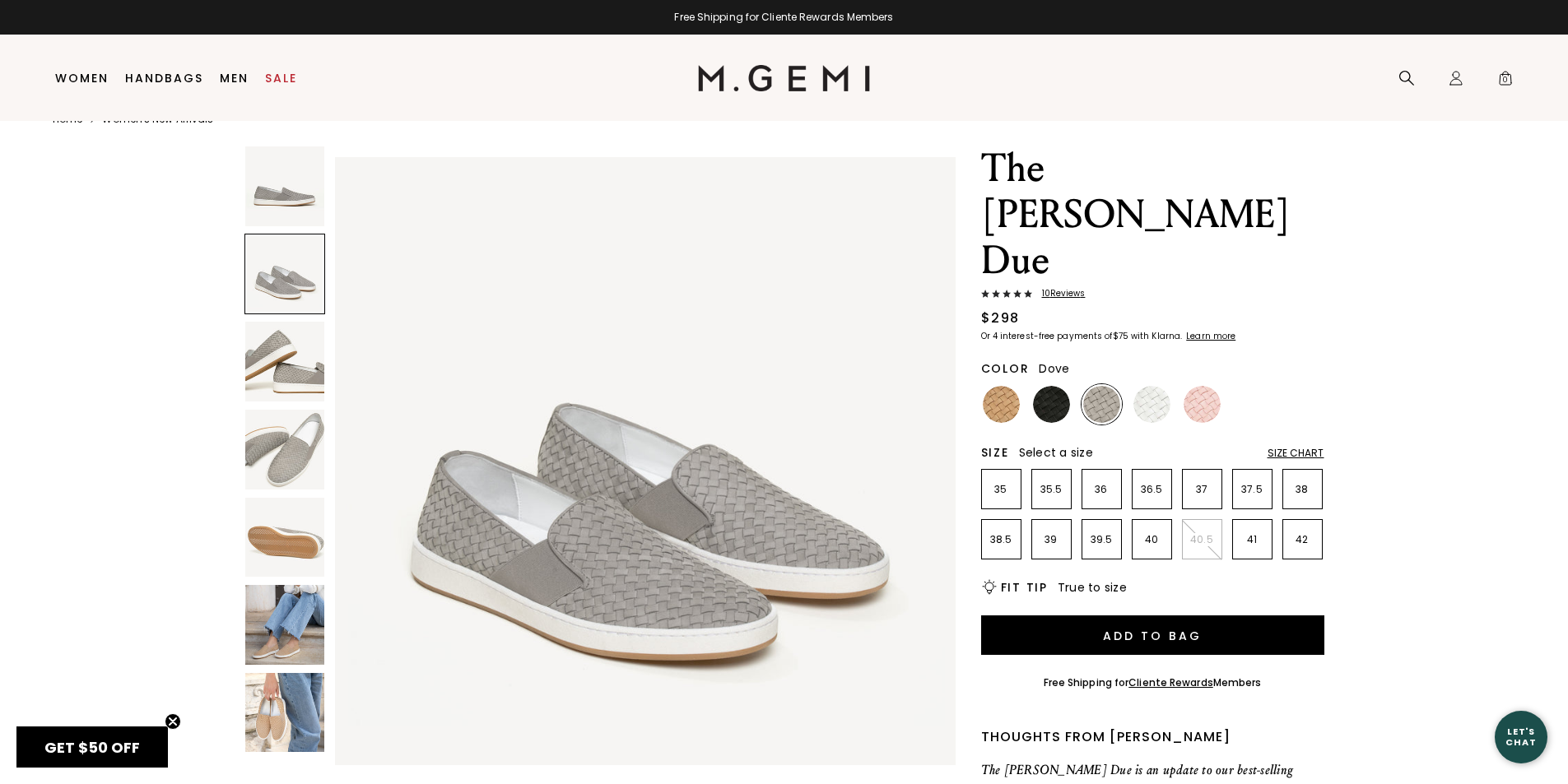
scroll to position [623, 0]
click at [289, 196] on img at bounding box center [285, 186] width 80 height 80
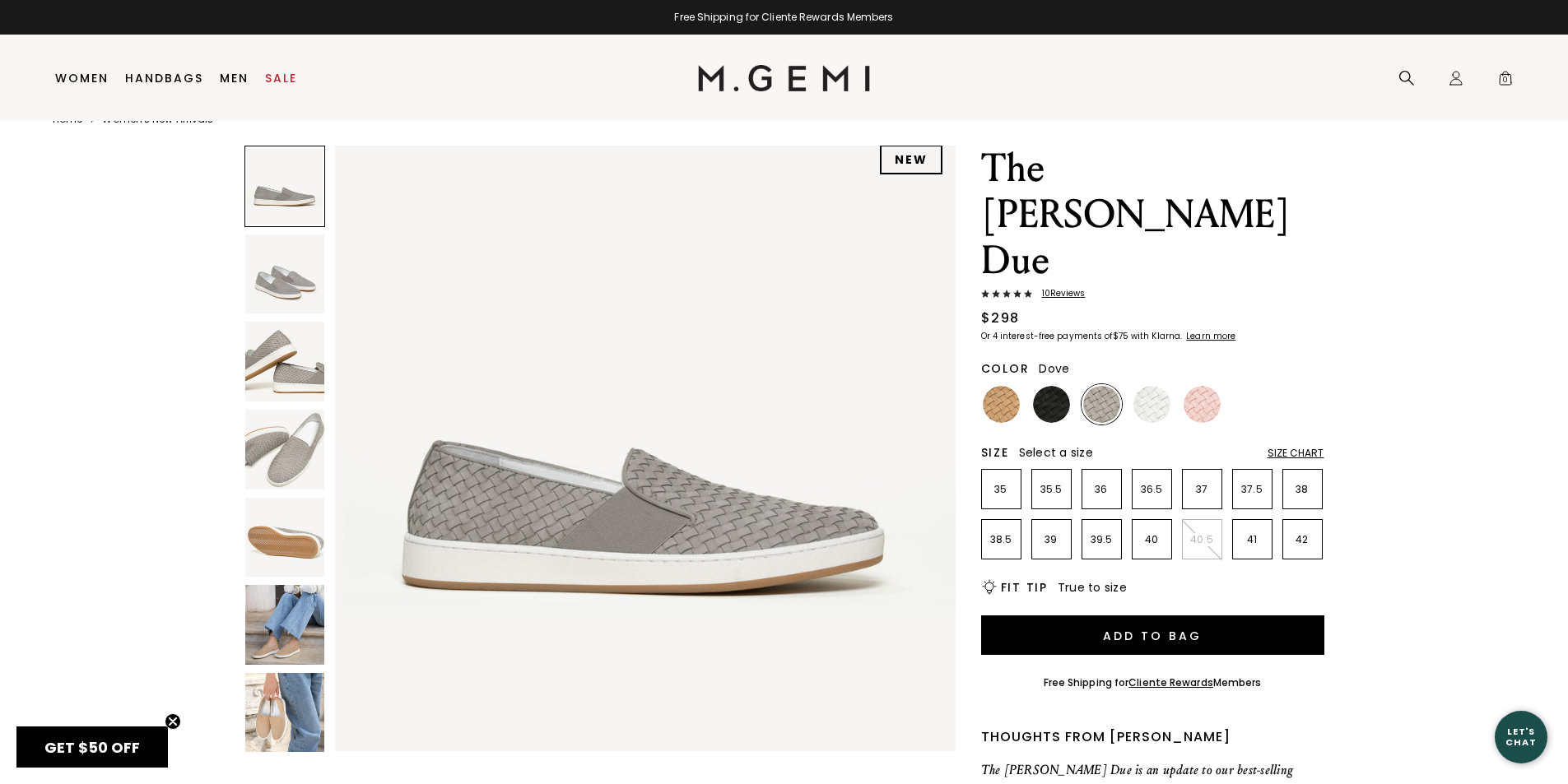
scroll to position [0, 0]
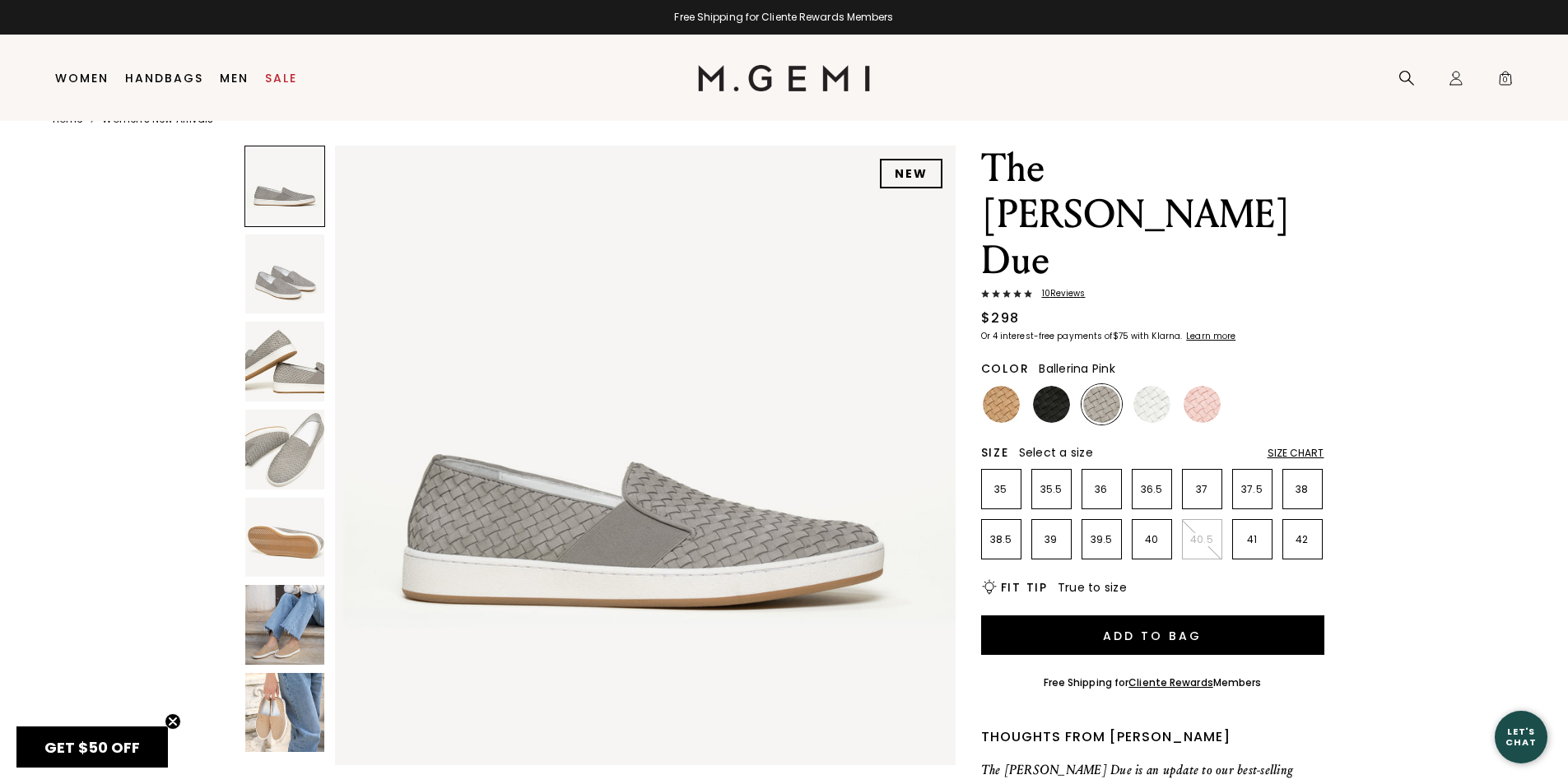
click at [1204, 386] on img at bounding box center [1202, 404] width 37 height 37
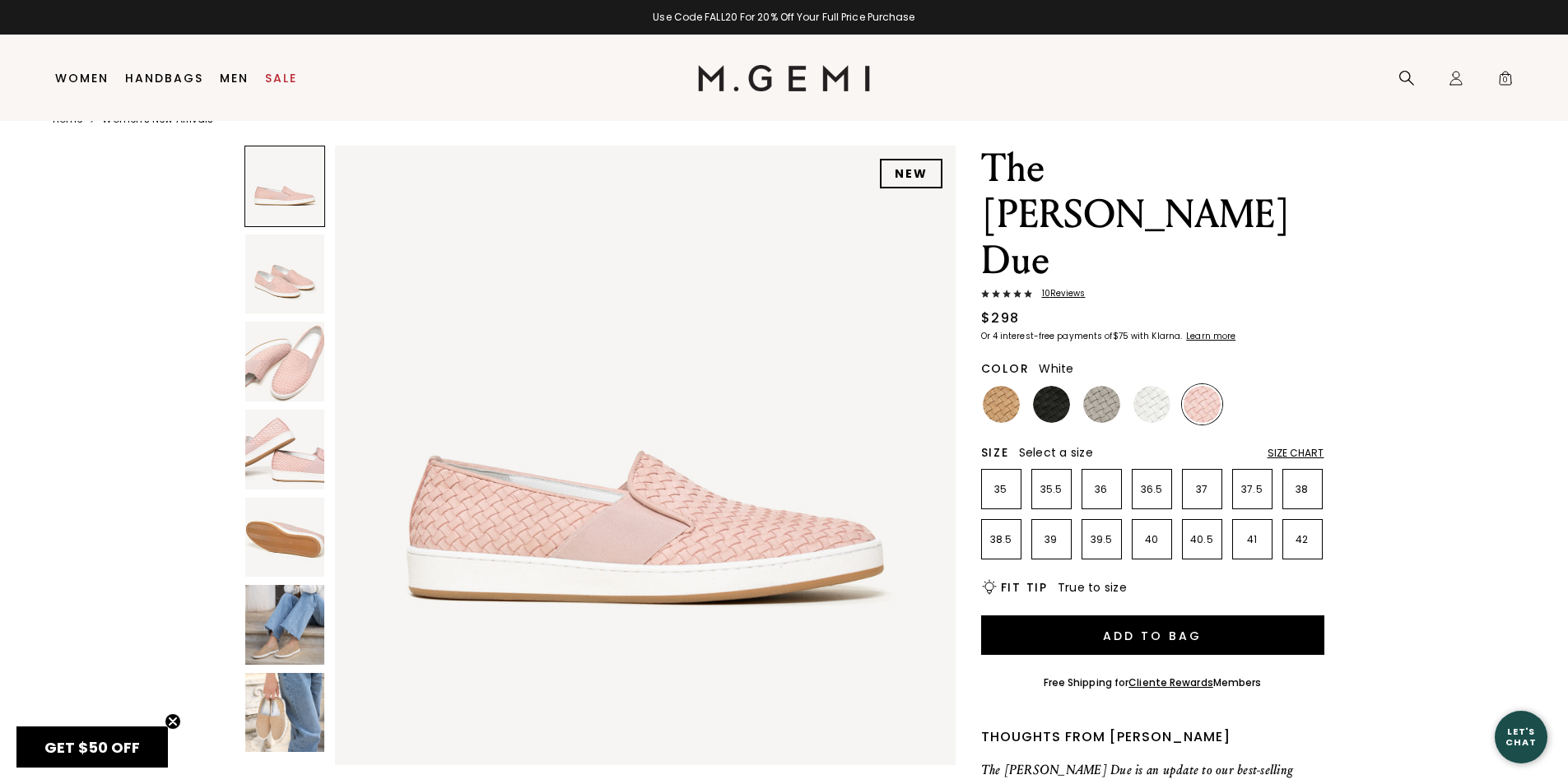
click at [1157, 386] on img at bounding box center [1152, 404] width 37 height 37
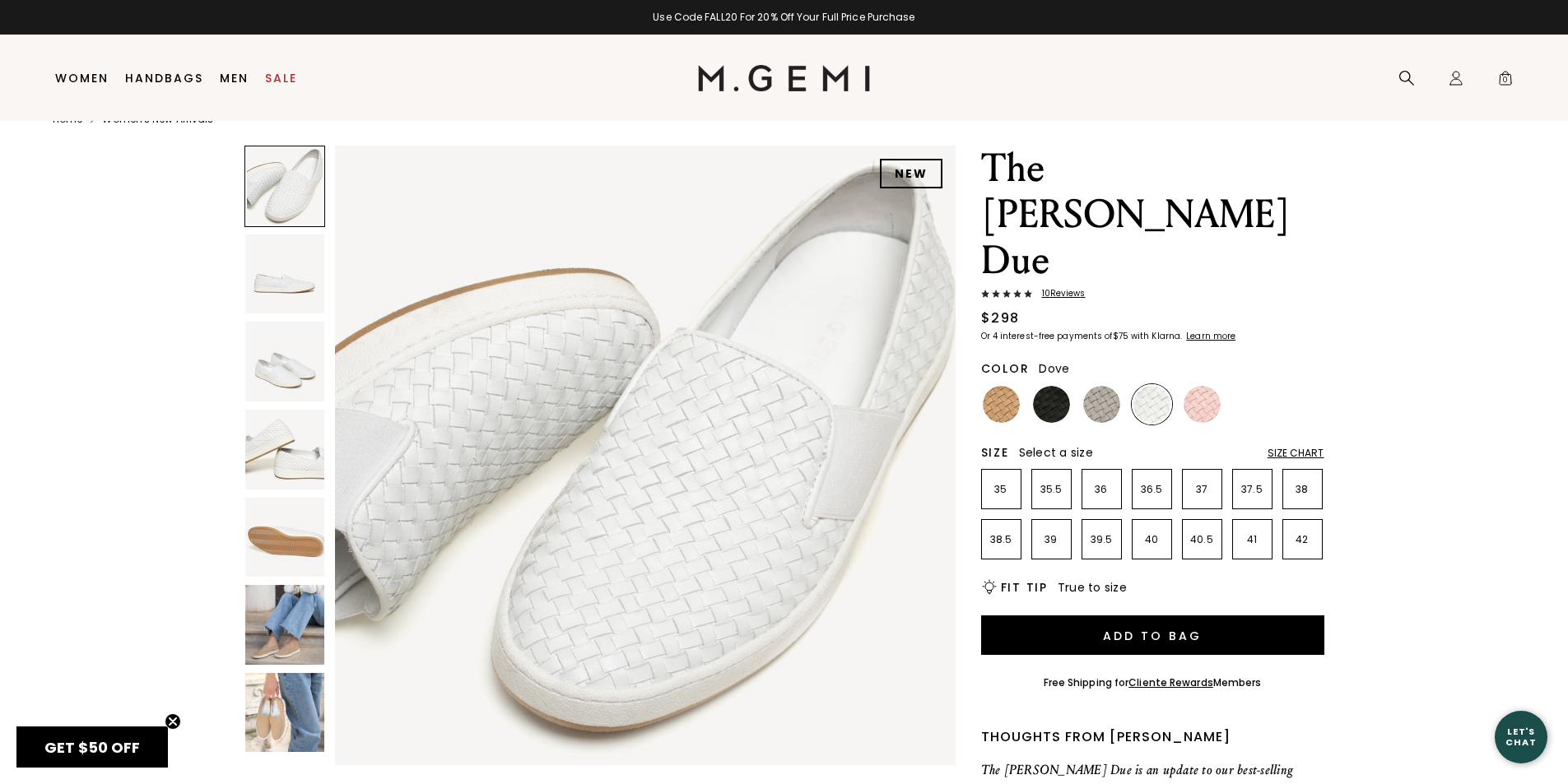
click at [1116, 386] on img at bounding box center [1101, 404] width 37 height 37
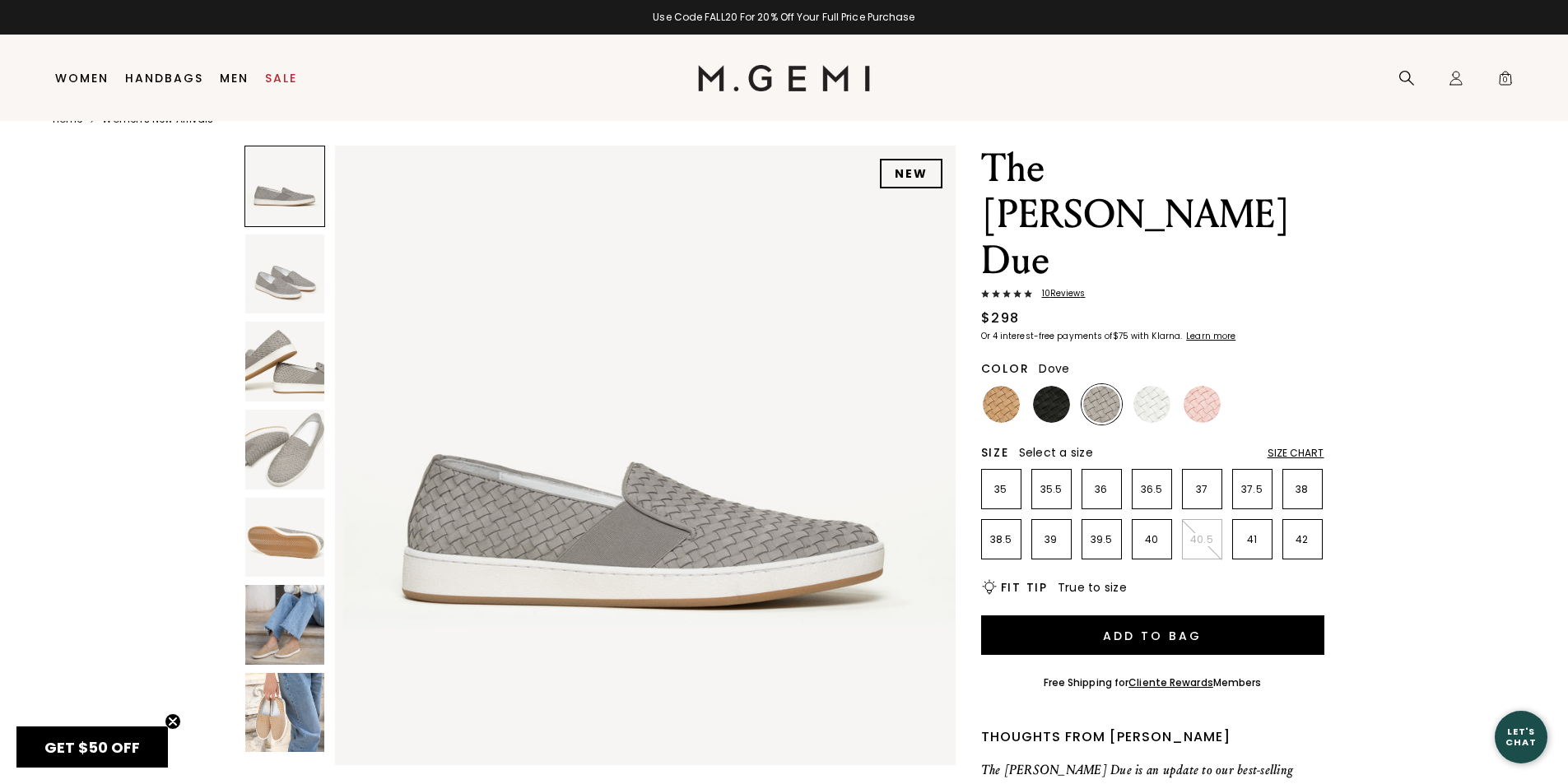
click at [1077, 289] on span "10 Review s" at bounding box center [1059, 294] width 53 height 10
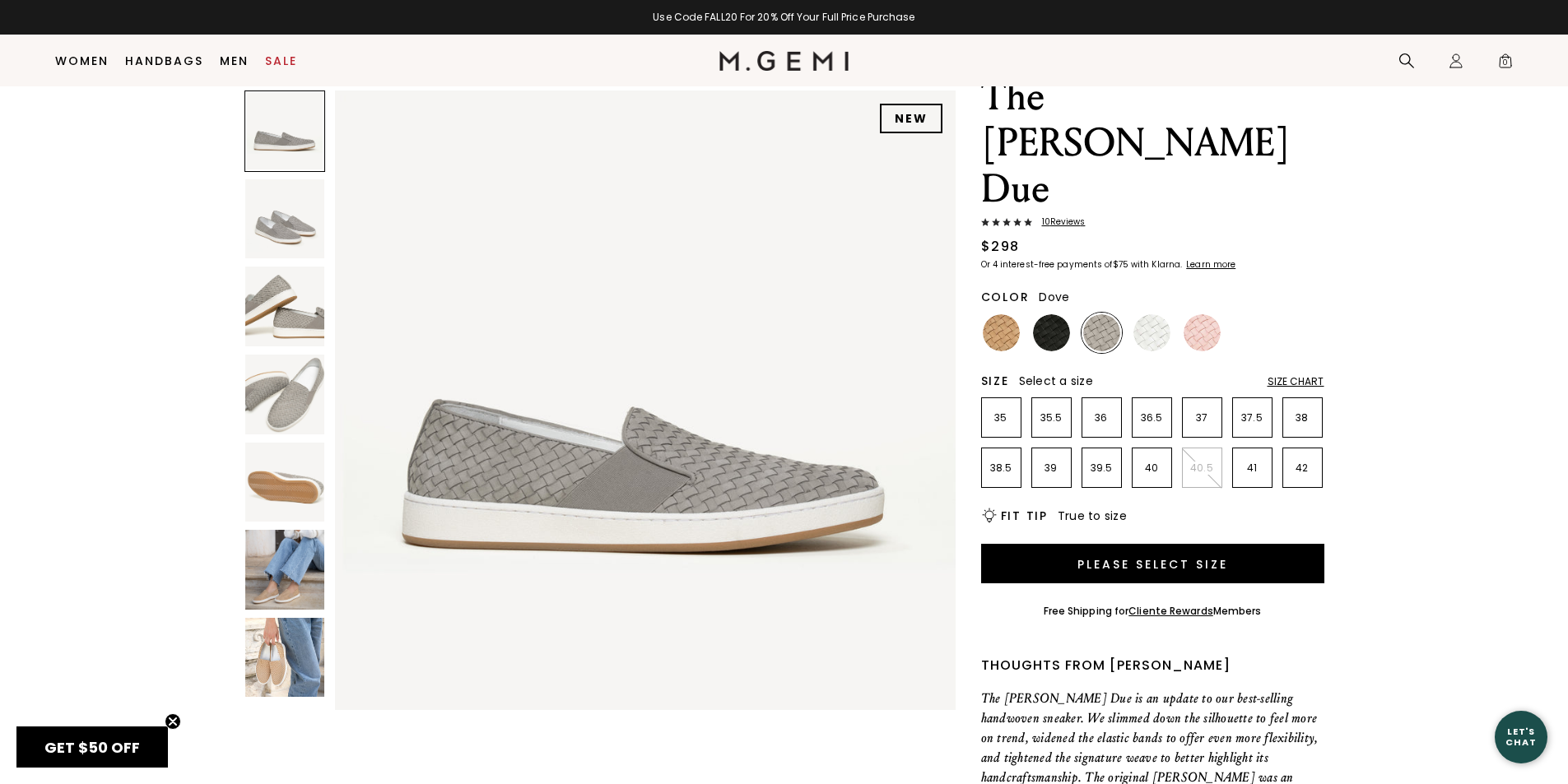
scroll to position [54, 0]
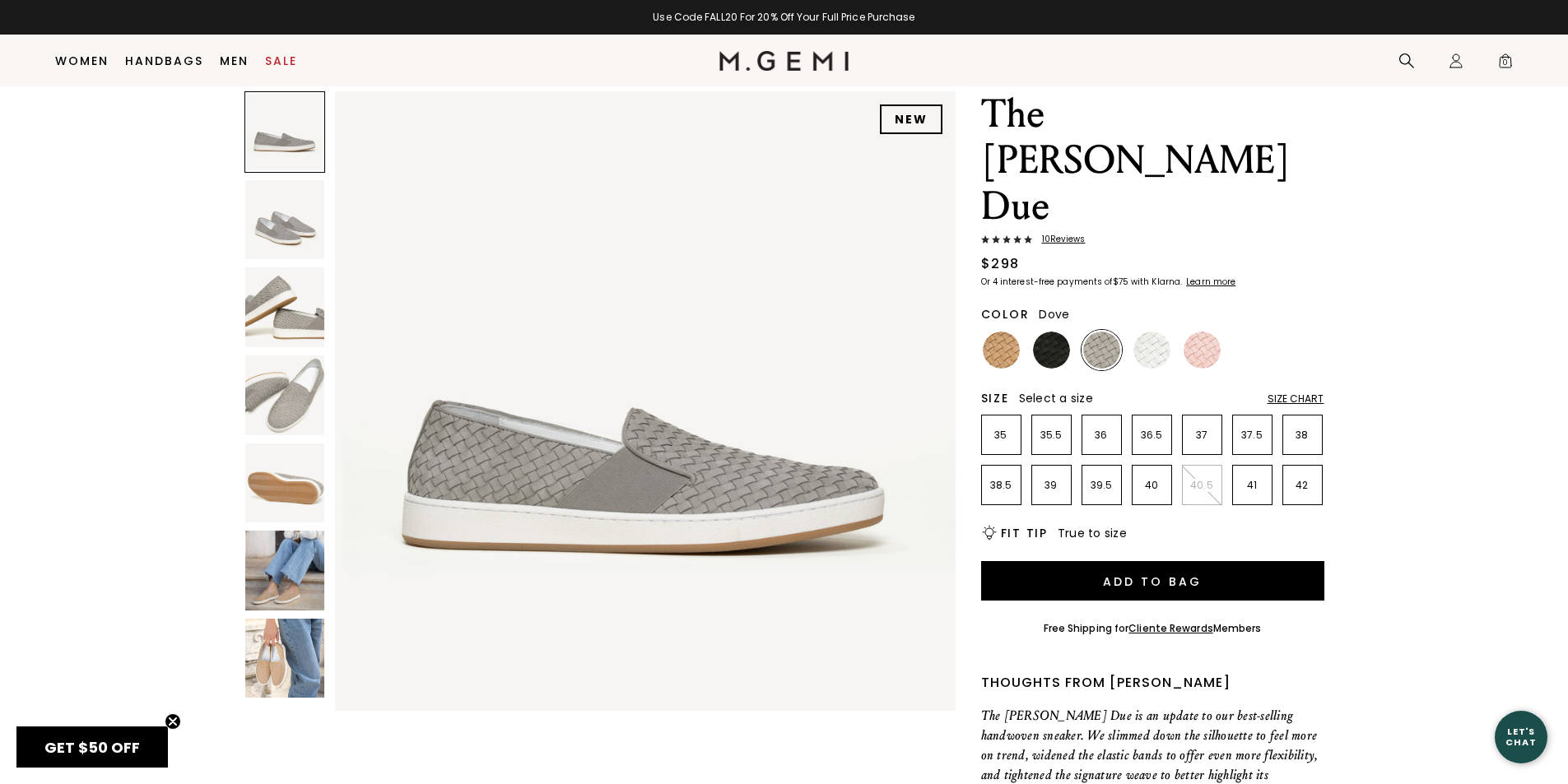
click at [1302, 392] on div "Size Chart" at bounding box center [1295, 398] width 57 height 13
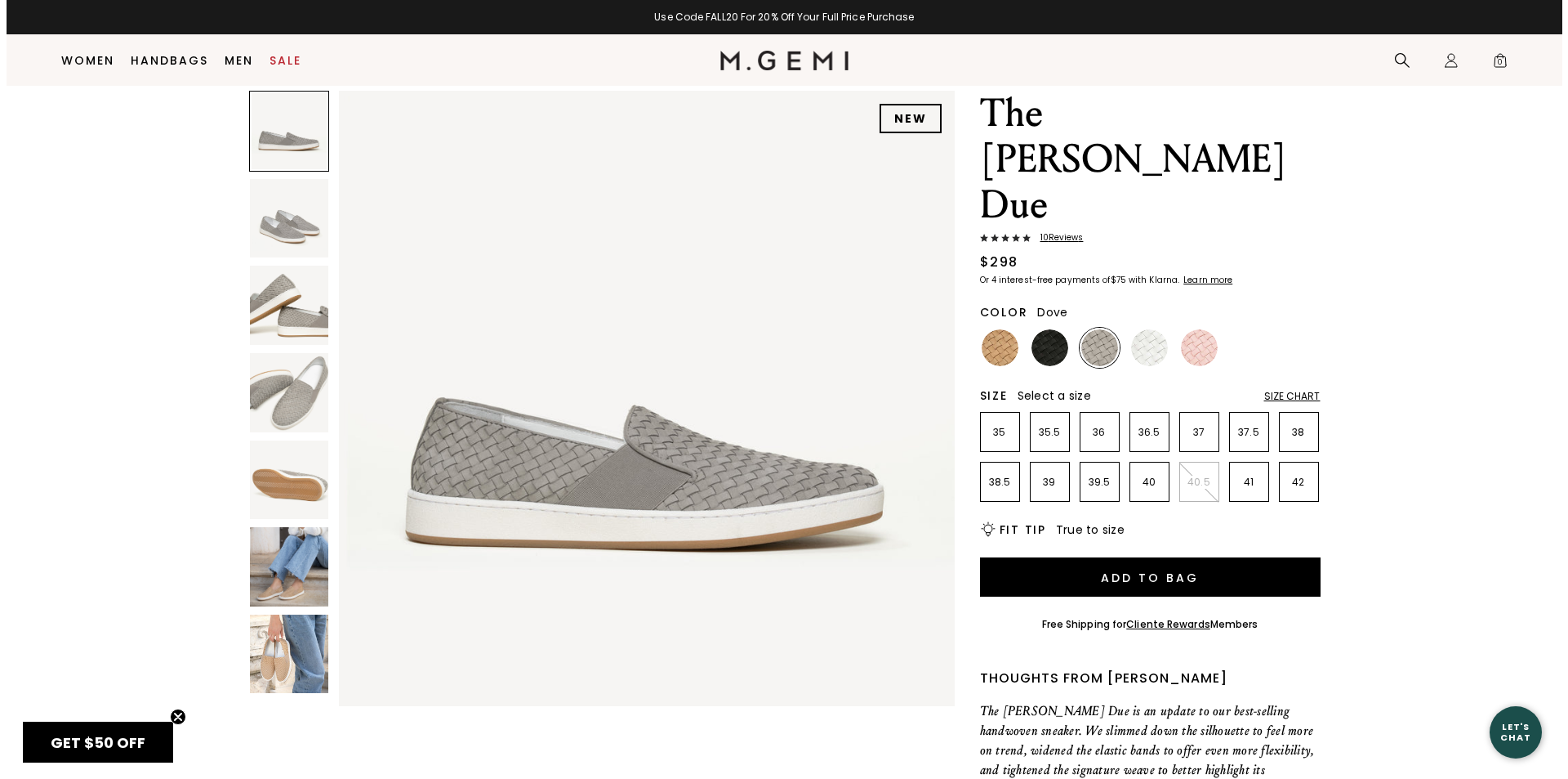
scroll to position [0, 0]
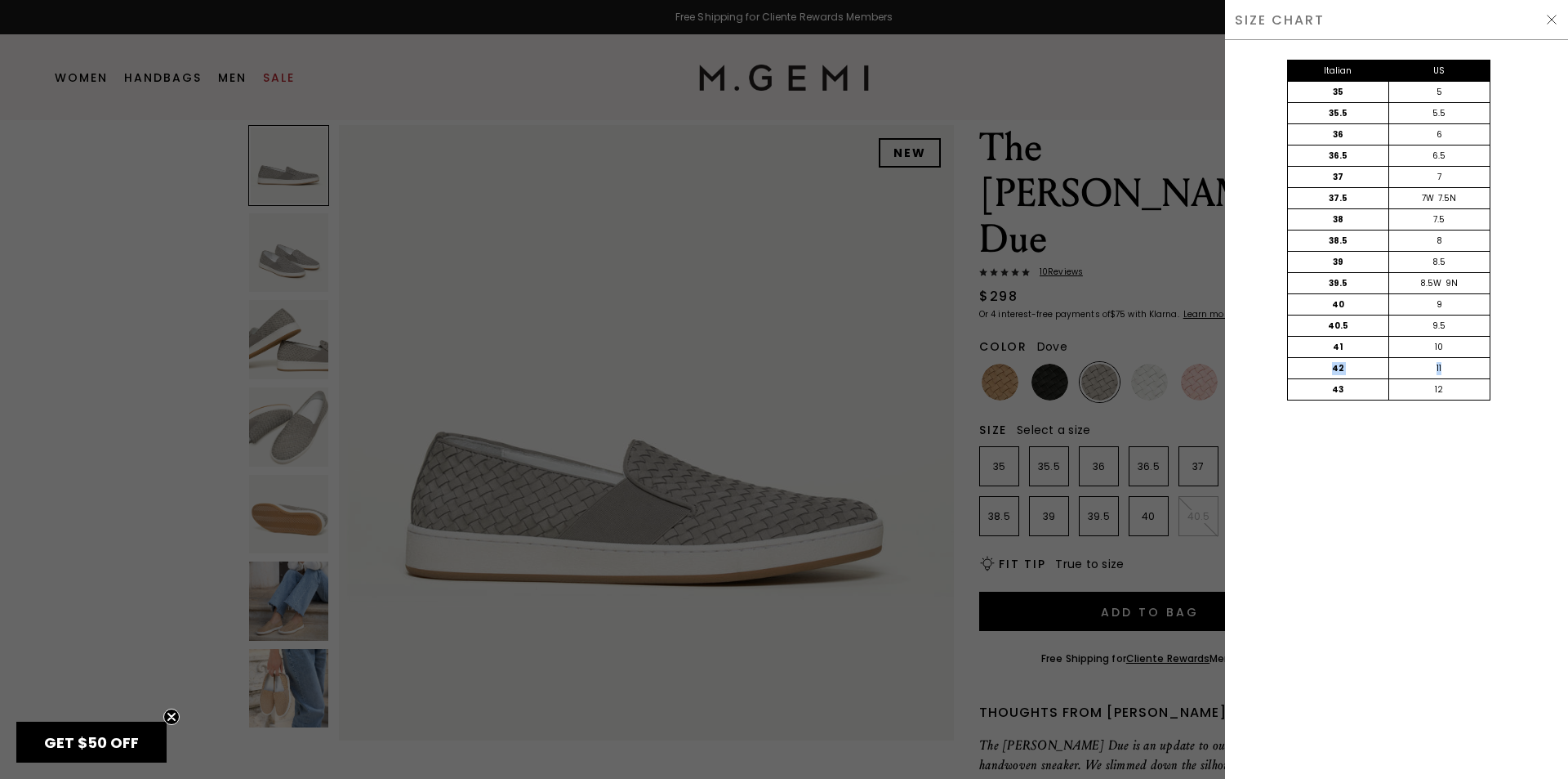
drag, startPoint x: 1459, startPoint y: 368, endPoint x: 1319, endPoint y: 368, distance: 140.0
click at [1319, 368] on div "42 11" at bounding box center [1388, 368] width 202 height 21
drag, startPoint x: 1456, startPoint y: 237, endPoint x: 1303, endPoint y: 233, distance: 153.1
click at [1303, 233] on div "38.5 8" at bounding box center [1388, 240] width 202 height 21
click at [1133, 269] on div at bounding box center [784, 390] width 1568 height 779
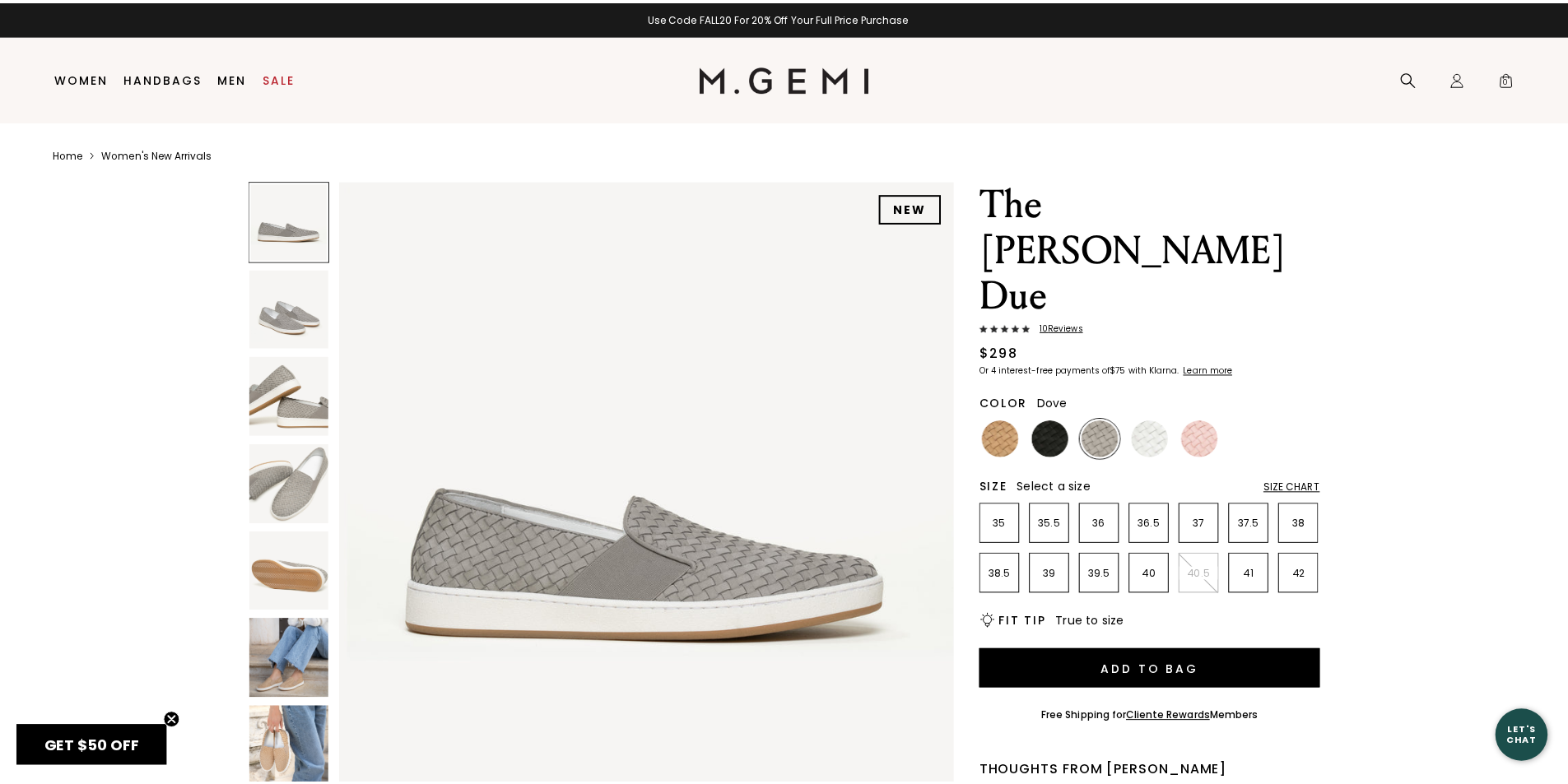
scroll to position [54, 0]
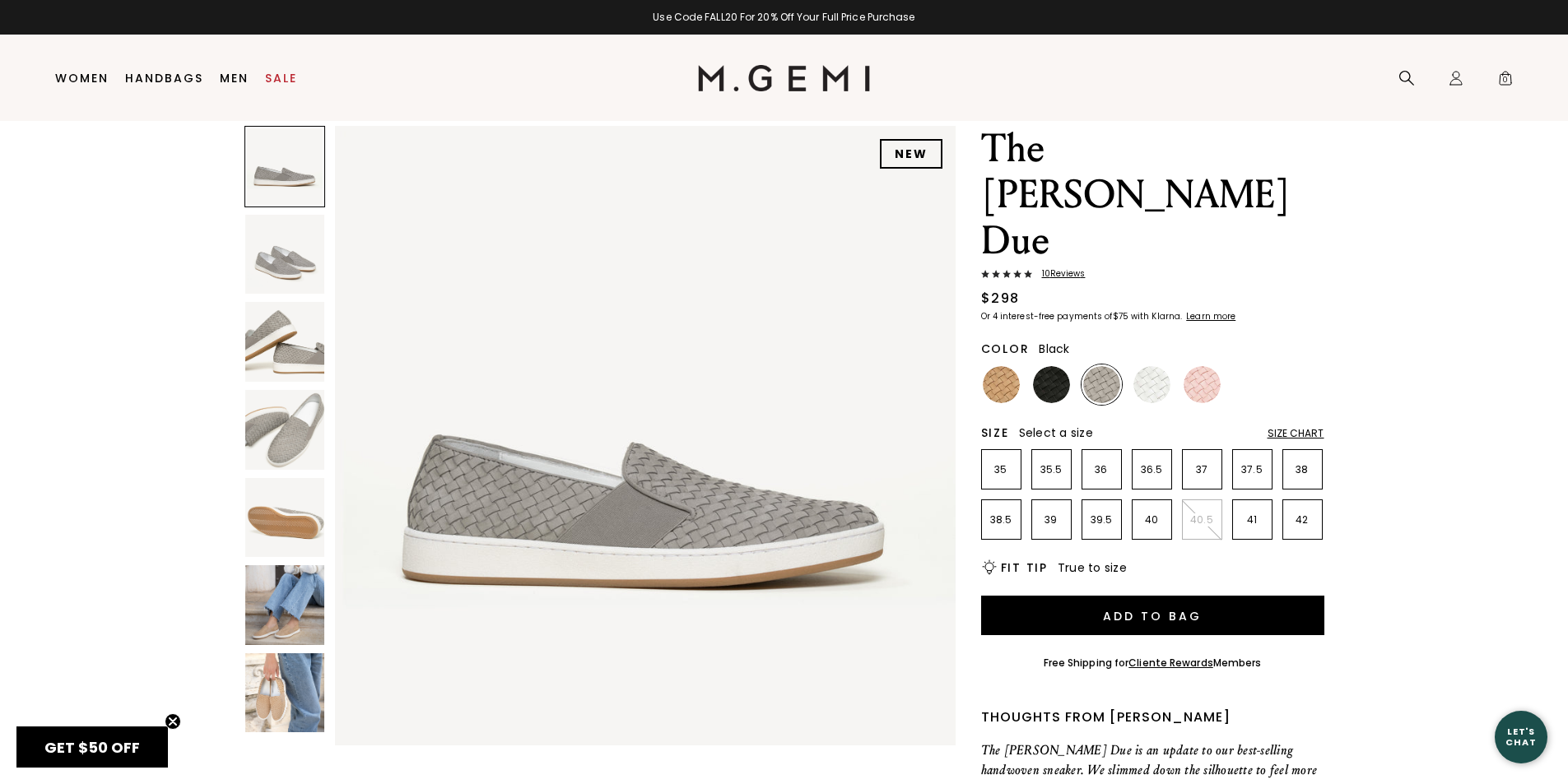
click at [1051, 366] on img at bounding box center [1051, 385] width 37 height 37
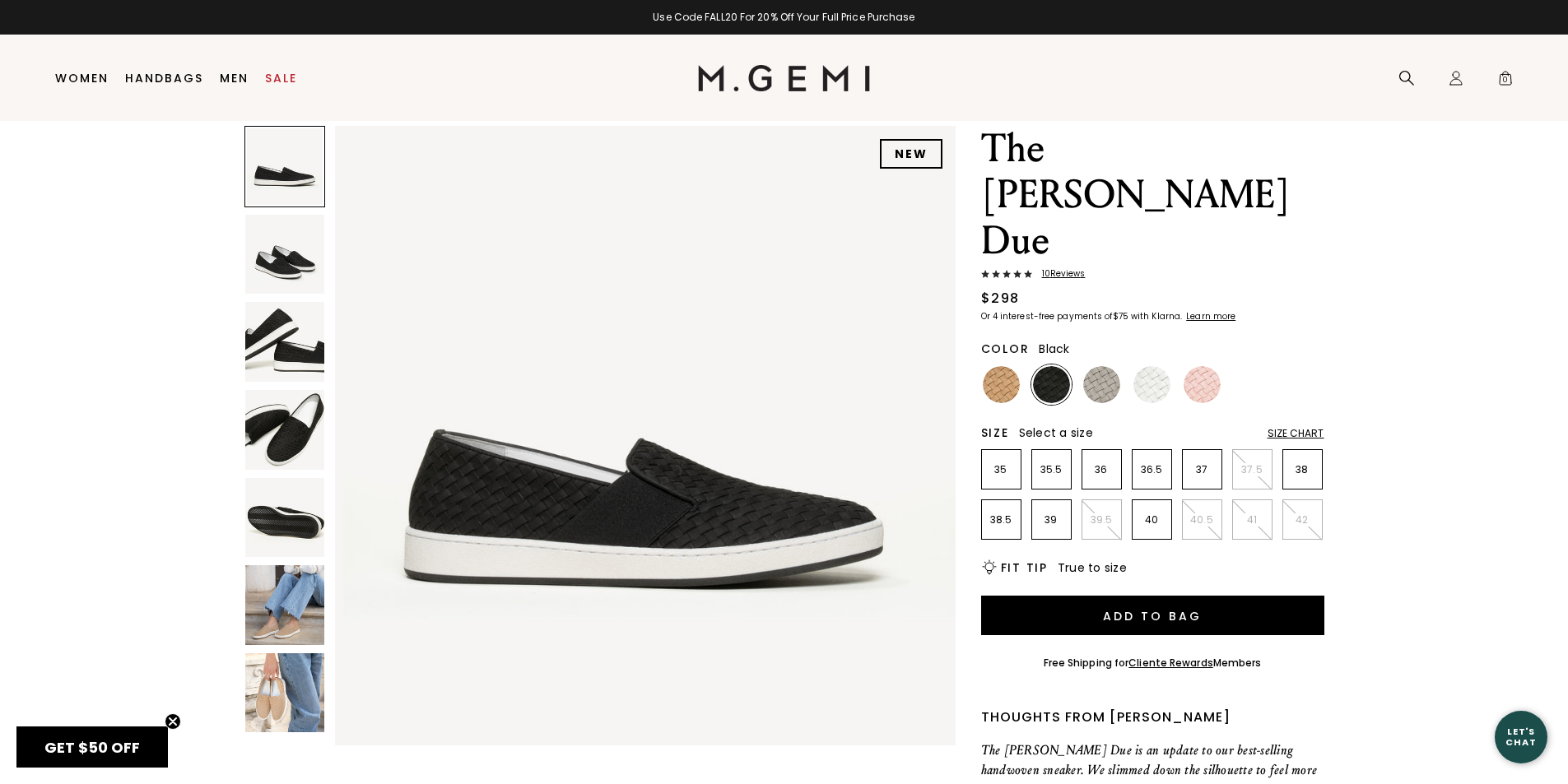
click at [280, 268] on img at bounding box center [285, 254] width 80 height 80
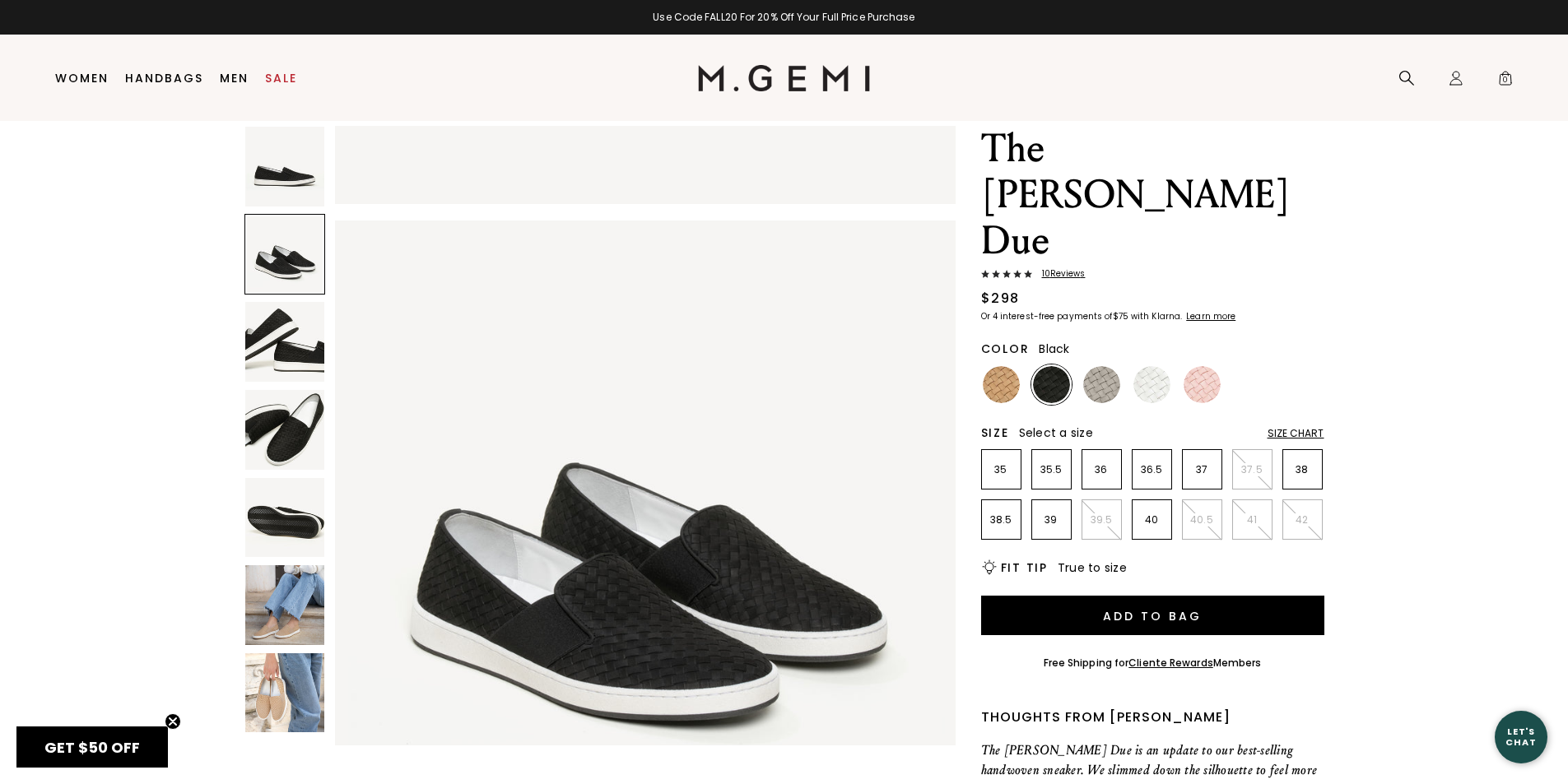
scroll to position [623, 0]
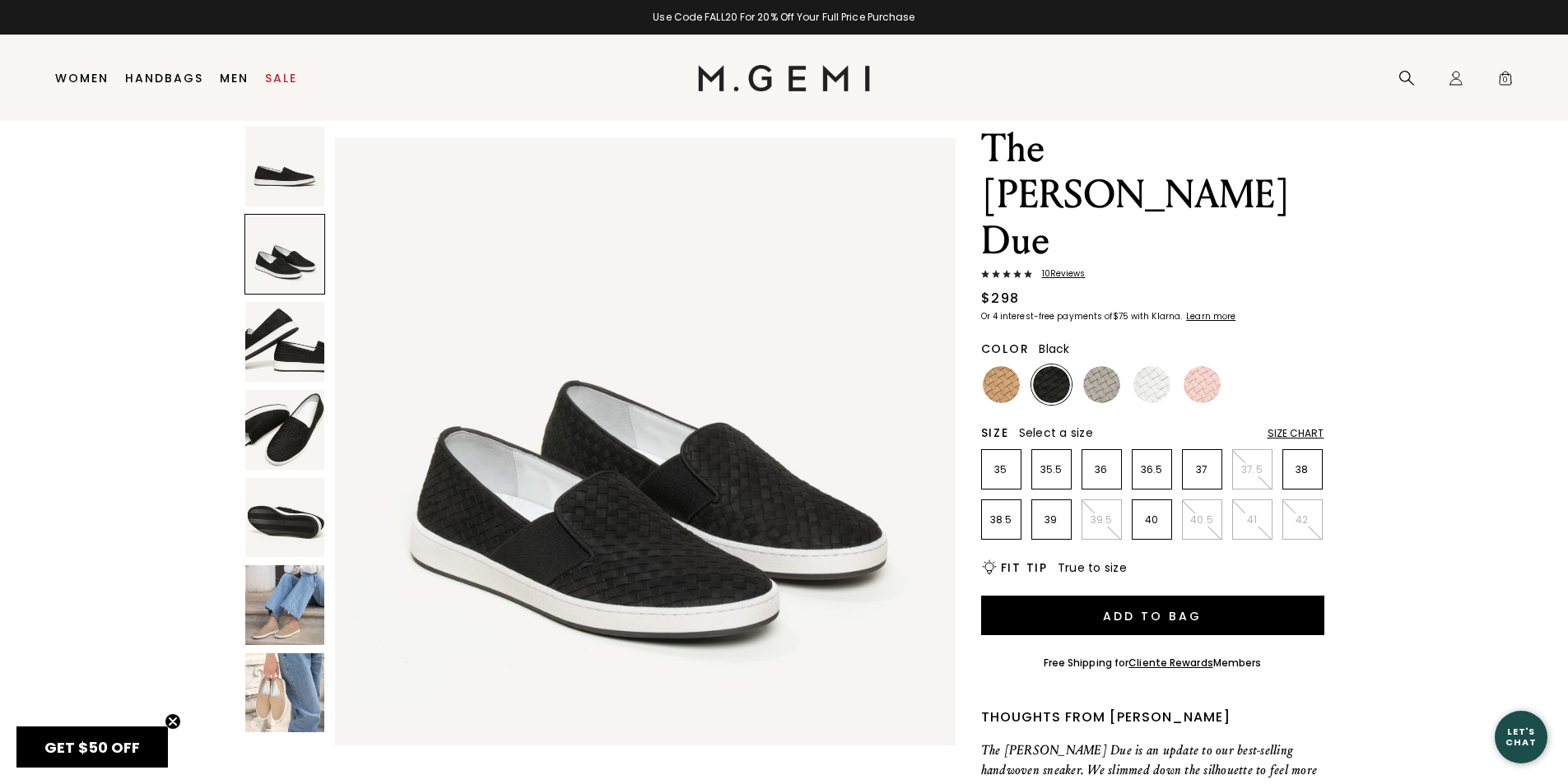
click at [285, 523] on img at bounding box center [285, 517] width 80 height 80
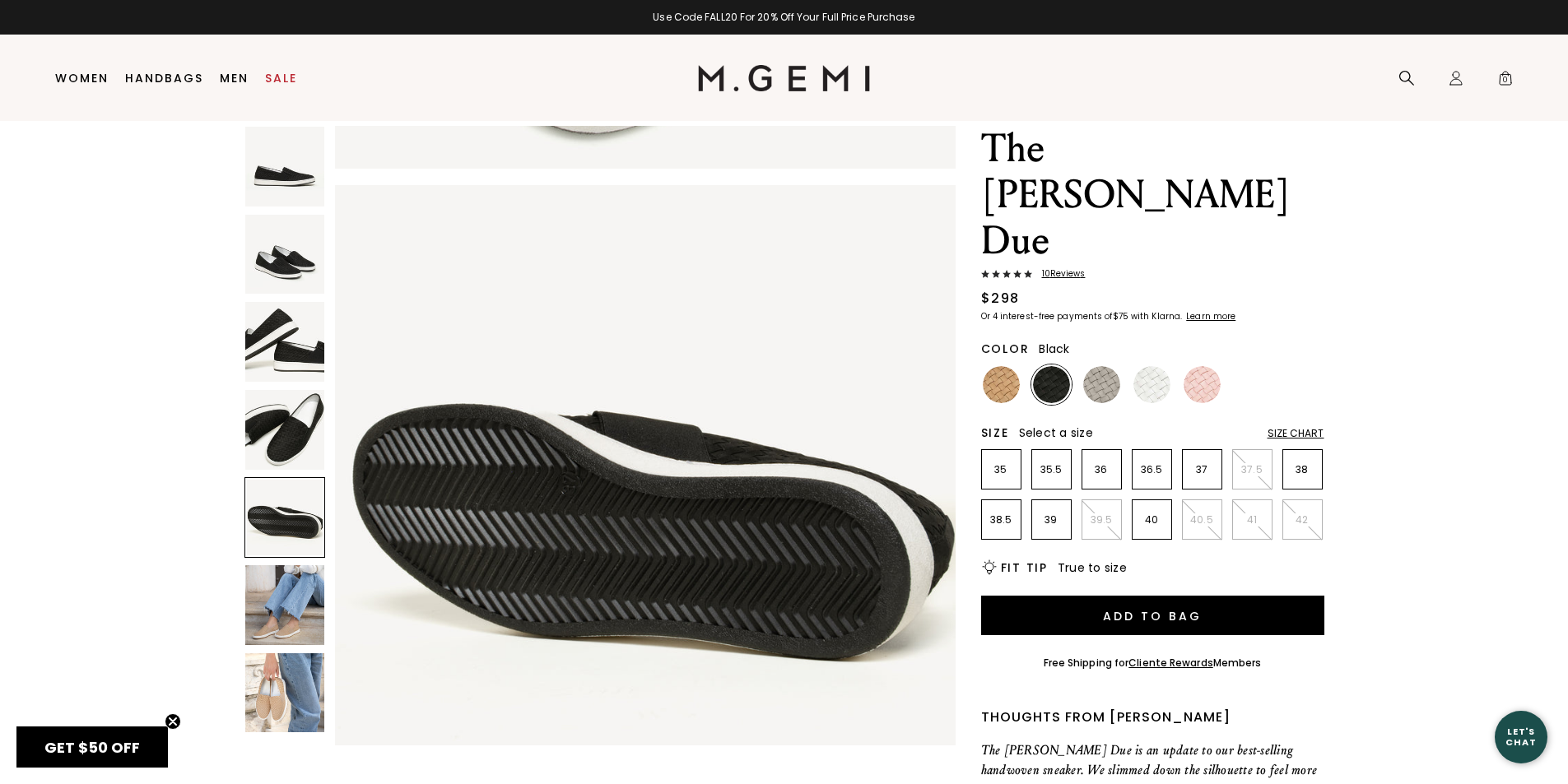
scroll to position [2496, 0]
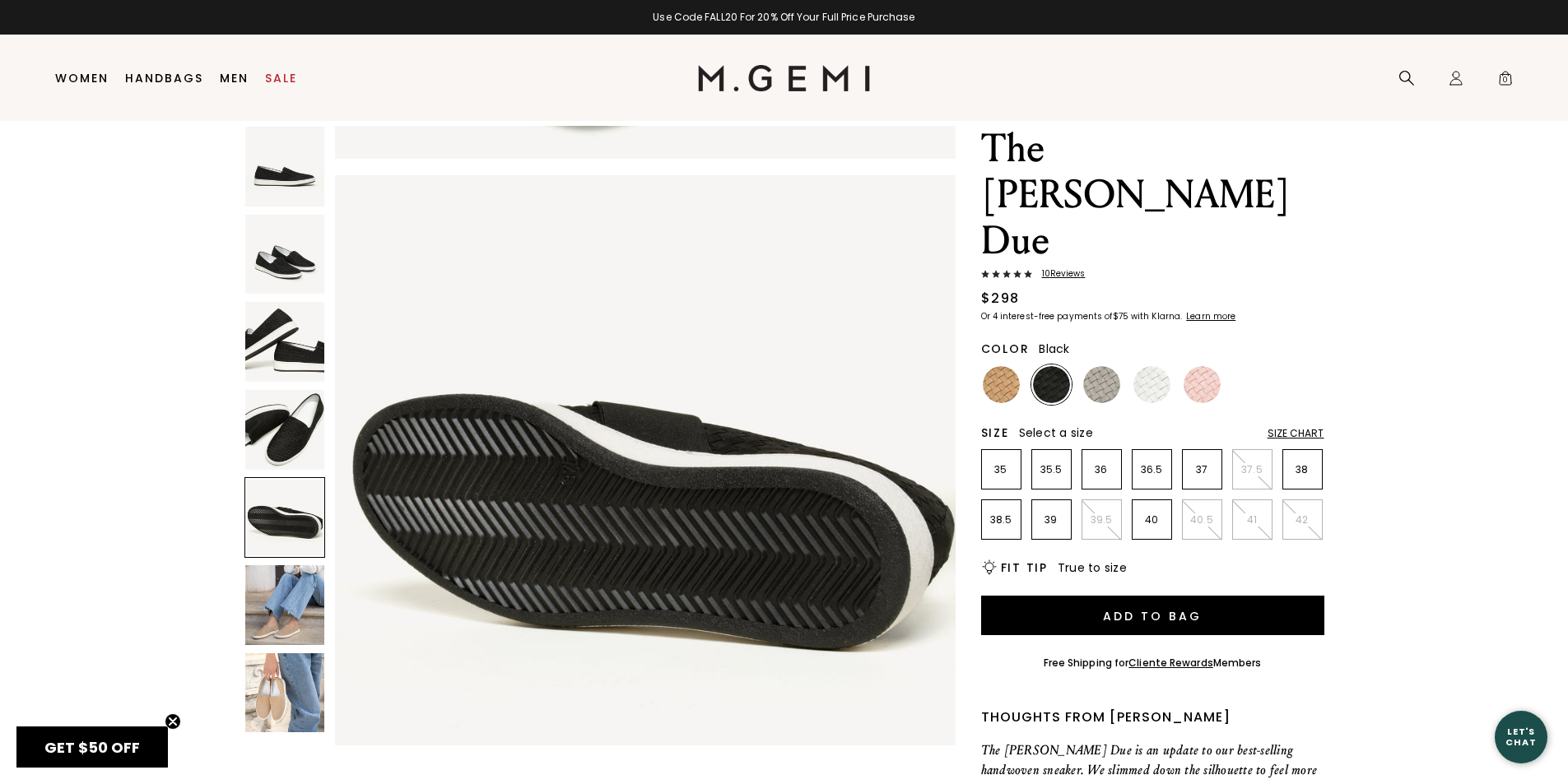
click at [288, 415] on img at bounding box center [285, 430] width 80 height 80
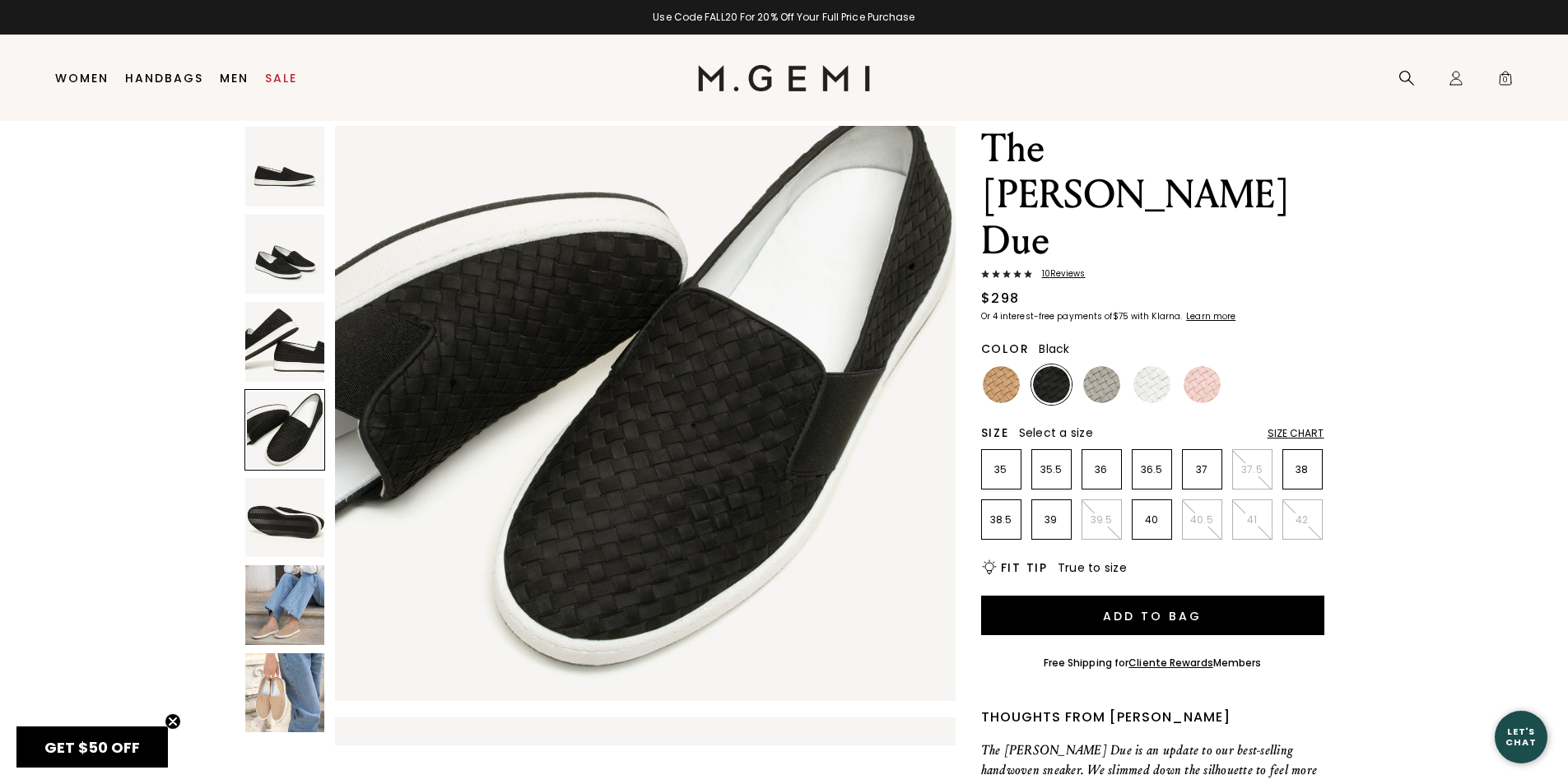
scroll to position [1871, 0]
